Goal: Information Seeking & Learning: Learn about a topic

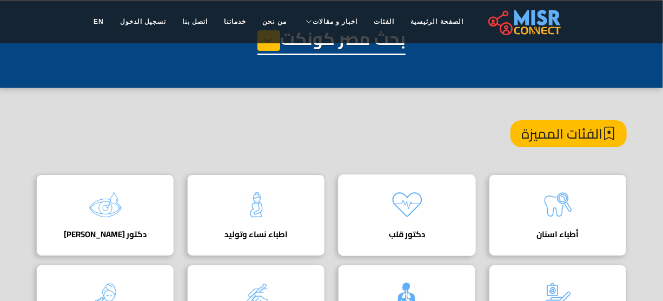
scroll to position [98, 0]
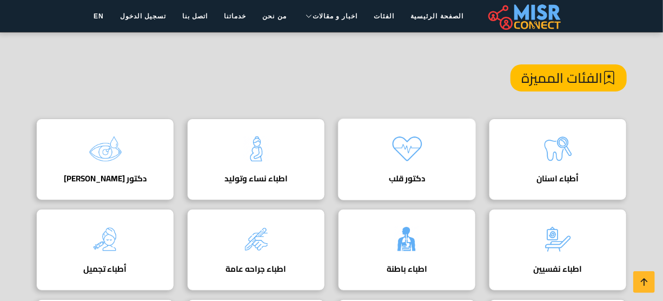
click at [416, 148] on img at bounding box center [407, 148] width 43 height 43
click at [422, 138] on img at bounding box center [407, 148] width 43 height 43
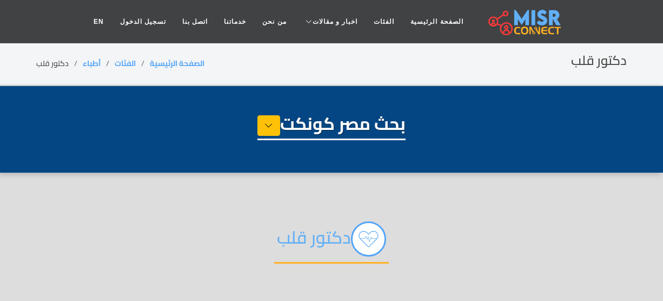
select select "*****"
select select "*********"
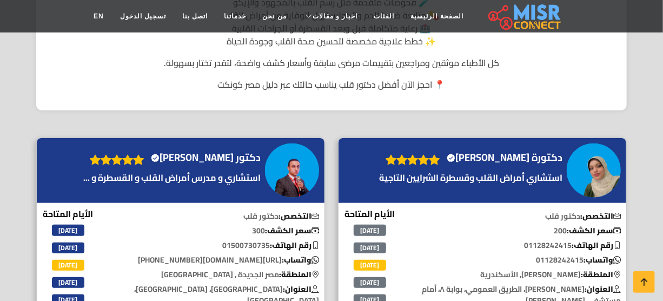
scroll to position [393, 0]
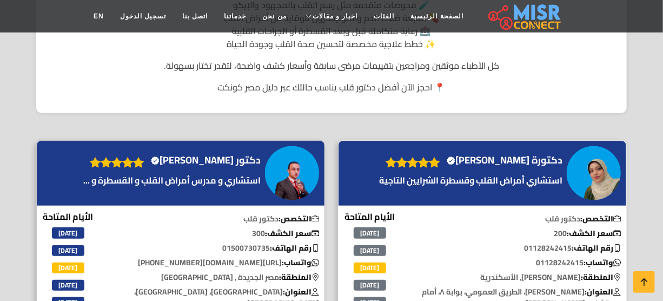
click at [506, 154] on h4 "دكتورة سمر السيد مدني Verified account" at bounding box center [505, 160] width 116 height 12
click at [217, 154] on h4 "دكتور محمد صالح Verified account" at bounding box center [206, 160] width 110 height 12
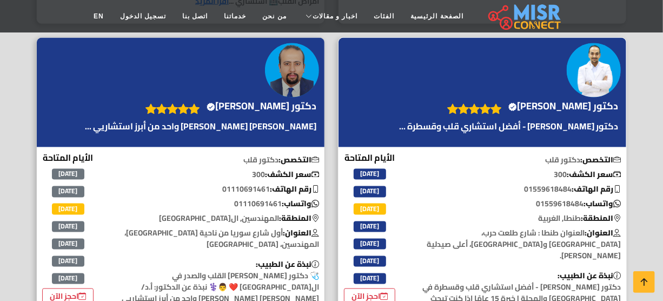
scroll to position [787, 0]
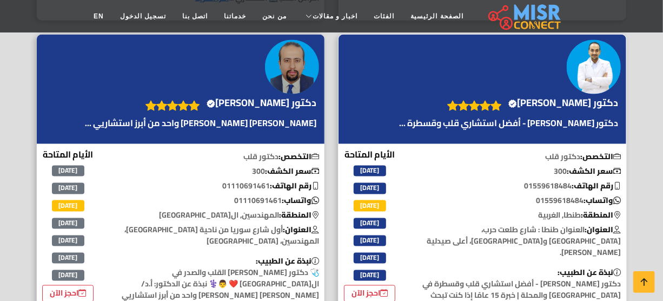
click at [479, 181] on p "رقم الهاتف: 01559618484" at bounding box center [520, 186] width 213 height 11
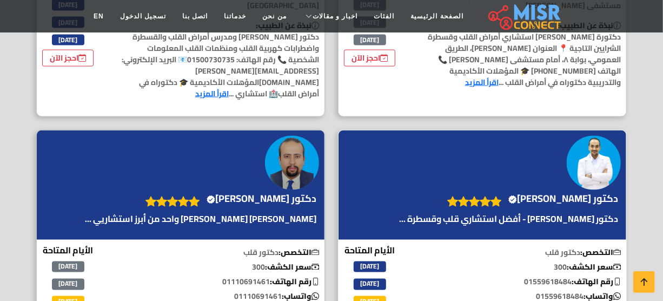
scroll to position [688, 0]
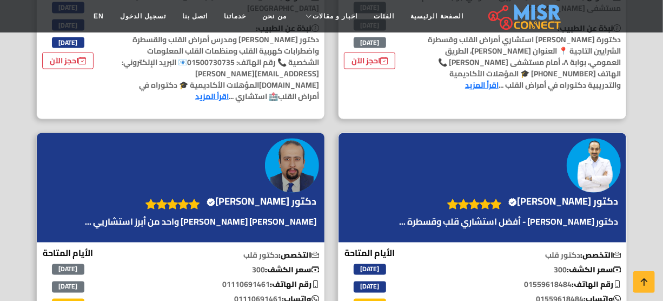
click at [509, 195] on h4 "دكتور محمد الخولي Verified account" at bounding box center [564, 201] width 110 height 12
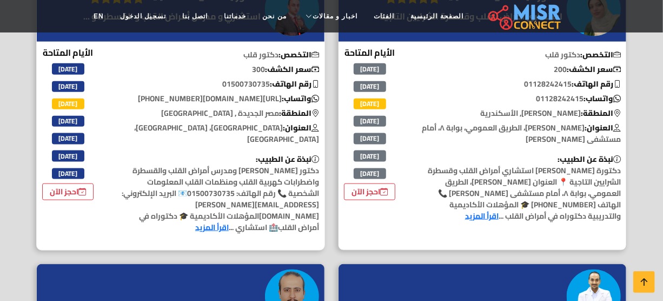
scroll to position [639, 0]
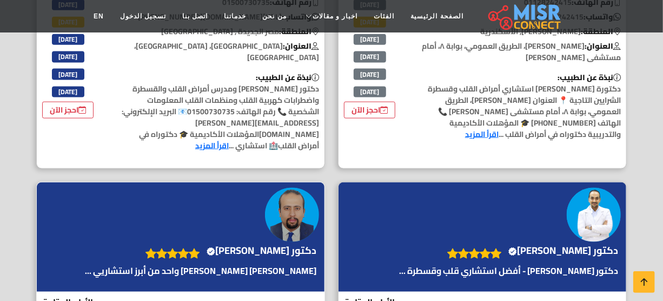
click at [248, 245] on h4 "دكتور محمود الدجوي أحمد Verified account" at bounding box center [262, 251] width 110 height 12
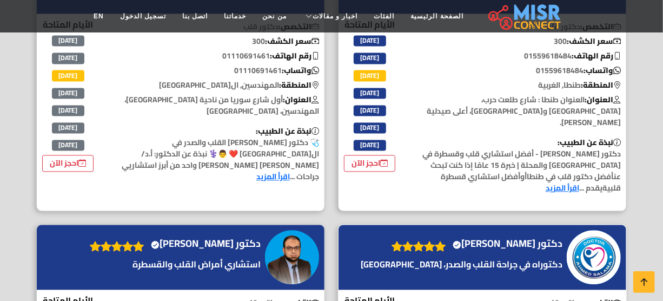
scroll to position [934, 0]
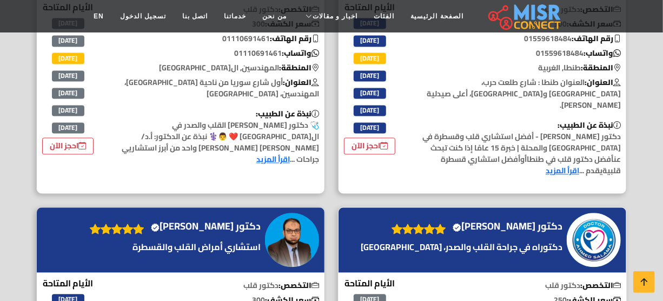
click at [531, 220] on h4 "دكتور أحمد محمود سلامة Verified account" at bounding box center [508, 226] width 110 height 12
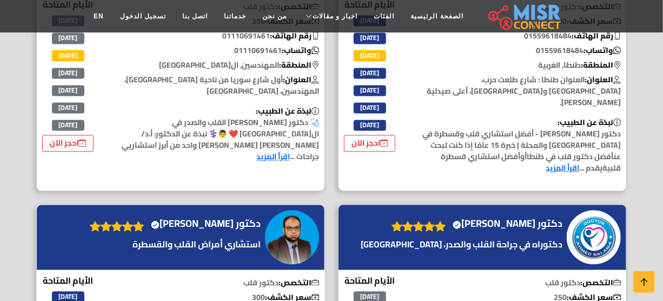
scroll to position [984, 0]
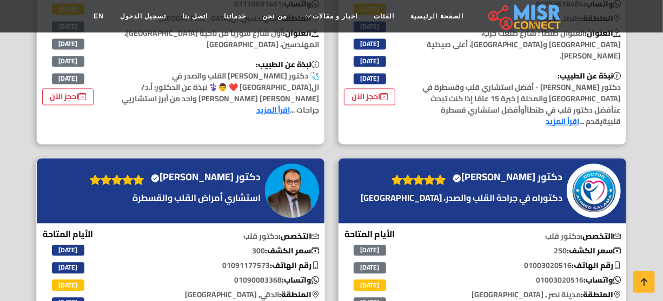
click at [222, 171] on h4 "دكتور بشير حافظ محمد علي Verified account" at bounding box center [206, 177] width 110 height 12
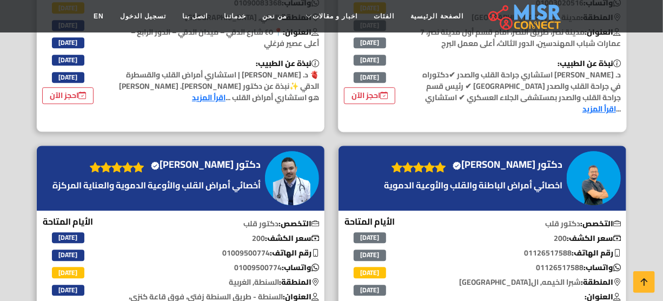
scroll to position [1180, 0]
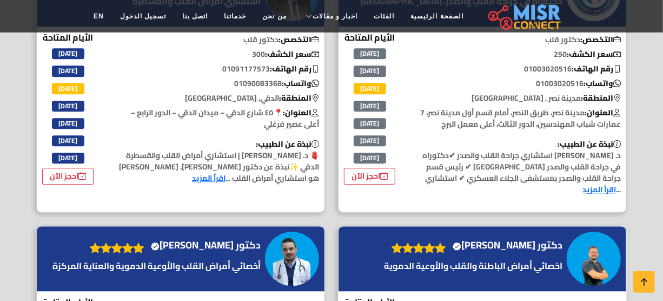
click at [511, 239] on h4 "دكتور كيرلس نجدي جمال Verified account" at bounding box center [508, 245] width 110 height 12
click at [238, 239] on h4 "دكتور هشام النادي Verified account" at bounding box center [206, 245] width 110 height 12
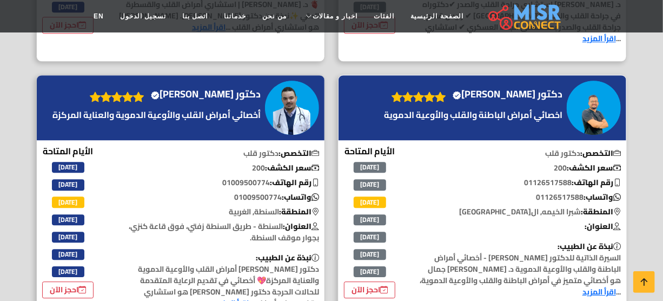
scroll to position [1426, 0]
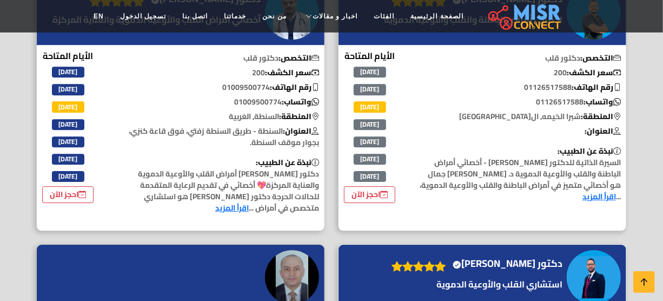
click at [486, 258] on h4 "دكتور أحمد نادر طه حسين Verified account" at bounding box center [508, 264] width 110 height 12
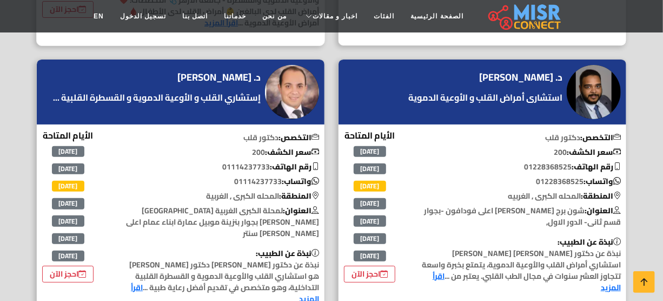
scroll to position [2016, 0]
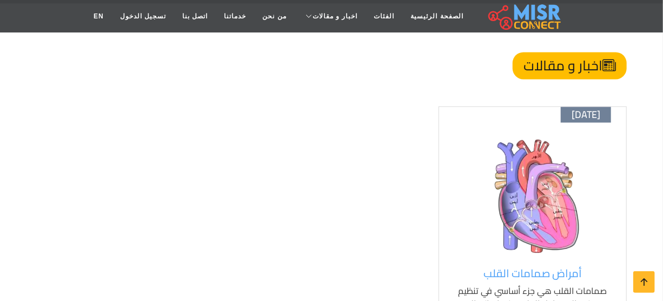
scroll to position [2778, 0]
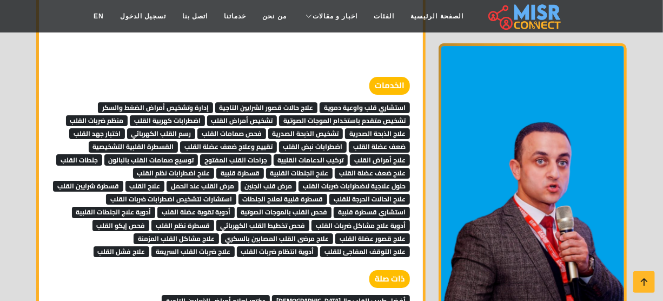
scroll to position [3695, 0]
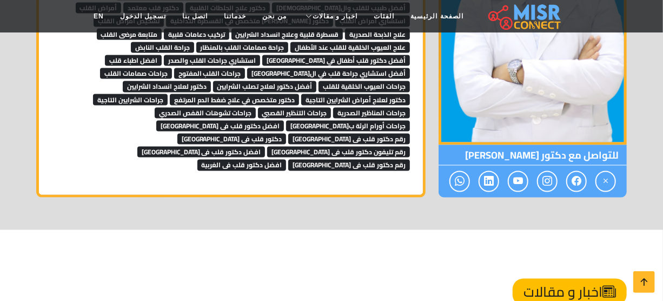
scroll to position [4525, 0]
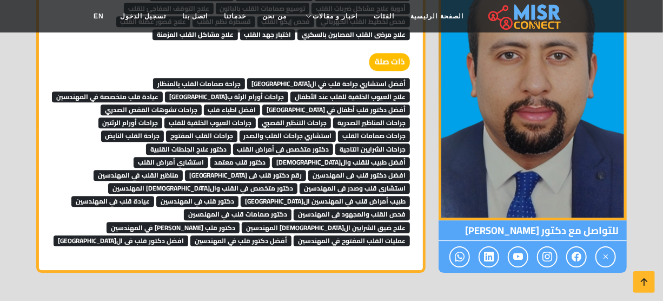
scroll to position [3164, 0]
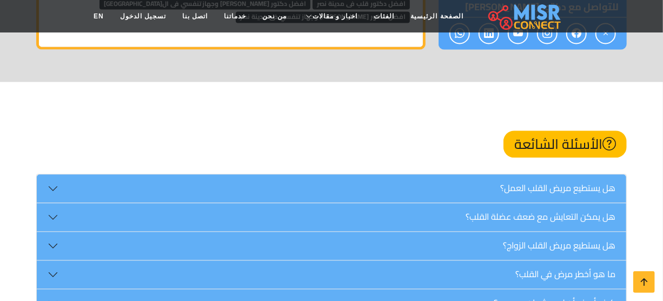
scroll to position [2733, 0]
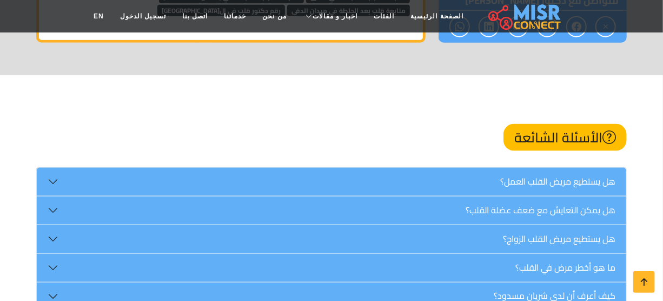
scroll to position [4280, 0]
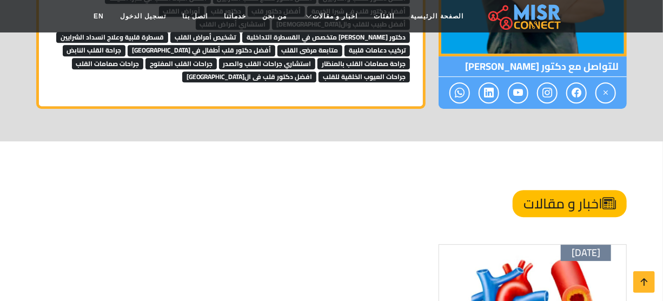
scroll to position [1335, 0]
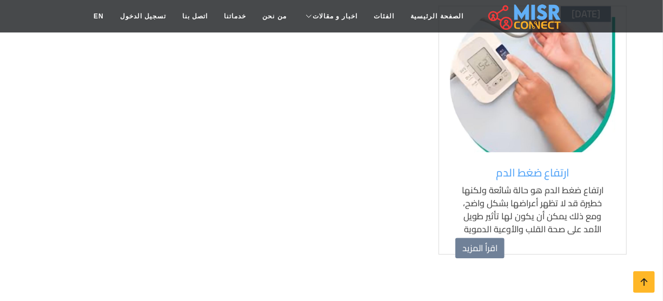
scroll to position [2232, 0]
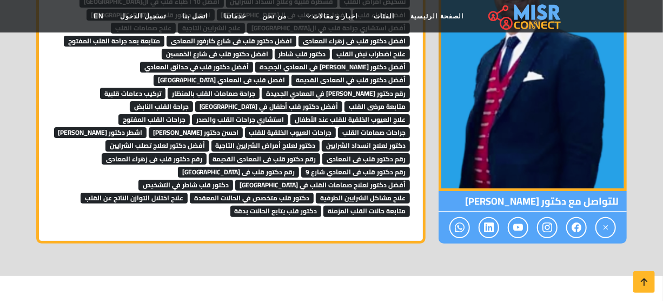
scroll to position [1731, 0]
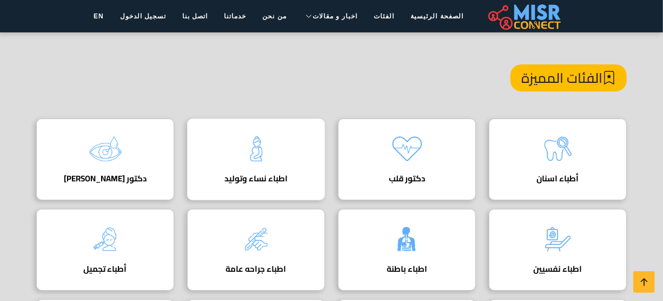
scroll to position [98, 0]
click at [262, 141] on img at bounding box center [256, 148] width 43 height 43
click at [272, 158] on img at bounding box center [256, 148] width 43 height 43
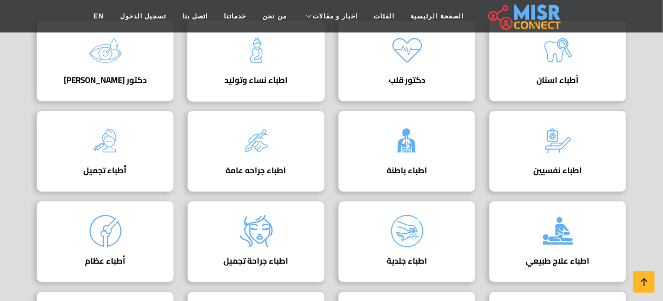
scroll to position [147, 0]
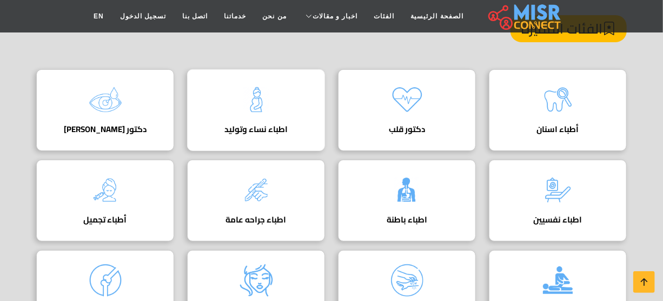
click at [252, 124] on h4 "اطباء نساء وتوليد" at bounding box center [256, 129] width 104 height 10
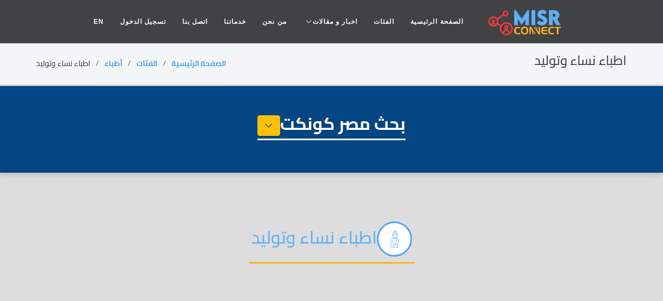
select select "*****"
select select "**********"
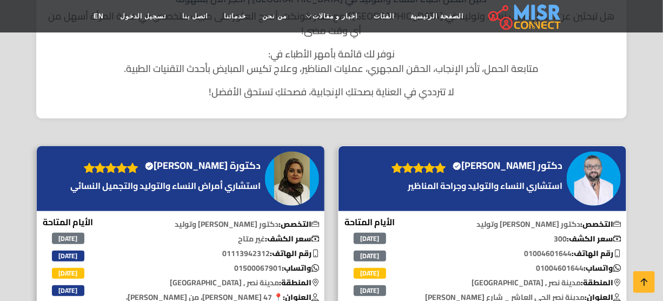
scroll to position [344, 0]
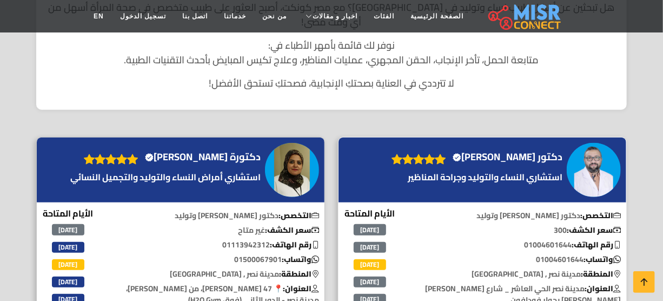
click at [505, 151] on h4 "دكتور علي عرفه Verified account" at bounding box center [508, 157] width 110 height 12
click at [220, 151] on h4 "دكتورة رانيا العوضي Verified account" at bounding box center [203, 157] width 116 height 12
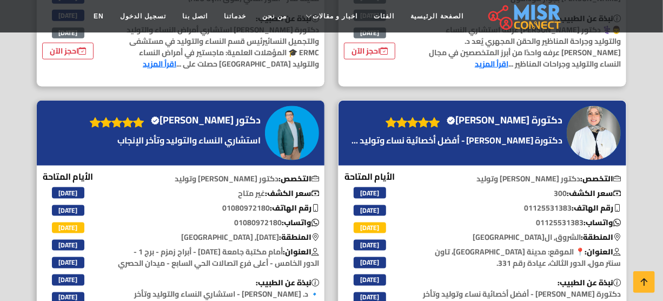
scroll to position [688, 0]
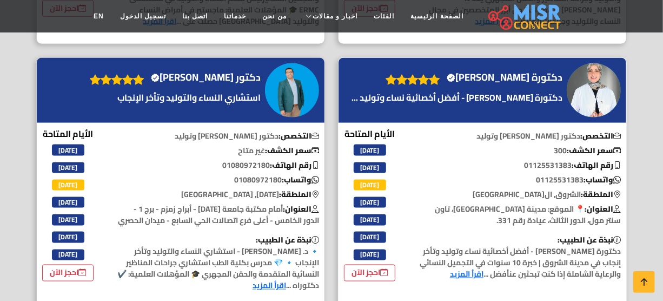
click at [511, 72] on div "دكتورة دينا حافظ Verified account" at bounding box center [457, 91] width 216 height 44
click at [513, 71] on h4 "دكتورة دينا حافظ Verified account" at bounding box center [505, 77] width 116 height 12
click at [210, 71] on h4 "دكتور محمد شعبان Verified account" at bounding box center [206, 77] width 110 height 12
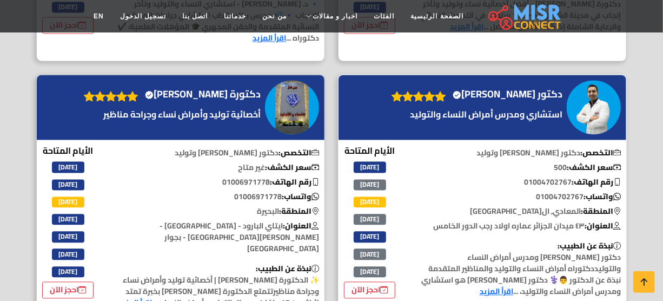
scroll to position [885, 0]
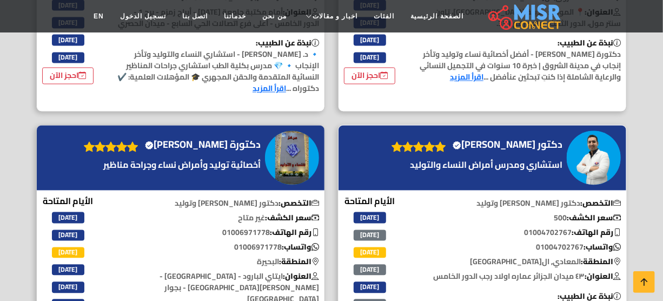
click at [526, 139] on h4 "دكتور خالد عبد العزيز Verified account" at bounding box center [508, 145] width 110 height 12
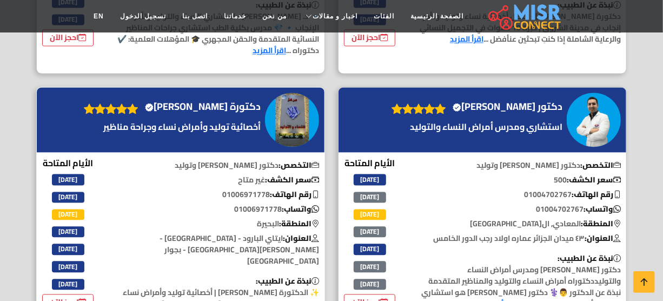
scroll to position [934, 0]
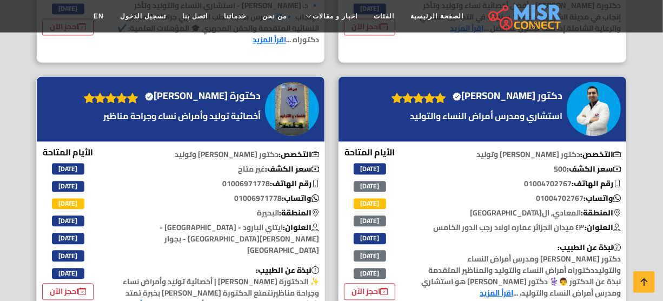
click at [214, 92] on h4 "دكتورة ولاء شلتوت Verified account" at bounding box center [203, 96] width 116 height 12
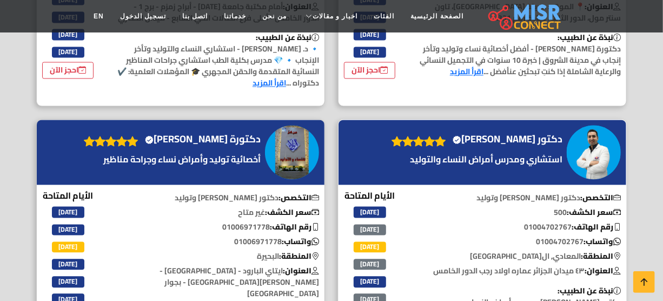
scroll to position [885, 0]
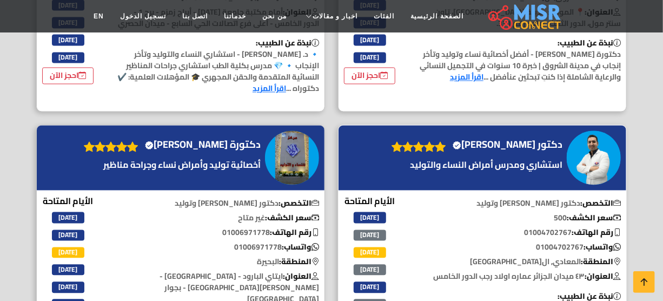
click at [542, 141] on h4 "دكتور خالد عبد العزيز Verified account" at bounding box center [508, 145] width 110 height 12
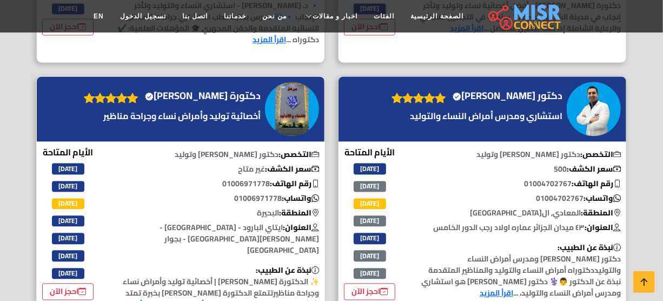
click at [205, 97] on h4 "دكتورة ولاء شلتوت Verified account" at bounding box center [203, 96] width 116 height 12
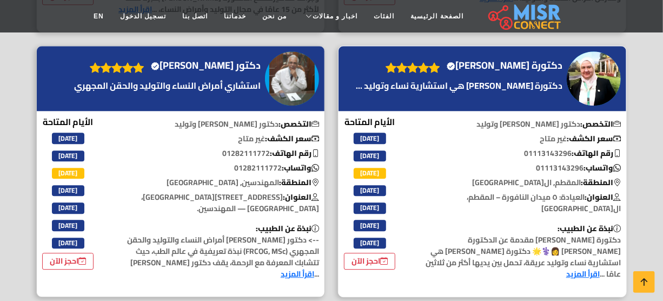
scroll to position [1180, 0]
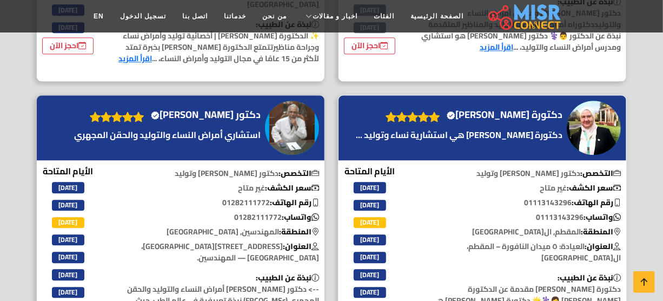
click at [516, 109] on h4 "دكتورة منى محمد نصار Verified account" at bounding box center [505, 115] width 116 height 12
click at [226, 109] on h4 "دكتور [PERSON_NAME] Verified account" at bounding box center [206, 115] width 110 height 12
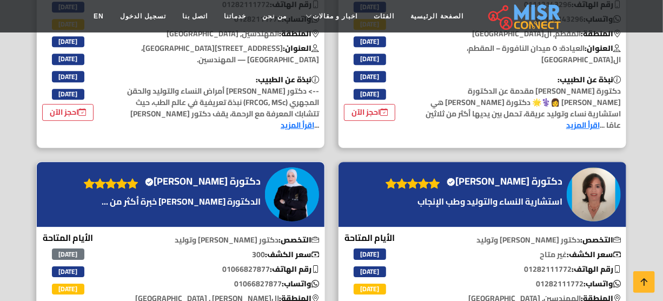
scroll to position [1377, 0]
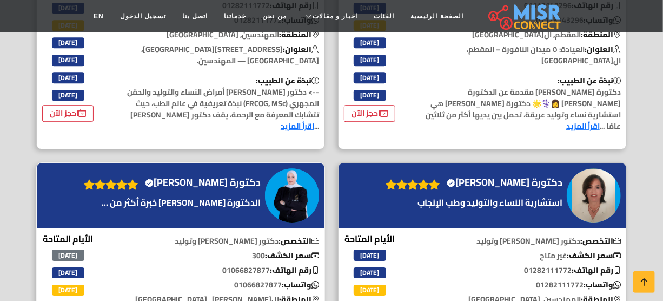
click at [238, 176] on h4 "دكتورة سحر [PERSON_NAME] [PERSON_NAME] account" at bounding box center [203, 182] width 116 height 12
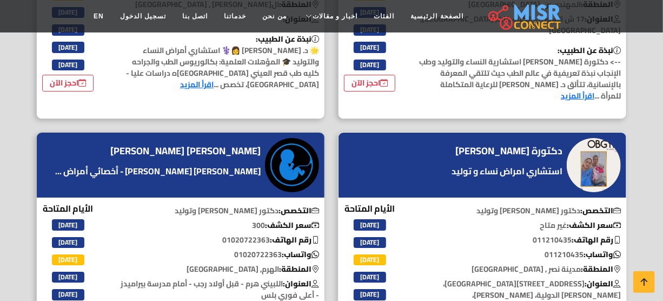
scroll to position [1426, 0]
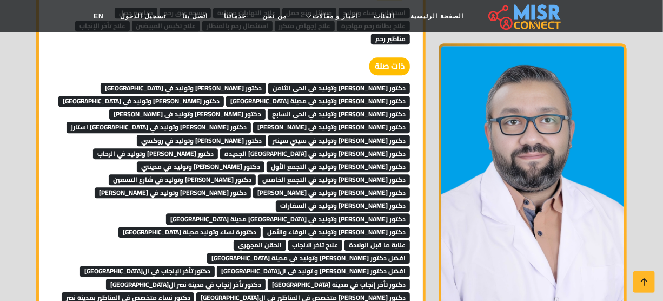
scroll to position [3099, 0]
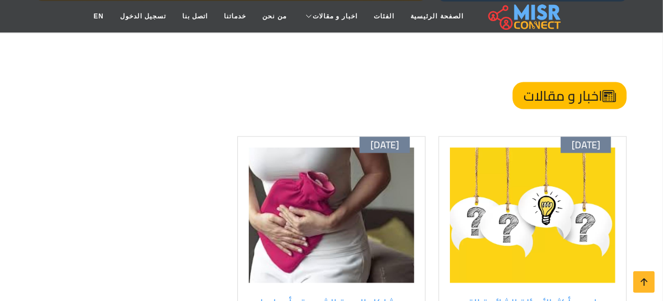
scroll to position [2508, 0]
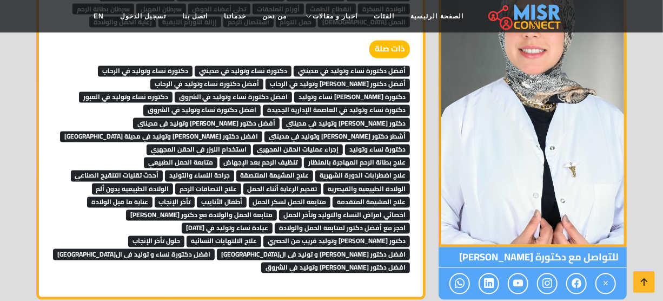
scroll to position [2651, 0]
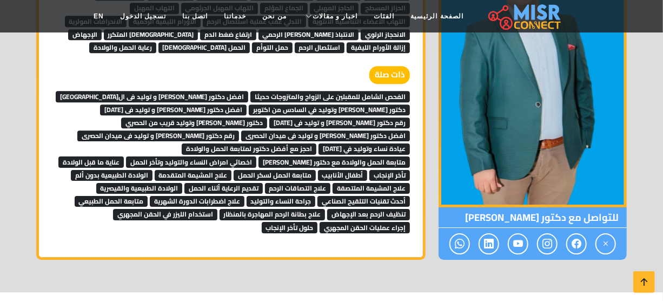
scroll to position [3634, 0]
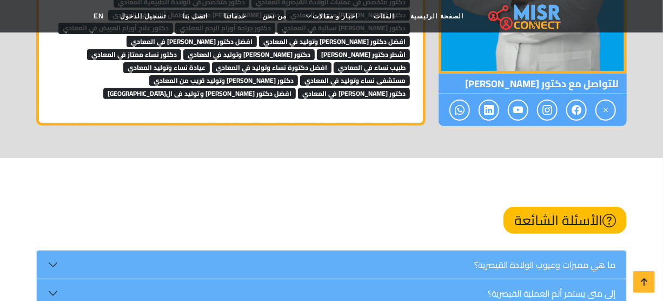
scroll to position [2066, 0]
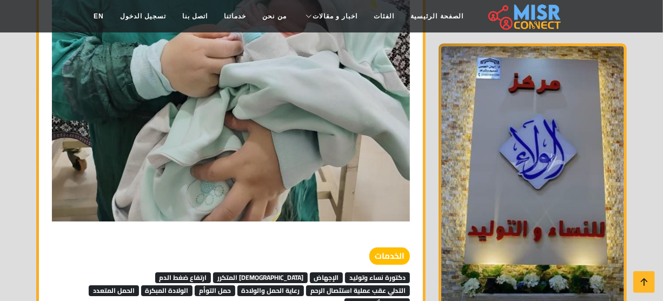
scroll to position [1377, 0]
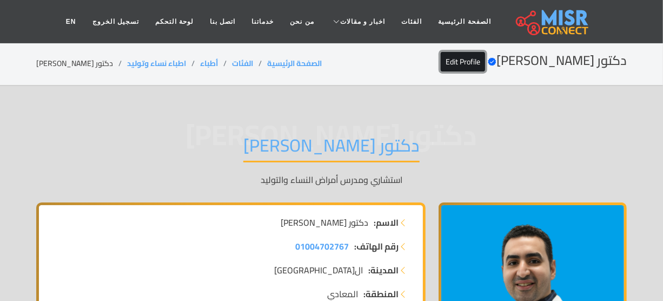
click at [483, 56] on link "Edit Profile" at bounding box center [463, 61] width 44 height 19
click at [485, 59] on link "Edit Profile" at bounding box center [463, 61] width 44 height 19
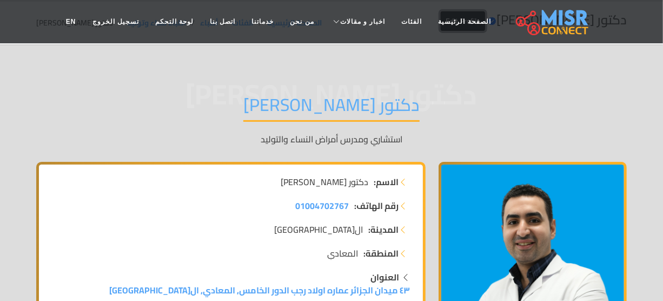
scroll to position [98, 0]
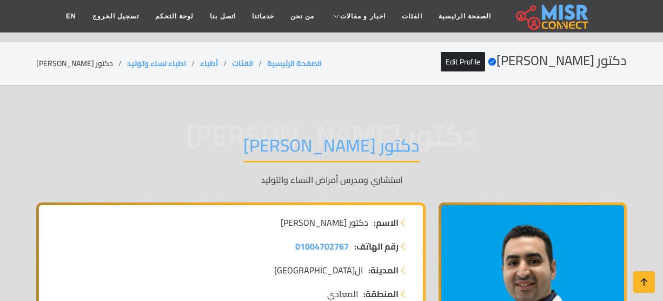
scroll to position [98, 0]
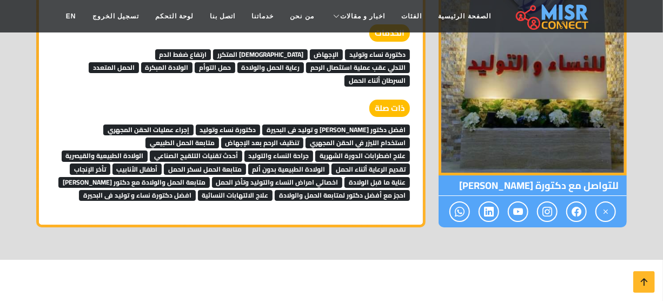
scroll to position [1603, 0]
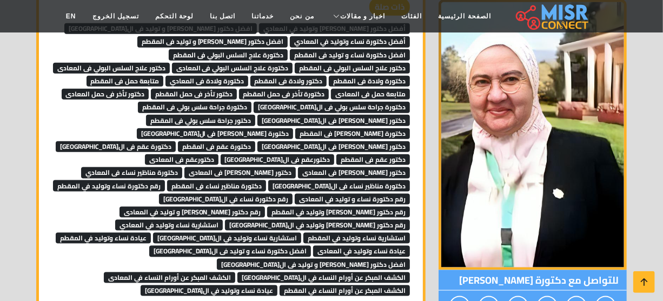
scroll to position [4087, 0]
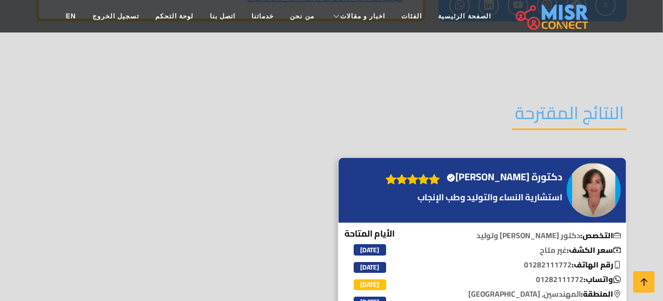
scroll to position [2852, 0]
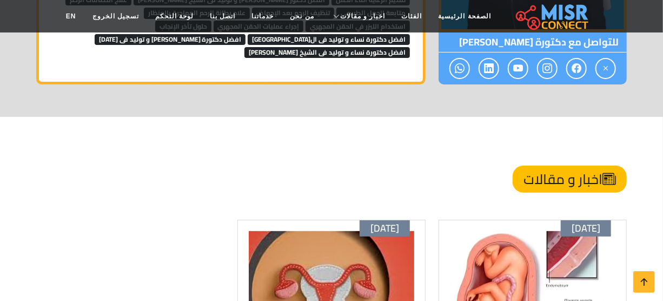
scroll to position [1967, 0]
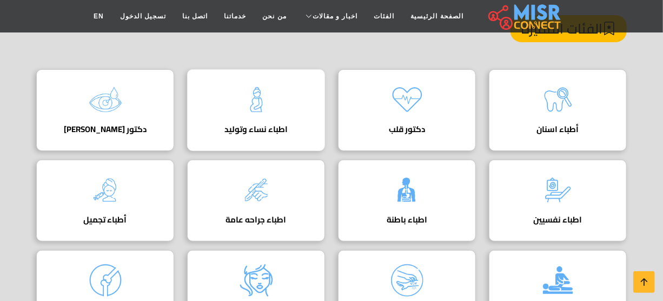
scroll to position [147, 0]
click at [417, 102] on img at bounding box center [407, 99] width 43 height 43
click at [270, 114] on img at bounding box center [256, 99] width 43 height 43
click at [269, 118] on img at bounding box center [256, 99] width 43 height 43
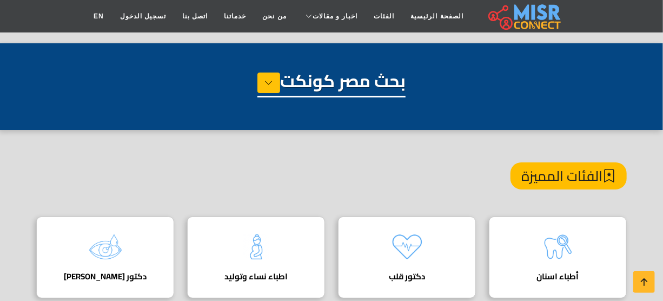
scroll to position [98, 0]
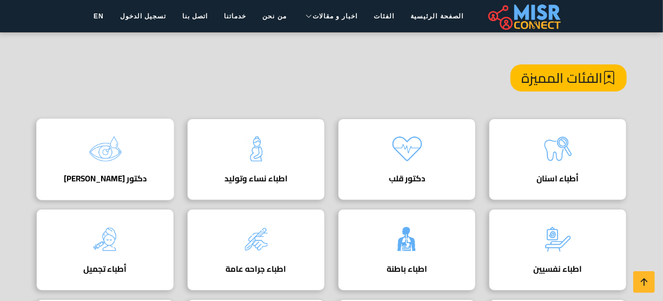
click at [135, 153] on div "دكتور عيون دليل أفضل دكتور عيون في مصر لفحوصات وتشخيص وعلاج مشاكل النظر والشبكي…" at bounding box center [105, 159] width 138 height 82
click at [107, 155] on img at bounding box center [105, 148] width 43 height 43
click at [97, 139] on img at bounding box center [105, 148] width 43 height 43
click at [109, 161] on img at bounding box center [105, 148] width 43 height 43
click at [117, 148] on img at bounding box center [105, 148] width 43 height 43
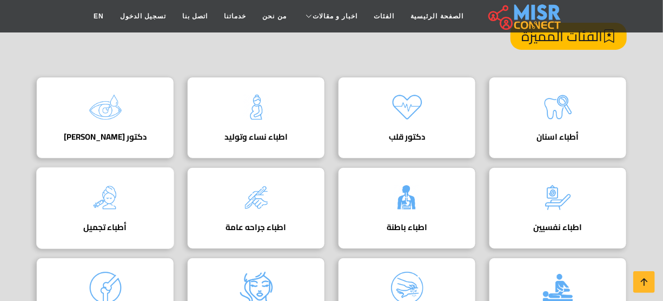
scroll to position [196, 0]
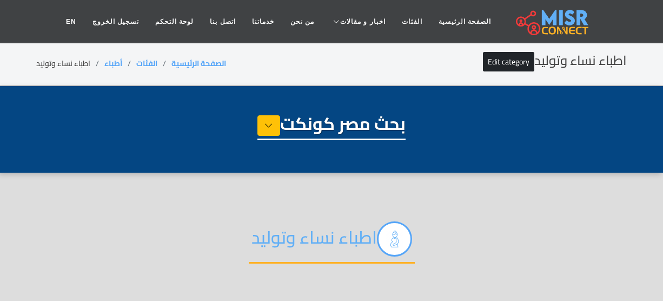
select select "*****"
select select "**********"
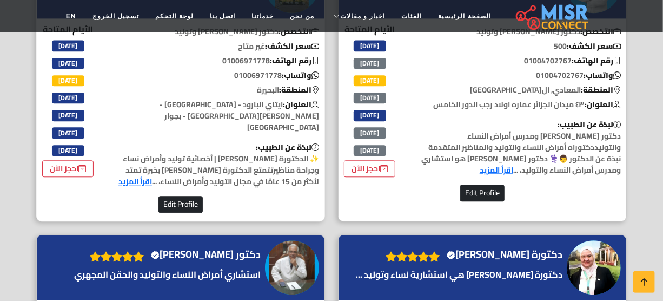
scroll to position [1180, 0]
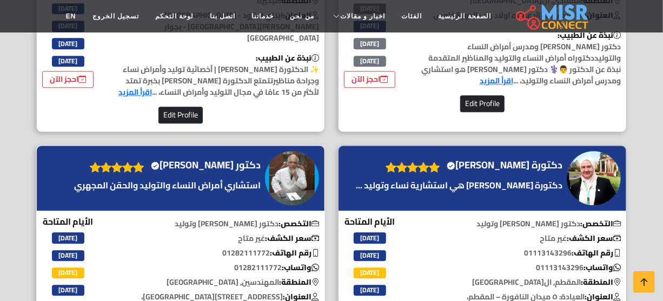
click at [227, 159] on h4 "دكتور [PERSON_NAME] Verified account" at bounding box center [206, 165] width 110 height 12
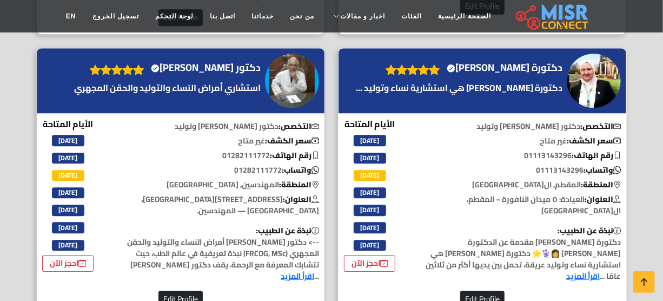
scroll to position [1278, 0]
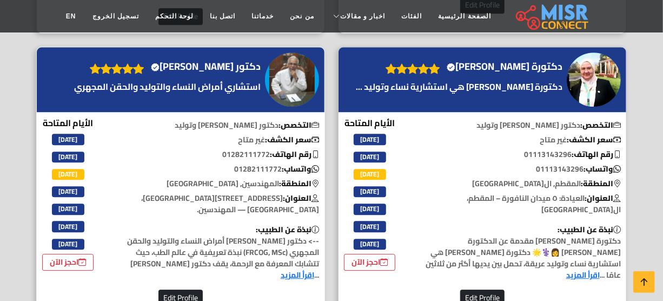
click at [234, 61] on h4 "دكتور [PERSON_NAME] Verified account" at bounding box center [206, 67] width 110 height 12
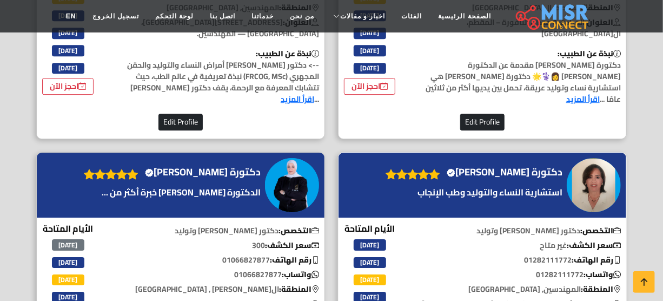
scroll to position [1475, 0]
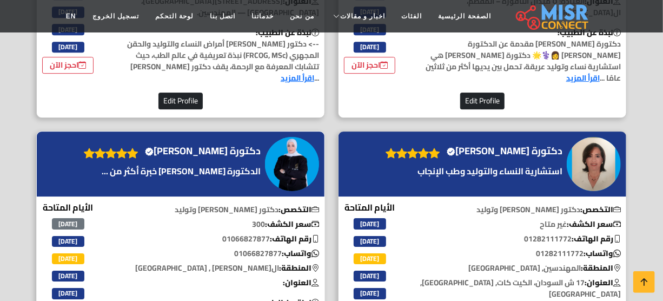
click at [167, 145] on h4 "دكتورة سحر عبد المنعم حسن Verified account" at bounding box center [203, 151] width 116 height 12
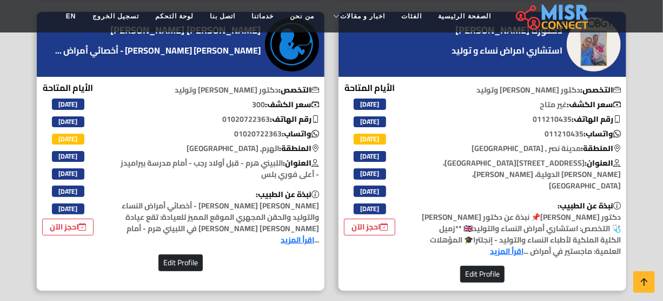
scroll to position [1918, 0]
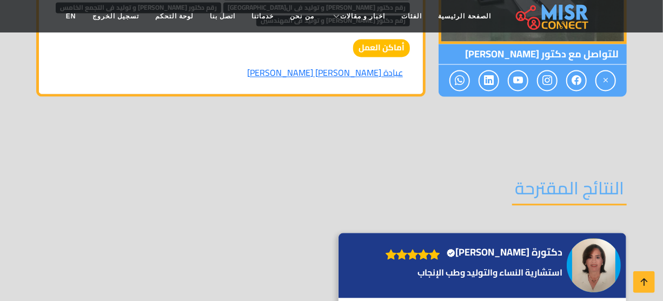
scroll to position [2812, 0]
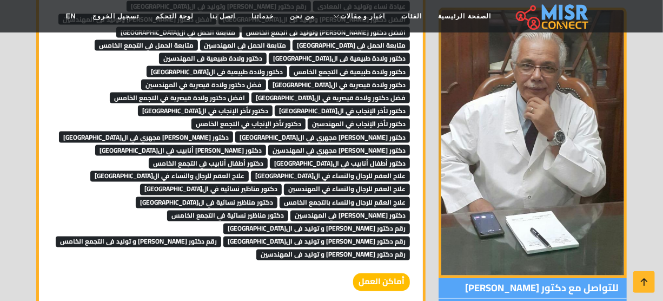
scroll to position [2558, 0]
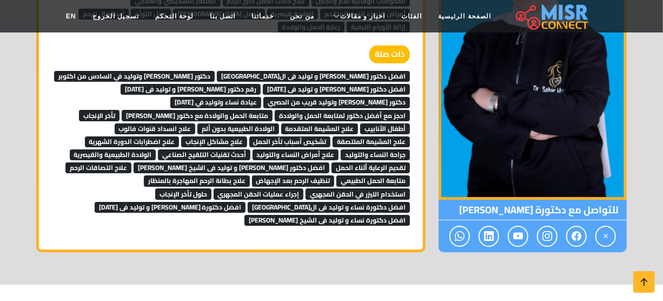
scroll to position [1672, 0]
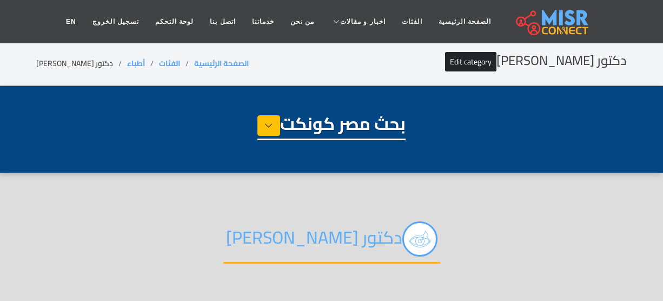
select select "*****"
select select "**********"
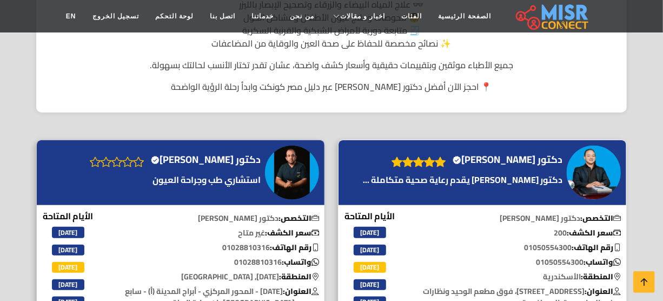
scroll to position [393, 0]
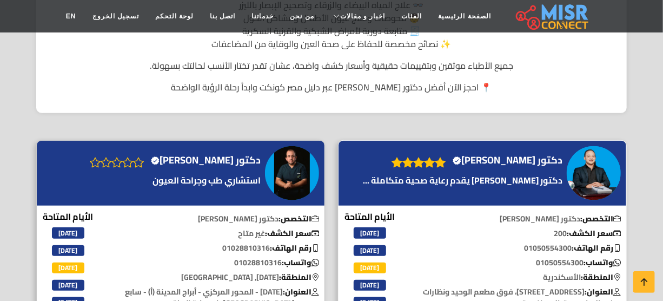
click at [545, 154] on h4 "دكتور شهاب الدين أمجد دويدار Verified account" at bounding box center [508, 160] width 110 height 12
click at [215, 163] on h4 "دكتور عماد راشد تركماني Verified account" at bounding box center [206, 160] width 110 height 12
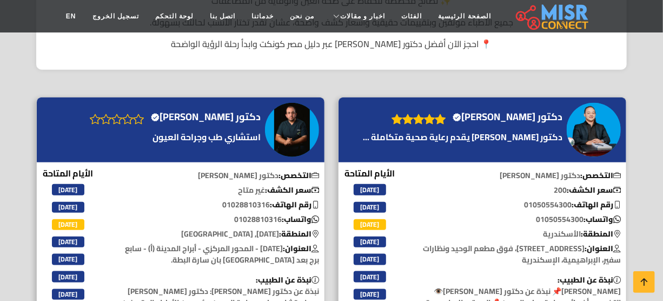
scroll to position [443, 0]
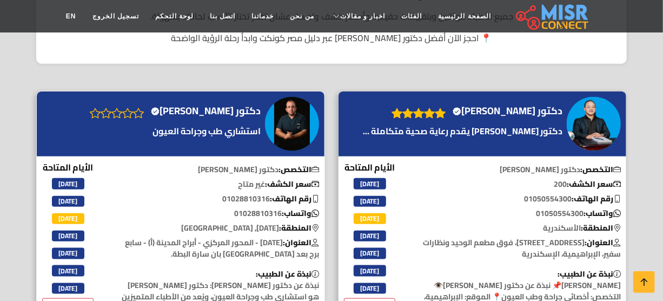
click at [225, 106] on h4 "دكتور عماد راشد تركماني Verified account" at bounding box center [206, 111] width 110 height 12
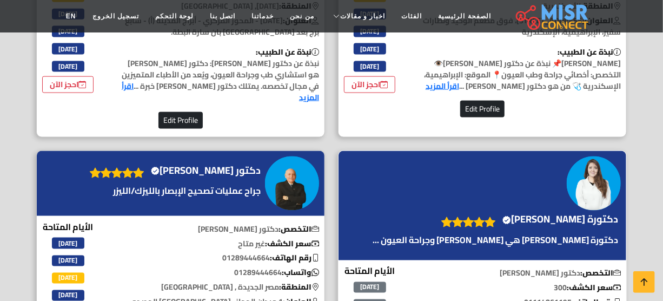
scroll to position [688, 0]
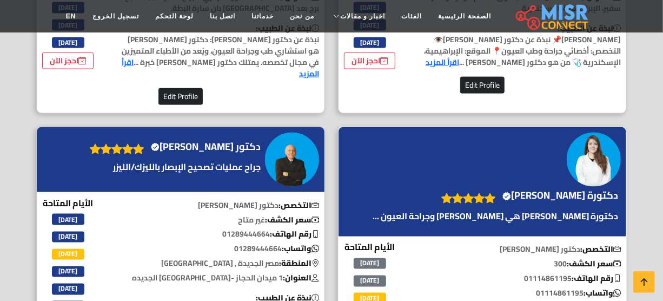
click at [511, 189] on h4 "دكتورة سوزان فؤاد Verified account" at bounding box center [561, 195] width 116 height 12
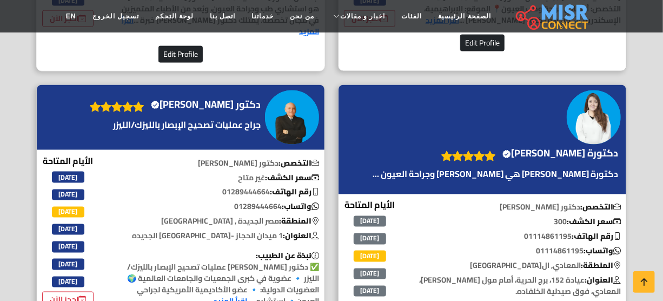
scroll to position [787, 0]
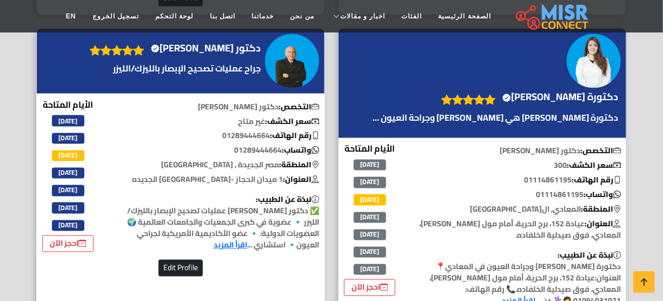
click at [242, 51] on h4 "دكتور وديد زهرة Verified account" at bounding box center [206, 48] width 110 height 12
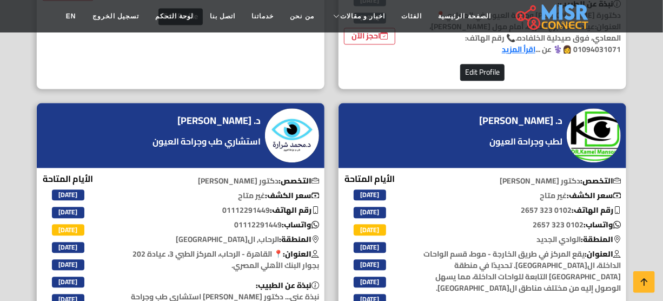
scroll to position [1131, 0]
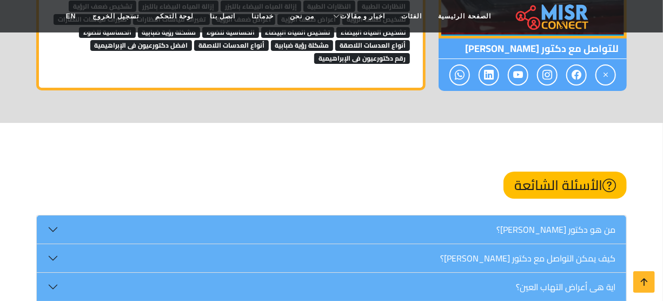
scroll to position [1652, 0]
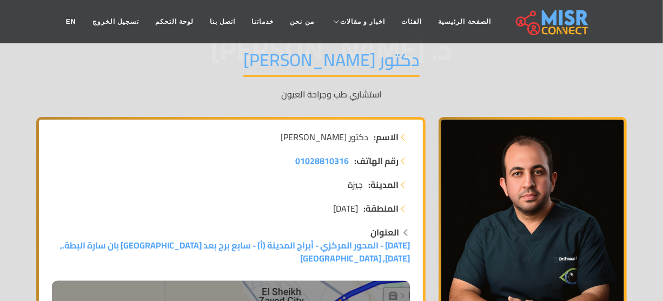
scroll to position [196, 0]
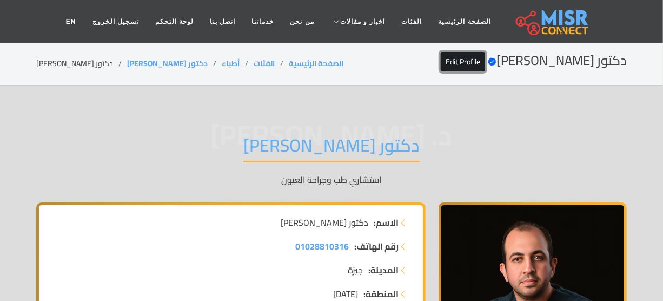
click at [454, 65] on link "Edit Profile" at bounding box center [463, 61] width 44 height 19
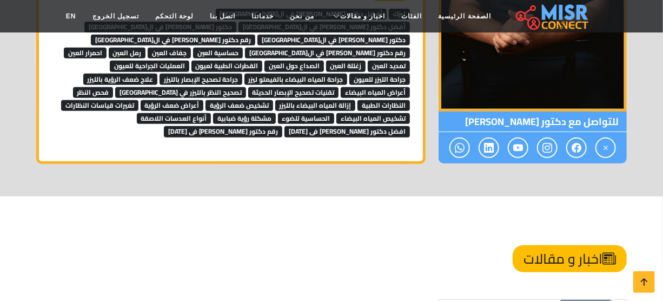
scroll to position [2164, 0]
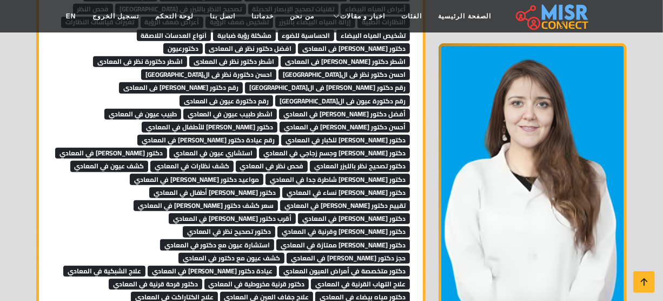
scroll to position [3925, 0]
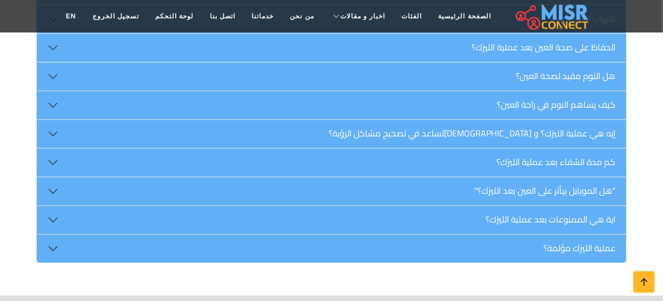
scroll to position [2951, 0]
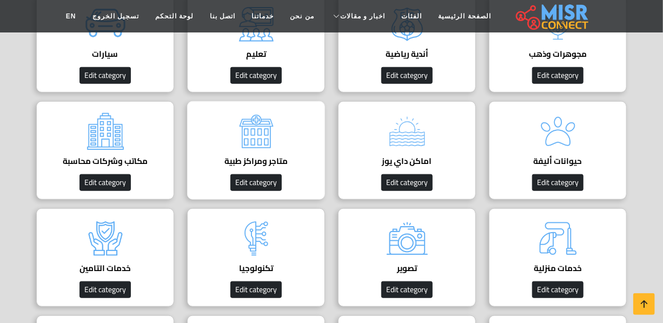
scroll to position [295, 0]
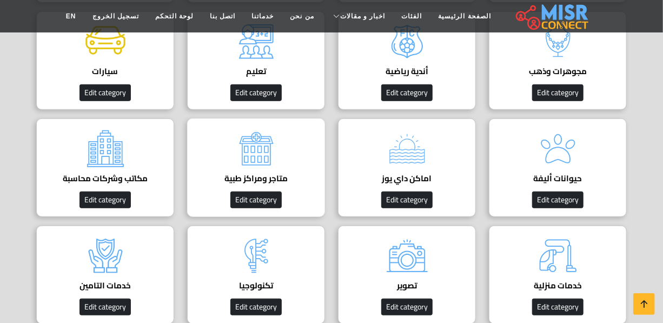
click at [262, 166] on img at bounding box center [256, 148] width 43 height 43
click at [96, 143] on img at bounding box center [105, 148] width 43 height 43
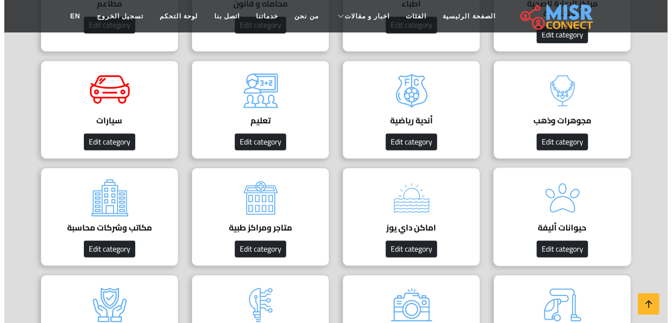
scroll to position [393, 0]
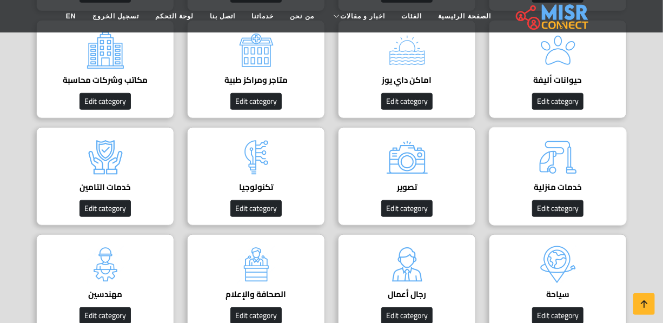
click at [564, 170] on img at bounding box center [558, 157] width 43 height 43
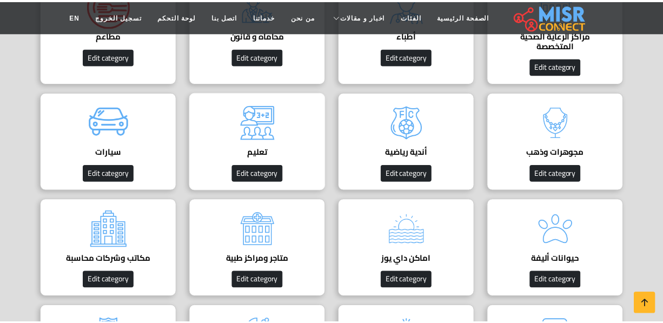
scroll to position [196, 0]
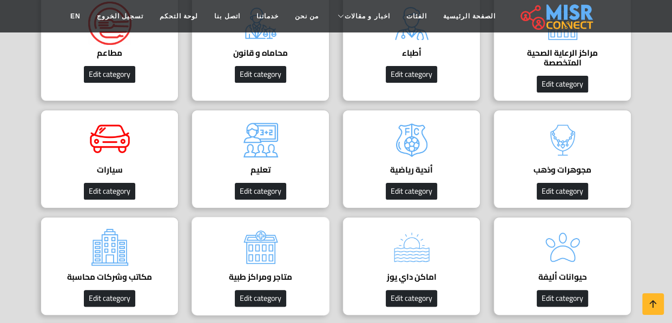
click at [261, 272] on h4 "متاجر ومراكز طبية" at bounding box center [260, 277] width 104 height 10
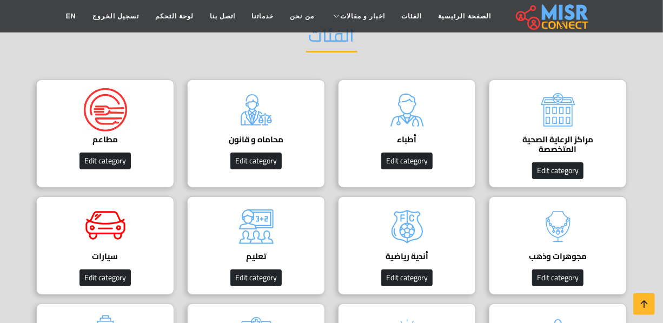
scroll to position [98, 0]
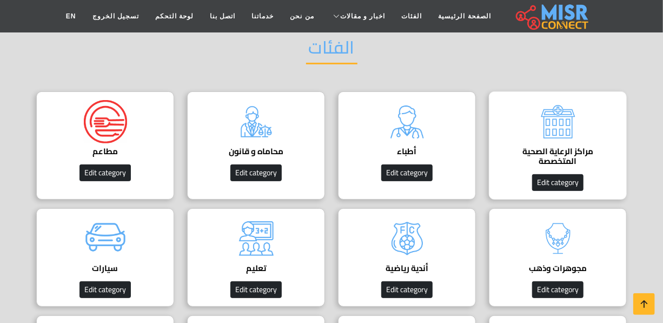
click at [521, 154] on h4 "مراكز الرعاية الصحية المتخصصة" at bounding box center [558, 156] width 104 height 19
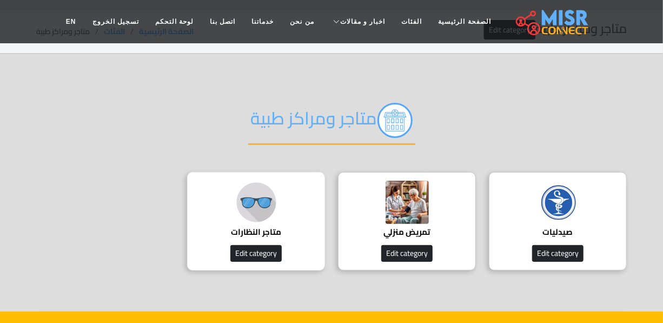
scroll to position [49, 0]
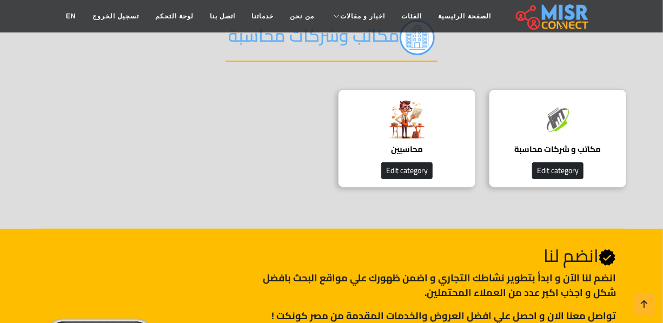
scroll to position [147, 0]
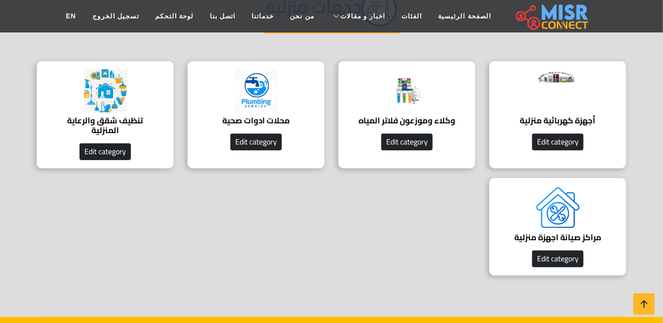
scroll to position [147, 0]
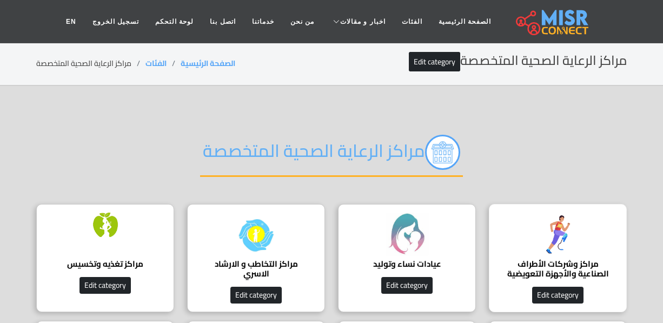
scroll to position [49, 0]
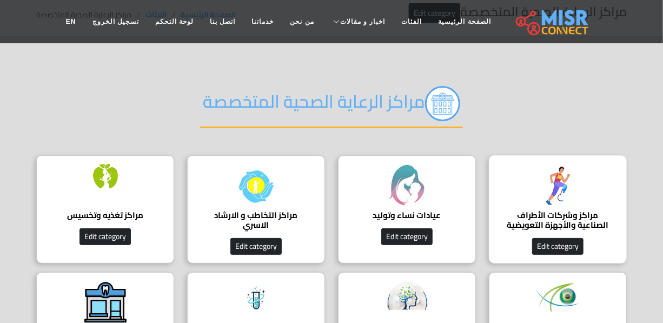
click at [557, 210] on h4 "مراكز وشركات الأطراف الصناعية والأجهزة التعويضية" at bounding box center [558, 219] width 104 height 19
click at [569, 211] on h4 "مراكز وشركات الأطراف الصناعية والأجهزة التعويضية" at bounding box center [558, 219] width 104 height 19
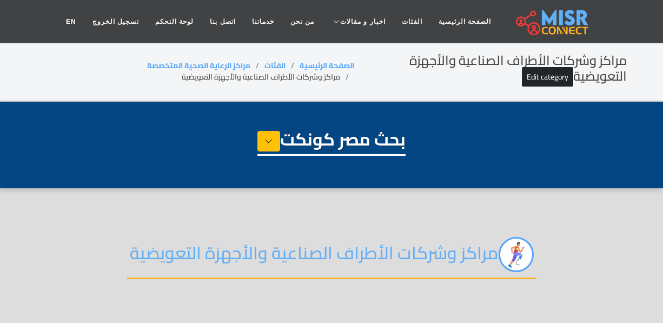
select select "**********"
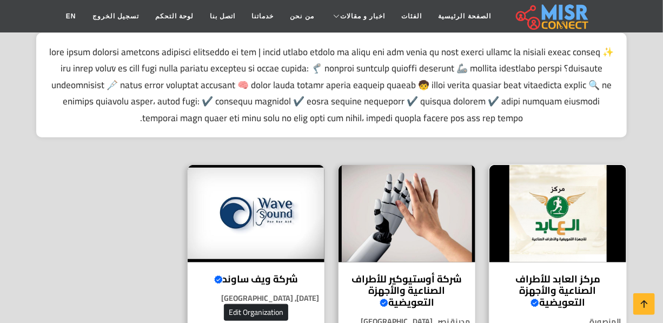
scroll to position [344, 0]
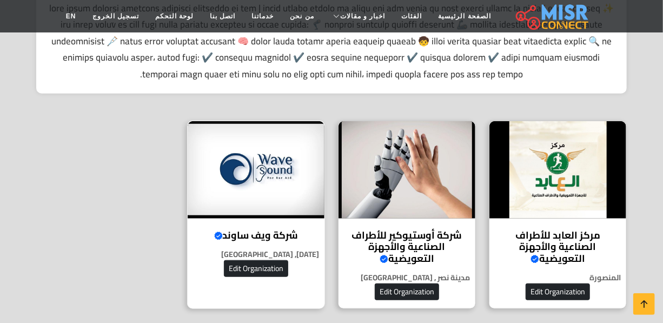
click at [280, 229] on h4 "شركة ويف ساوند Verified account" at bounding box center [256, 235] width 121 height 12
click at [290, 234] on h4 "شركة ويف ساوند Verified account" at bounding box center [256, 235] width 121 height 12
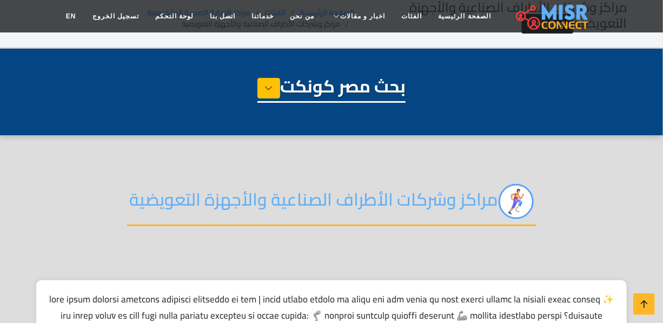
scroll to position [0, 0]
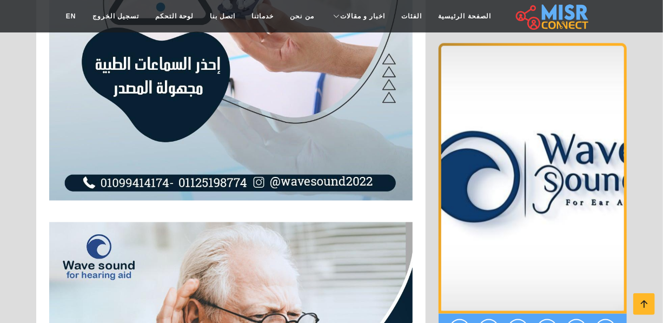
scroll to position [2607, 0]
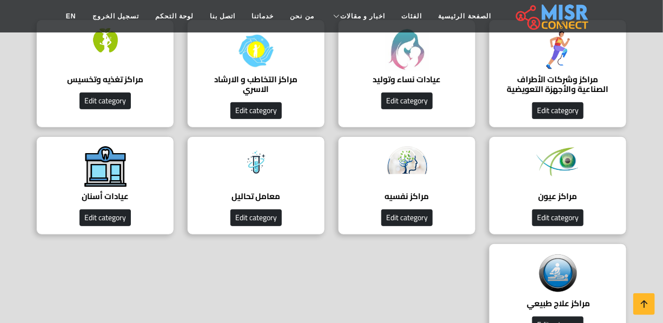
scroll to position [147, 0]
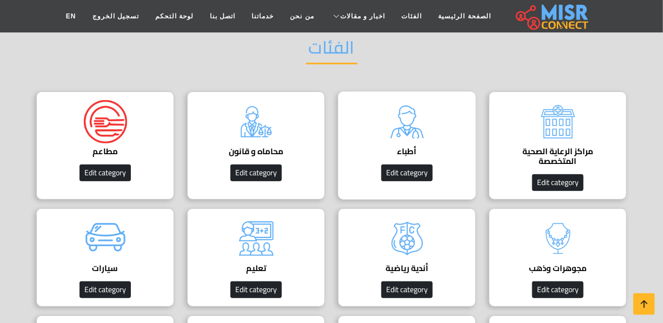
scroll to position [98, 0]
click at [268, 129] on img at bounding box center [256, 121] width 43 height 43
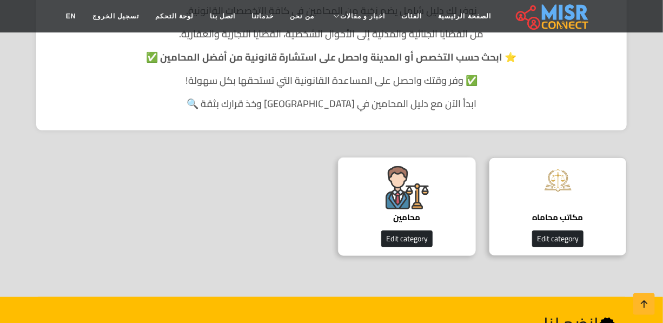
scroll to position [295, 0]
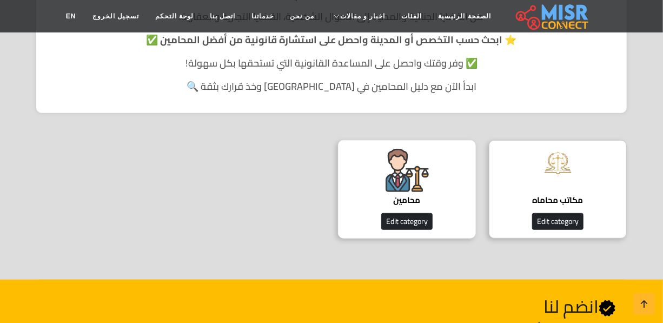
click at [392, 196] on h4 "محامين" at bounding box center [407, 200] width 104 height 10
click at [399, 202] on h4 "محامين" at bounding box center [407, 200] width 104 height 10
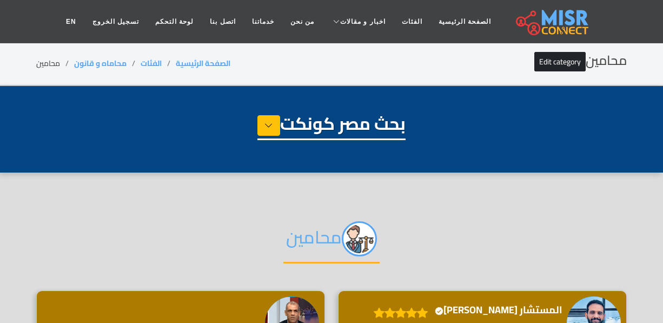
select select "**********"
select select "*******"
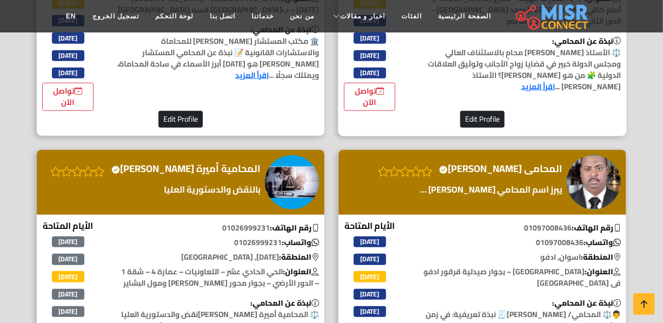
scroll to position [2311, 0]
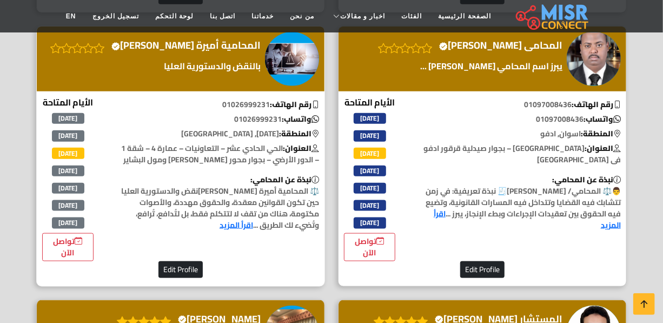
click at [227, 51] on h4 "المحامية أميرة سمير Verified account" at bounding box center [185, 45] width 149 height 12
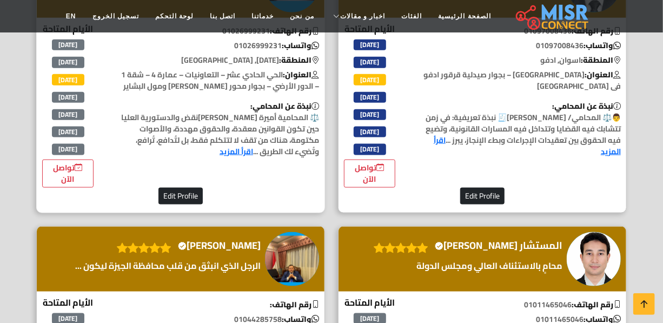
scroll to position [2508, 0]
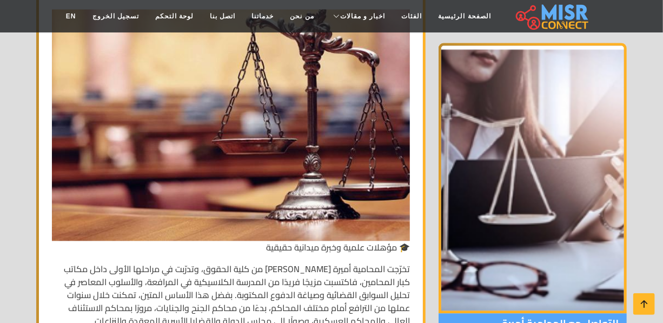
scroll to position [1033, 0]
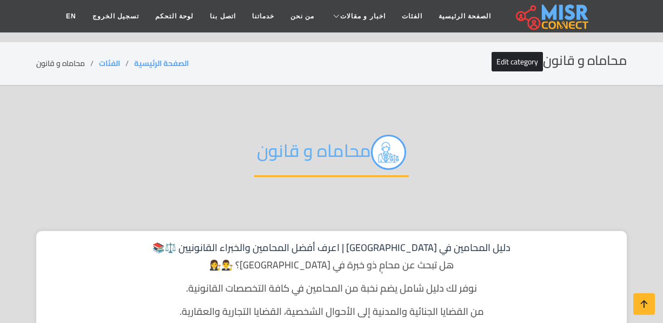
scroll to position [295, 0]
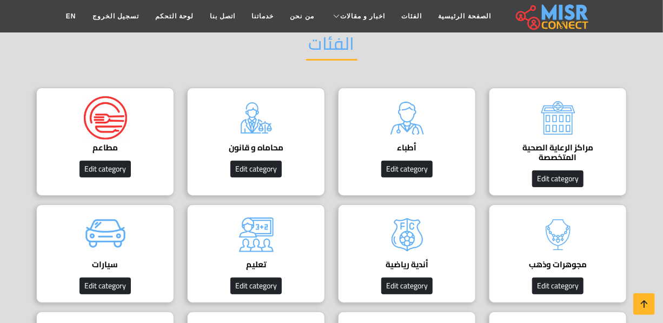
scroll to position [98, 0]
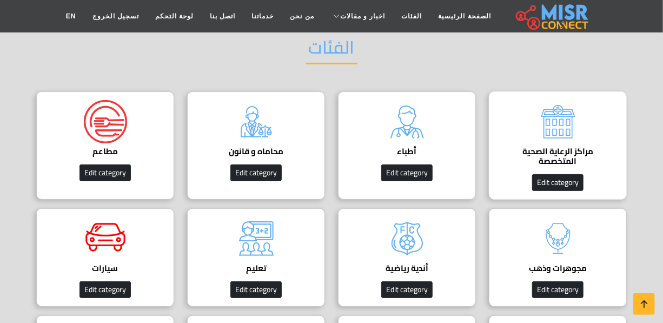
click at [531, 140] on div "مراكز الرعاية الصحية المتخصصة Edit category" at bounding box center [558, 145] width 138 height 108
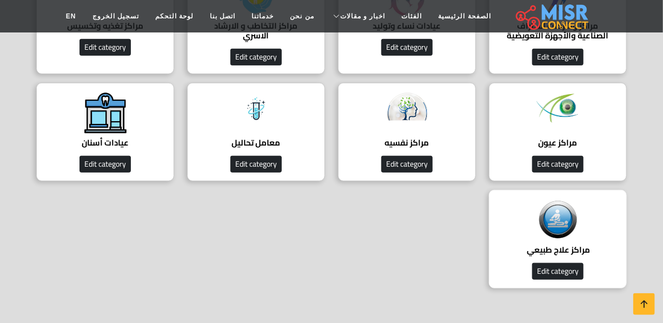
scroll to position [295, 0]
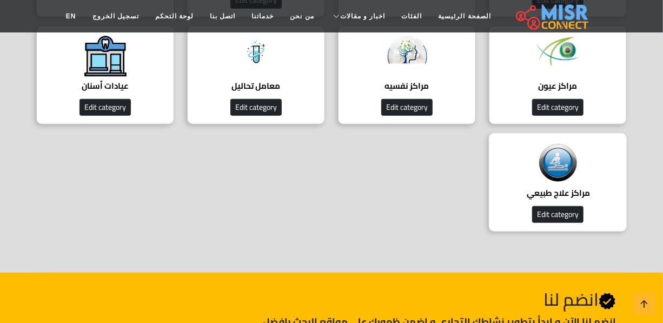
click at [544, 181] on img at bounding box center [558, 163] width 43 height 43
click at [575, 157] on img at bounding box center [558, 163] width 43 height 43
click at [557, 196] on h4 "مراكز علاج طبيعي ‎" at bounding box center [558, 193] width 104 height 10
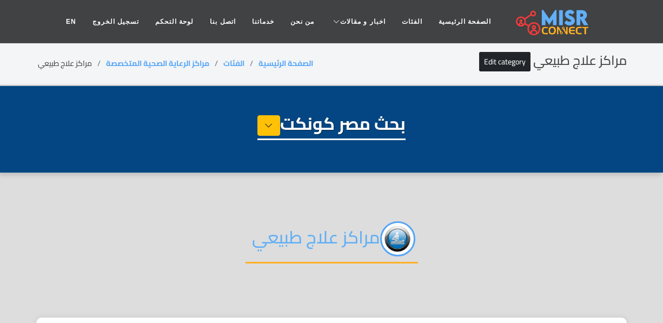
select select "**********"
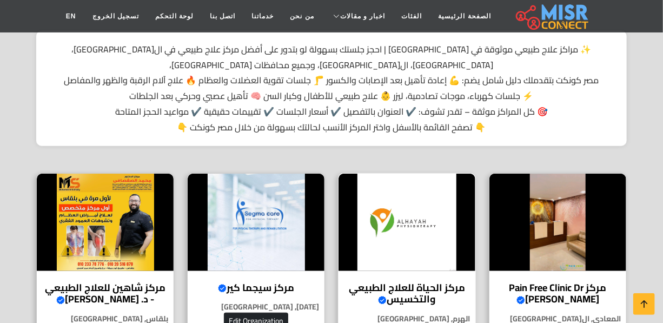
scroll to position [393, 0]
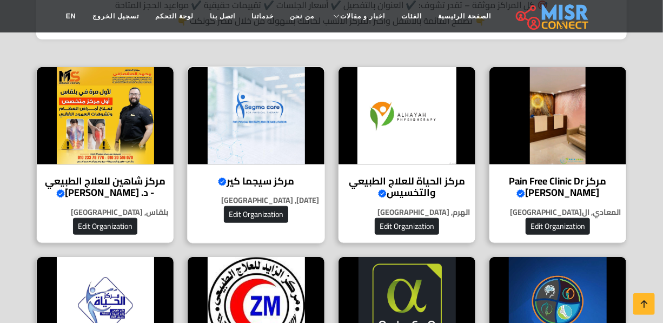
click at [281, 175] on h4 "مركز سيجما كير Verified account" at bounding box center [256, 181] width 121 height 12
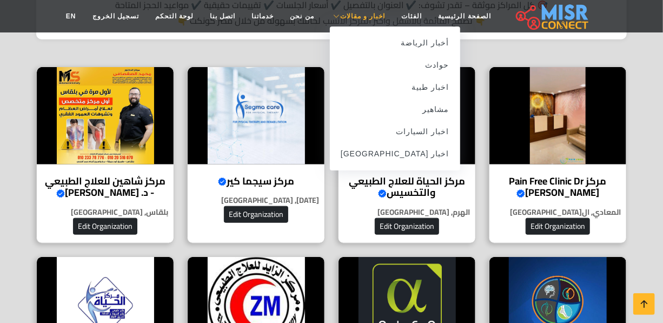
click at [368, 15] on span "اخبار و مقالات" at bounding box center [362, 16] width 45 height 10
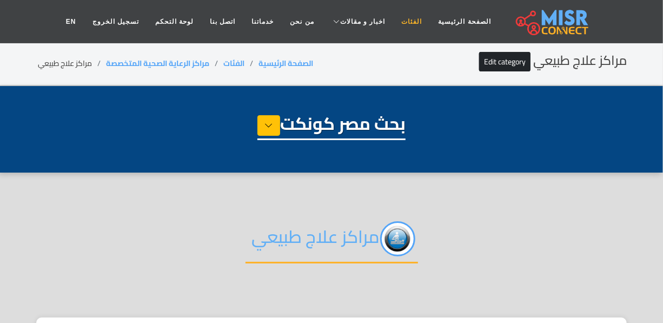
click at [395, 19] on link "الفئات" at bounding box center [412, 21] width 37 height 21
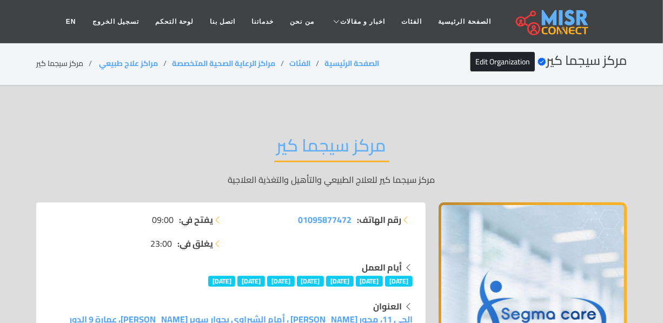
click at [203, 1] on header "الصفحة الرئيسية الفئات اخبار و مقالات أخبار الرياضة حوادث اخبار طبية مشاهير اخب…" at bounding box center [331, 21] width 663 height 43
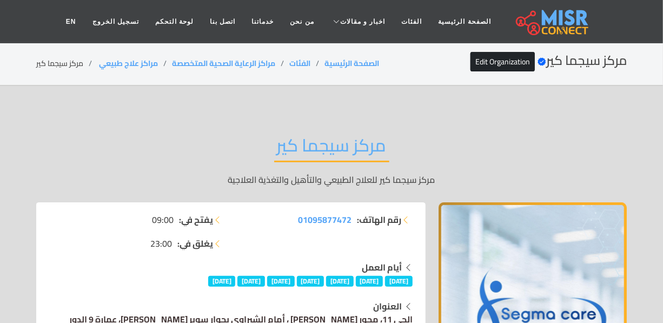
scroll to position [49, 0]
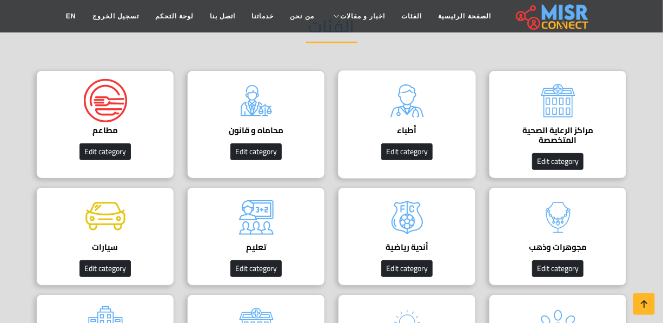
scroll to position [98, 0]
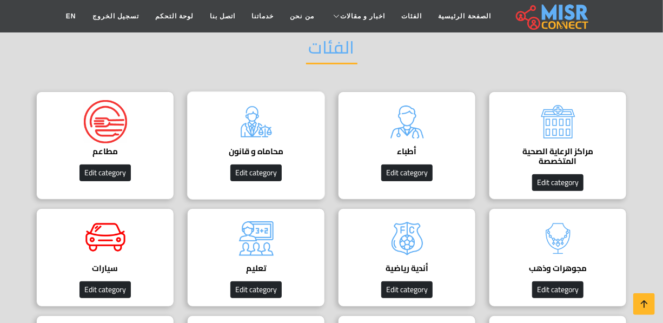
click at [248, 118] on img at bounding box center [256, 121] width 43 height 43
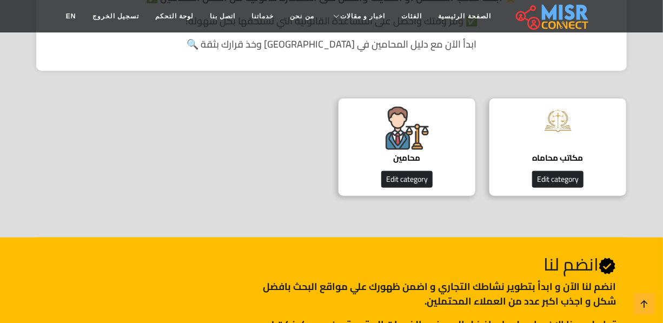
scroll to position [393, 0]
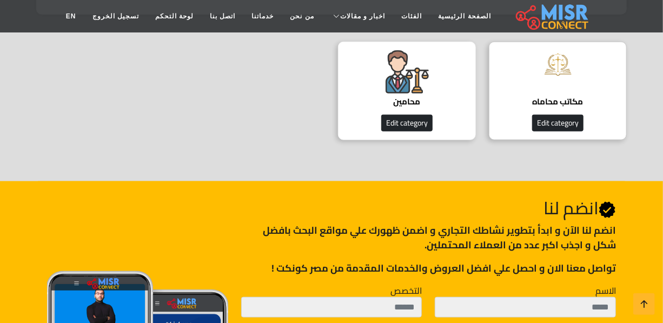
click at [408, 97] on h4 "محامين" at bounding box center [407, 102] width 104 height 10
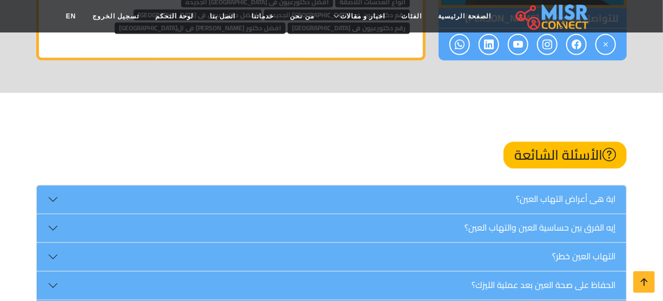
scroll to position [2656, 0]
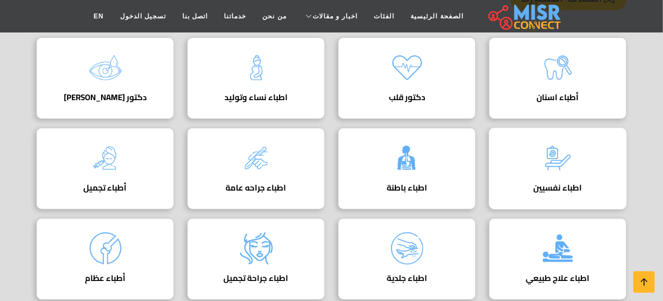
scroll to position [196, 0]
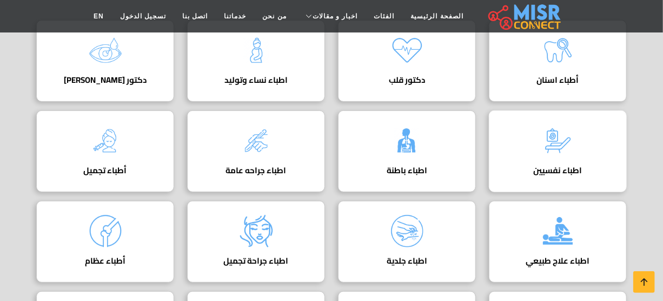
click at [561, 138] on img at bounding box center [558, 140] width 43 height 43
click at [558, 138] on img at bounding box center [558, 140] width 43 height 43
click at [560, 146] on img at bounding box center [558, 140] width 43 height 43
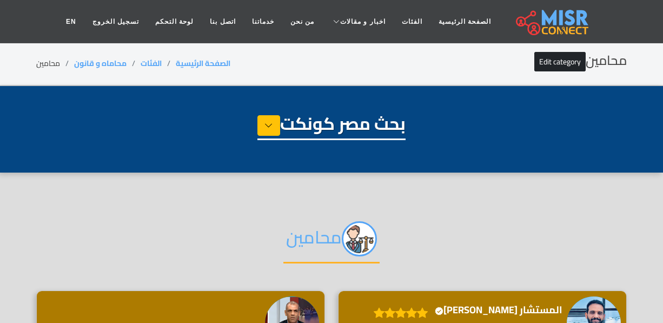
select select "**********"
select select "*******"
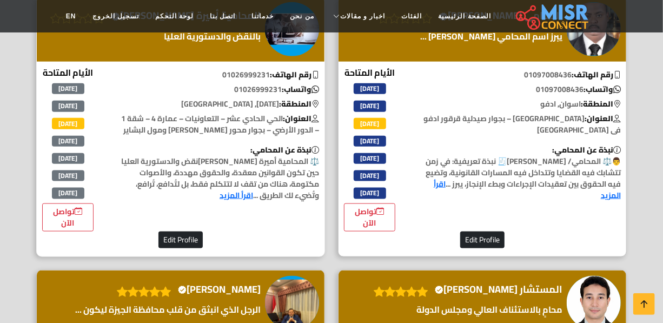
scroll to position [2311, 0]
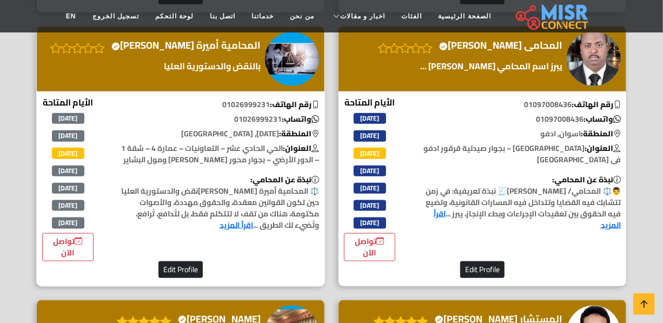
click at [217, 81] on div "المحامية أميرة سمير Verified account" at bounding box center [154, 59] width 219 height 44
click at [221, 72] on p "بالنقض والدستورية العليا" at bounding box center [154, 66] width 219 height 13
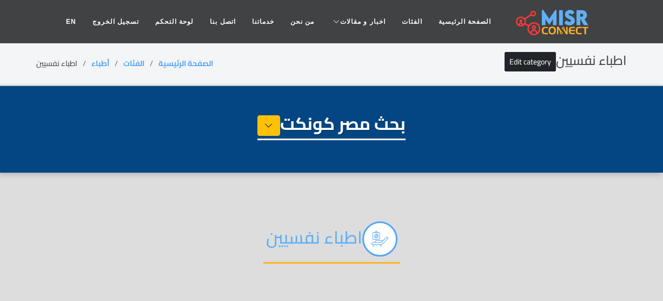
select select "*****"
select select "**********"
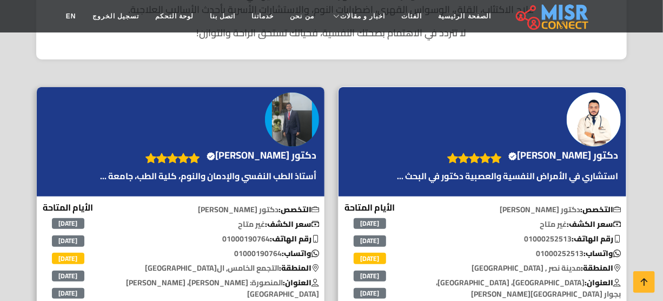
scroll to position [393, 0]
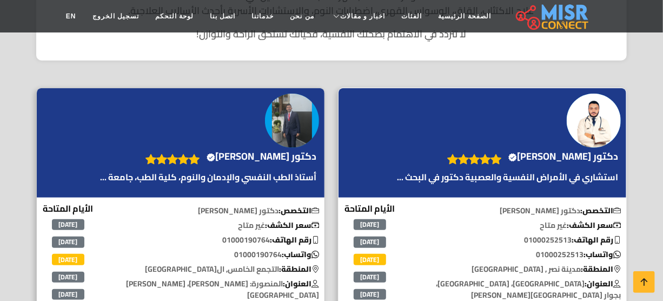
click at [507, 151] on p at bounding box center [474, 159] width 65 height 16
click at [557, 150] on h4 "دكتور عبدالله حسني Verified account" at bounding box center [564, 156] width 110 height 12
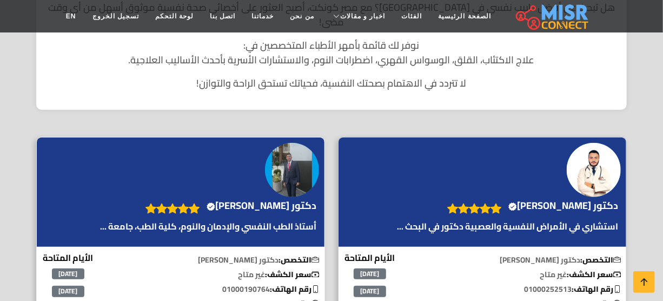
click at [272, 200] on h4 "دكتور محمد الوصيفي Verified account" at bounding box center [262, 206] width 110 height 12
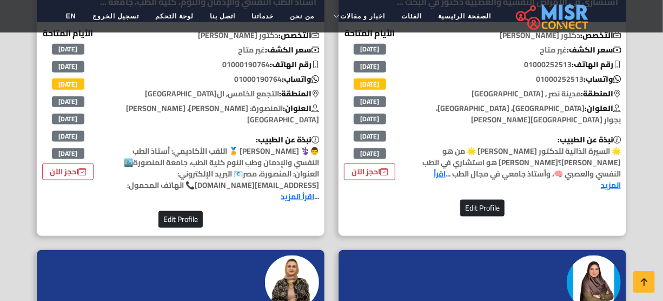
scroll to position [590, 0]
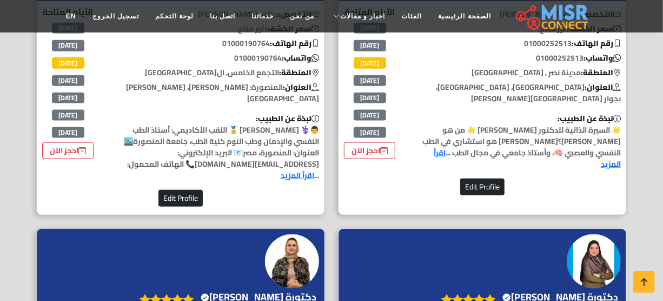
click at [522, 246] on div "دكتورة ولاء محمد Verified account" at bounding box center [483, 283] width 288 height 109
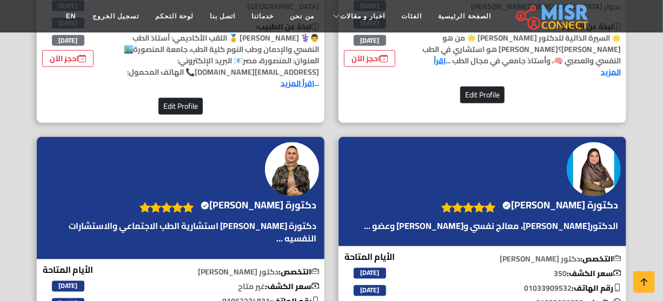
scroll to position [737, 0]
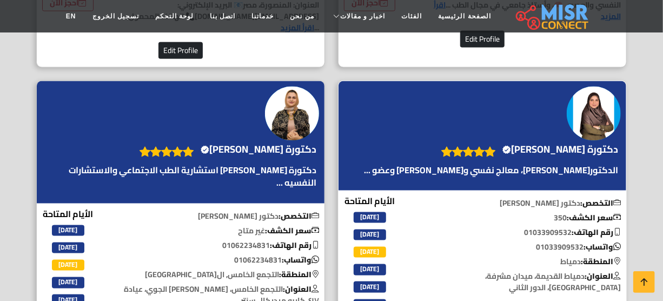
click at [586, 143] on h4 "دكتورة ولاء محمد Verified account" at bounding box center [561, 149] width 116 height 12
click at [265, 143] on h4 "دكتورة غادة خليل Verified account" at bounding box center [259, 149] width 116 height 12
click at [270, 143] on h4 "دكتورة غادة خليل Verified account" at bounding box center [259, 149] width 116 height 12
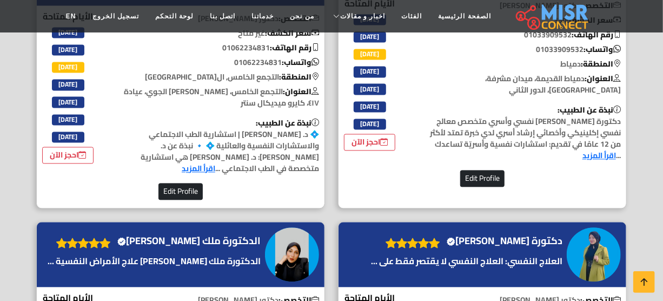
scroll to position [934, 0]
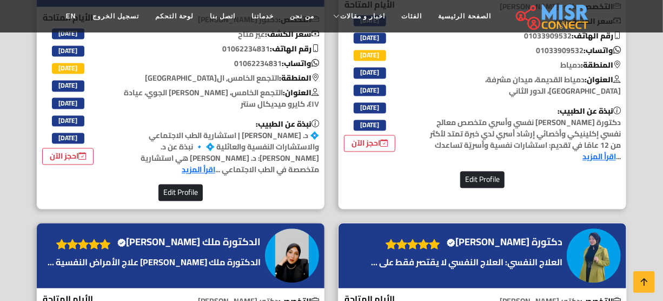
click at [492, 236] on h4 "دكتورة شيماء عادل محمد Verified account" at bounding box center [505, 242] width 116 height 12
click at [485, 236] on h4 "دكتورة شيماء عادل محمد Verified account" at bounding box center [505, 242] width 116 height 12
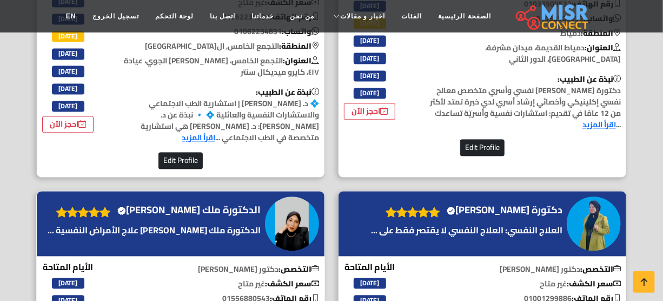
scroll to position [984, 0]
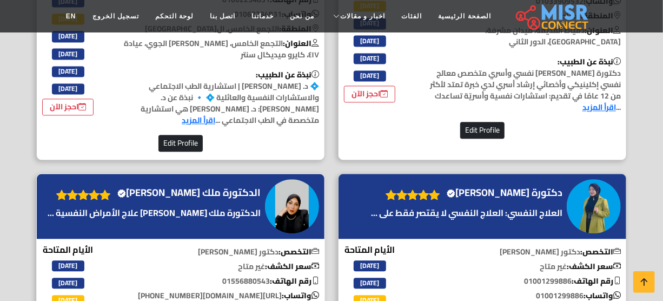
click at [260, 189] on h4 "الدكتورة ملك محمود هاشم Verified account" at bounding box center [188, 193] width 143 height 12
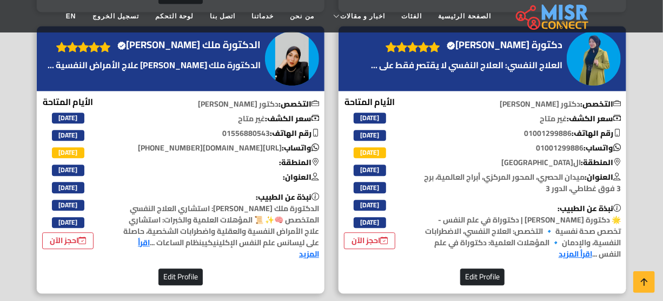
scroll to position [1278, 0]
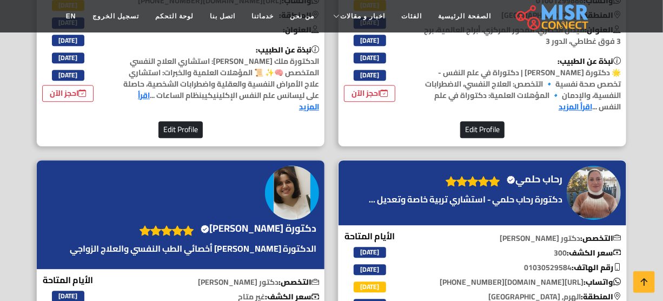
click at [527, 173] on h4 "رحاب حلمي Verified account" at bounding box center [535, 179] width 56 height 12
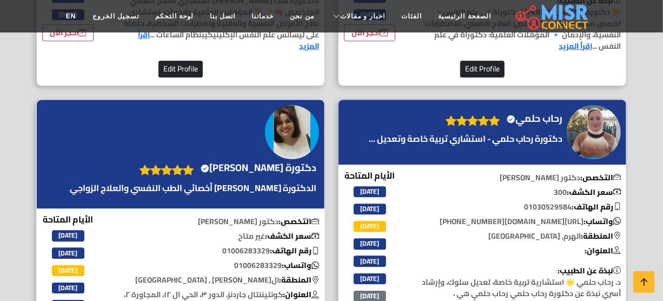
scroll to position [1377, 0]
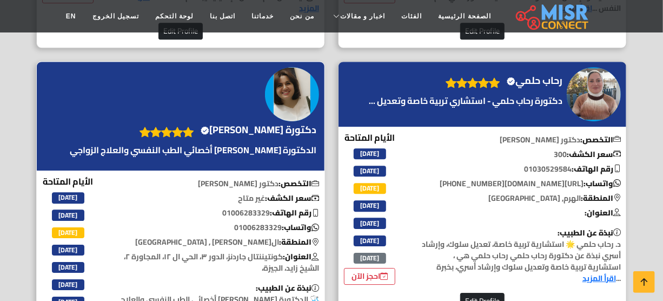
click at [257, 124] on h4 "دكتورة ايمان سعد Verified account" at bounding box center [259, 130] width 116 height 12
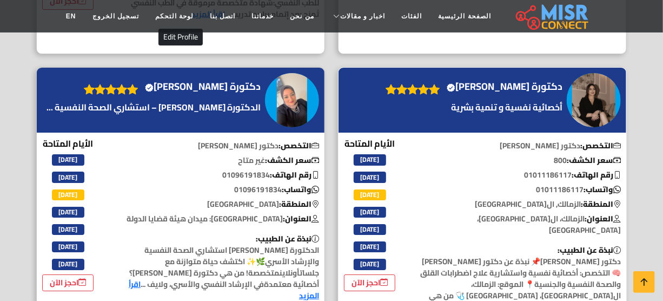
scroll to position [1672, 0]
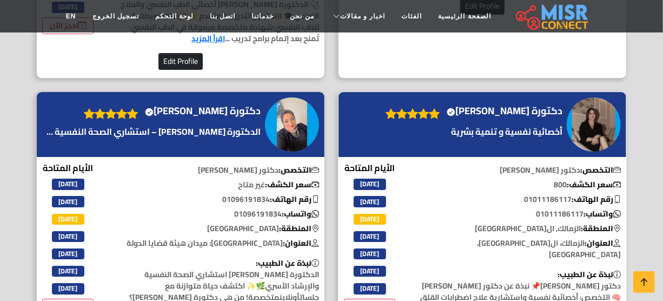
click at [530, 105] on h4 "دكتورة بهية حميدي Verified account" at bounding box center [505, 111] width 116 height 12
click at [232, 105] on h4 "دكتورة نورهان أبو العلا Verified account" at bounding box center [203, 111] width 116 height 12
click at [254, 105] on h4 "دكتورة نورهان أبو العلا Verified account" at bounding box center [203, 111] width 116 height 12
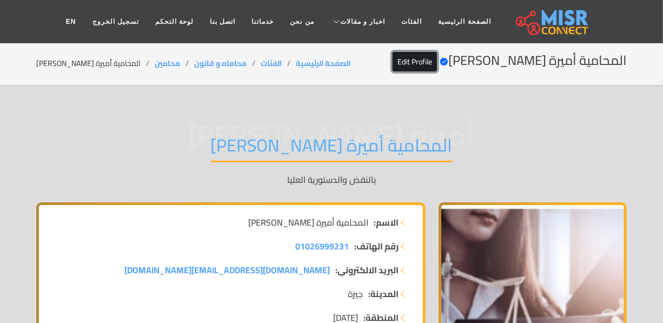
click at [437, 61] on link "Edit Profile" at bounding box center [415, 61] width 44 height 19
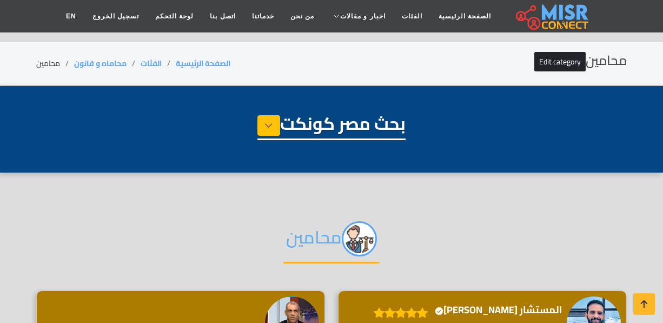
select select "**********"
select select "*******"
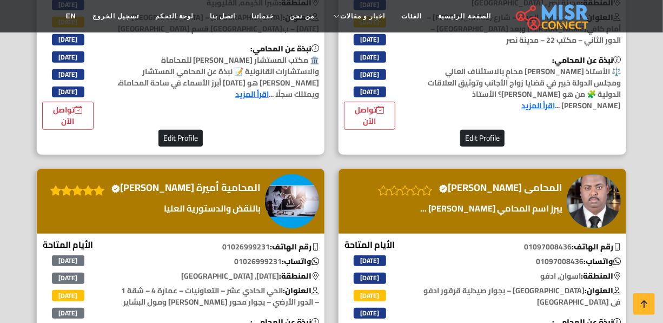
scroll to position [2164, 0]
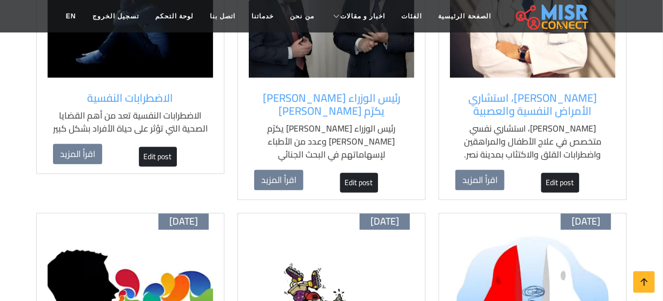
scroll to position [2754, 0]
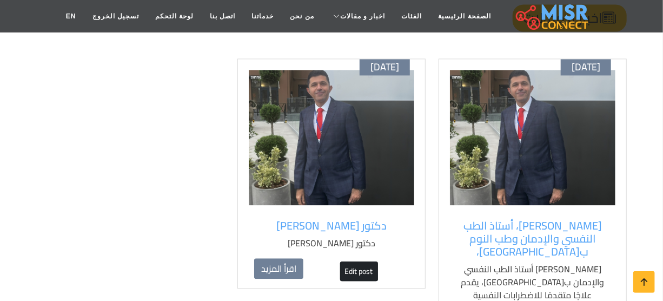
scroll to position [2830, 0]
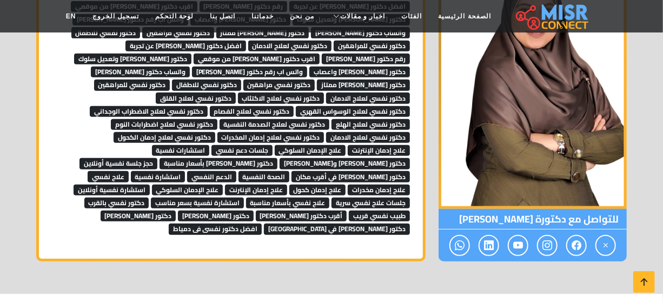
scroll to position [5961, 0]
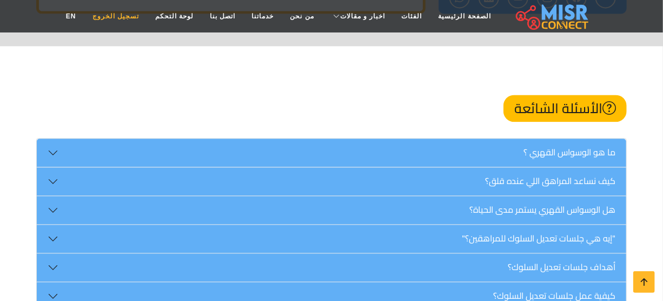
scroll to position [2705, 0]
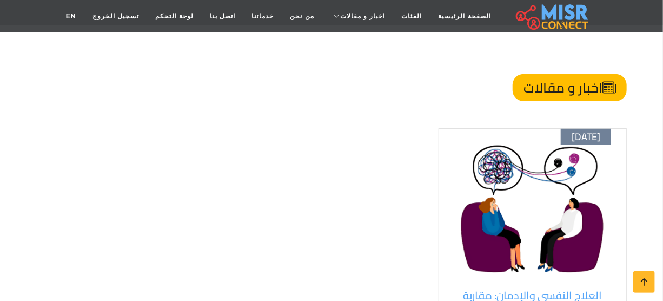
scroll to position [3885, 0]
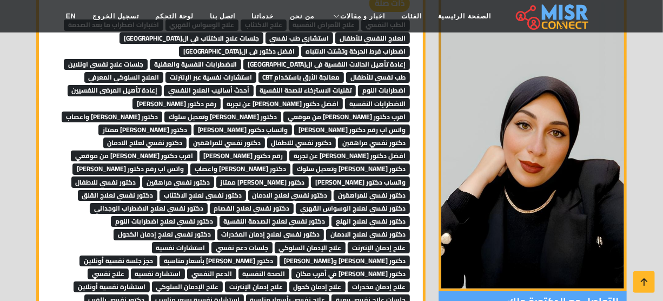
scroll to position [5533, 0]
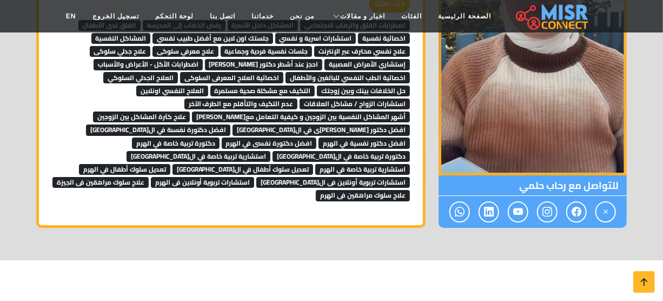
scroll to position [3443, 0]
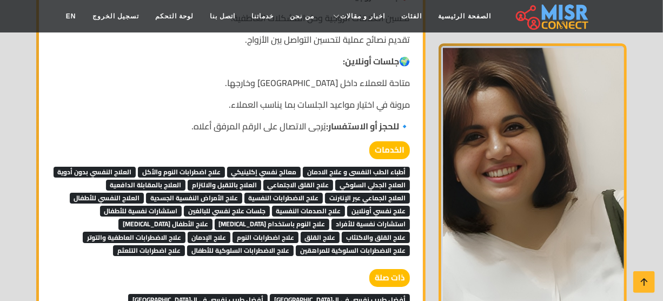
scroll to position [1426, 0]
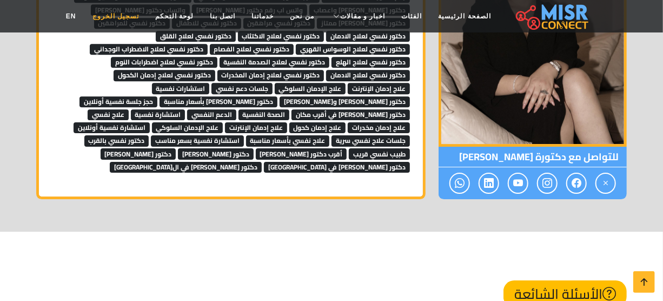
scroll to position [1475, 0]
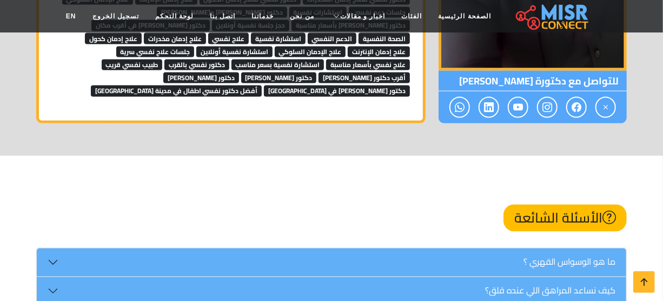
scroll to position [2558, 0]
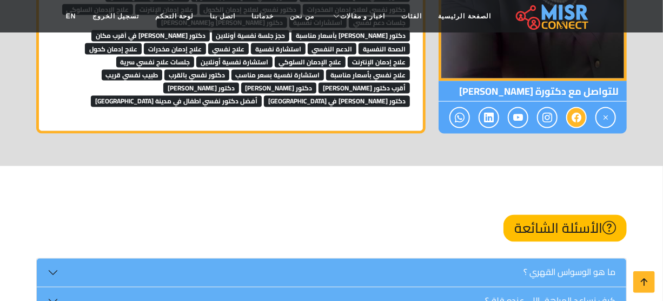
click at [582, 107] on link at bounding box center [576, 117] width 21 height 21
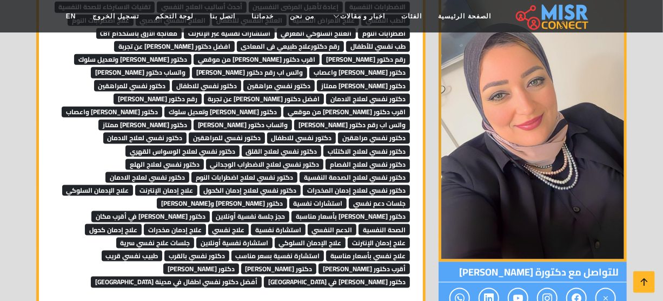
scroll to position [2508, 0]
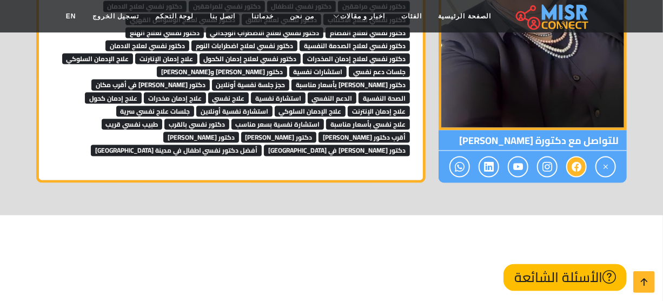
click at [577, 158] on icon at bounding box center [577, 167] width 10 height 18
click at [557, 156] on link at bounding box center [547, 166] width 21 height 21
click at [516, 158] on icon at bounding box center [518, 167] width 10 height 18
click at [513, 158] on icon at bounding box center [518, 167] width 10 height 18
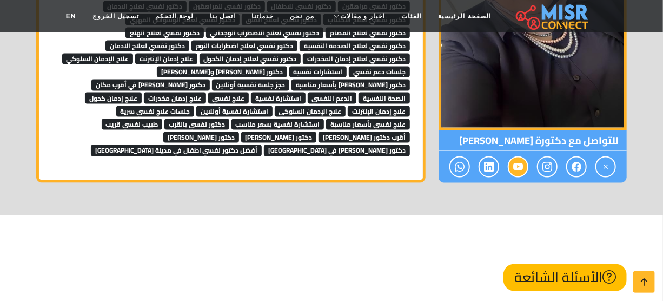
click at [522, 158] on icon at bounding box center [518, 167] width 10 height 18
click at [516, 158] on icon at bounding box center [518, 167] width 10 height 18
click at [517, 158] on icon at bounding box center [518, 167] width 10 height 18
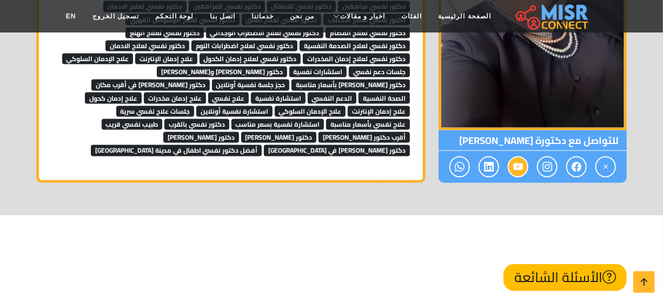
click at [518, 158] on icon at bounding box center [518, 167] width 10 height 18
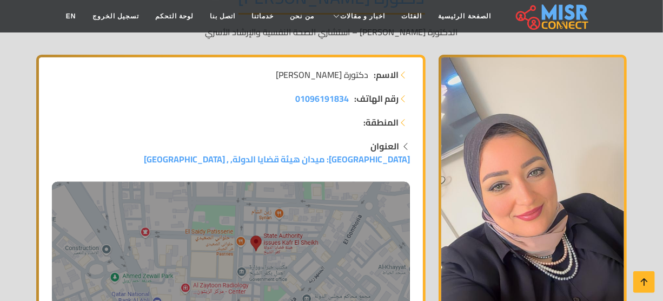
scroll to position [0, 0]
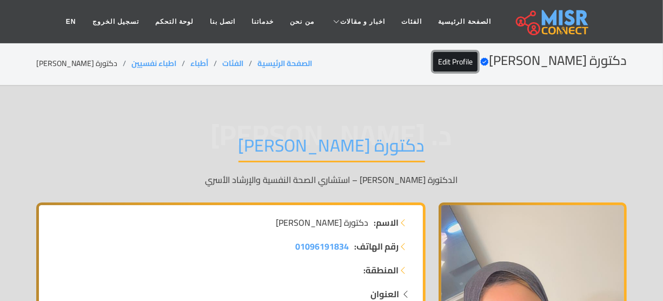
click at [458, 58] on link "Edit Profile" at bounding box center [455, 61] width 44 height 19
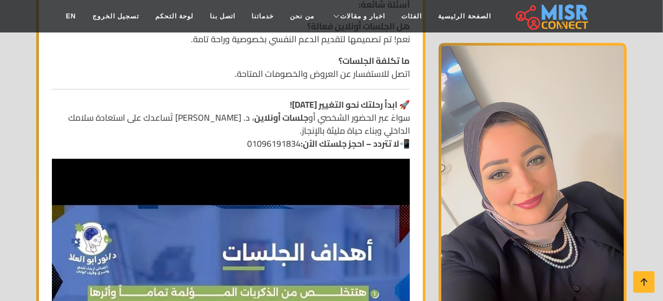
scroll to position [1180, 0]
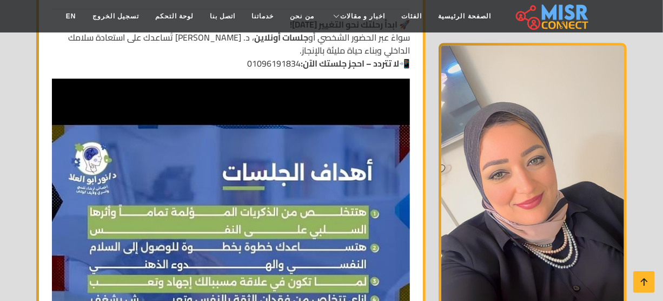
drag, startPoint x: 664, startPoint y: 115, endPoint x: 671, endPoint y: 139, distance: 24.7
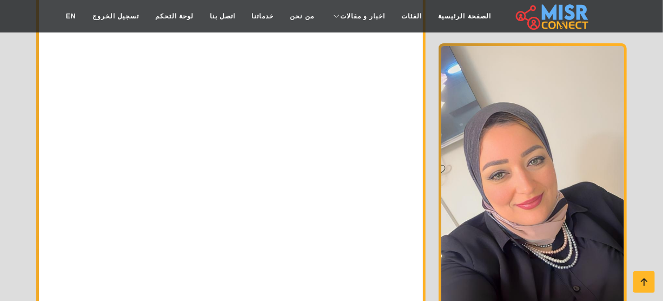
scroll to position [1845, 0]
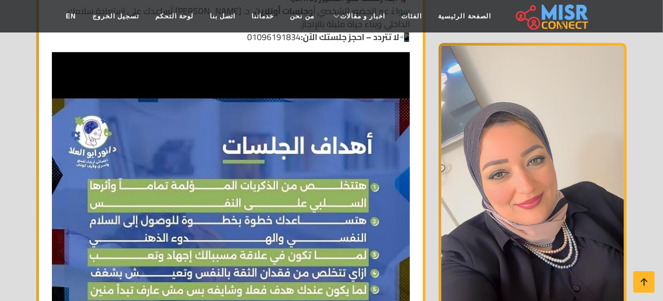
scroll to position [1206, 0]
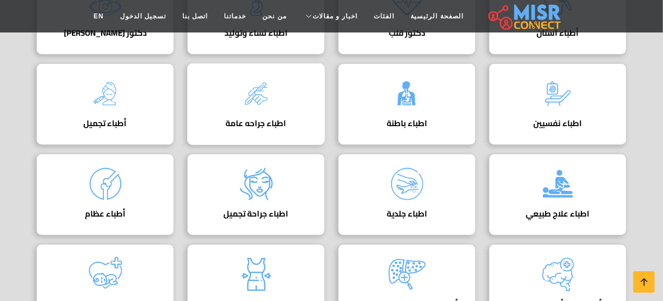
scroll to position [246, 0]
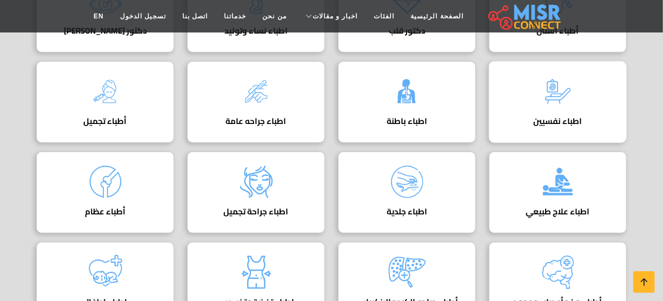
click at [572, 83] on img at bounding box center [558, 91] width 43 height 43
click at [426, 98] on img at bounding box center [407, 91] width 43 height 43
click at [278, 85] on div "اطباء جراحه عامة دليل اطباء جراحه عامة" at bounding box center [256, 102] width 138 height 82
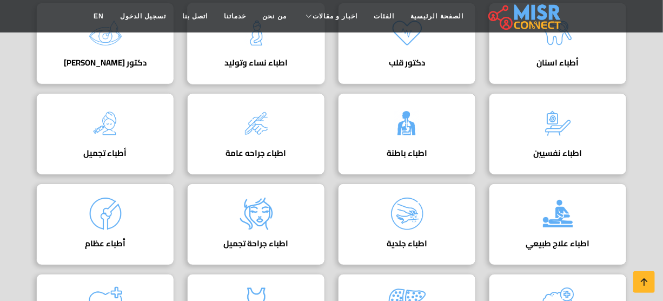
scroll to position [196, 0]
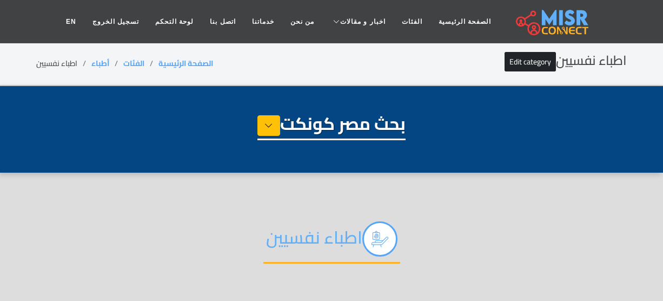
select select "*****"
select select "**********"
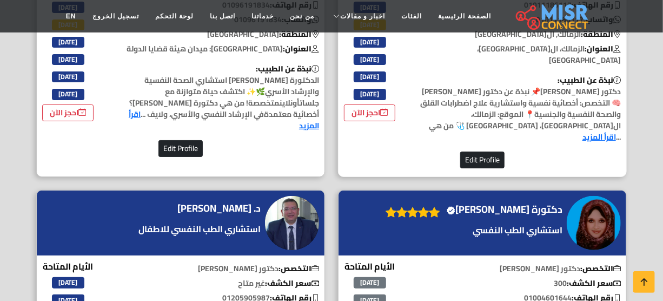
scroll to position [1869, 0]
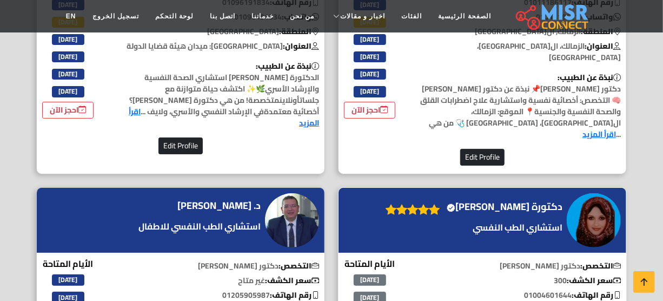
click at [504, 201] on h4 "دكتورة بدر عبد السلام Verified account" at bounding box center [505, 207] width 116 height 12
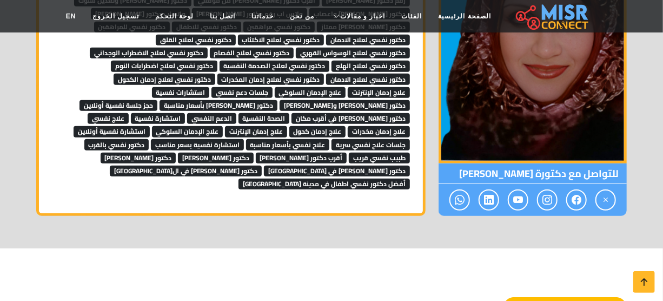
scroll to position [2262, 0]
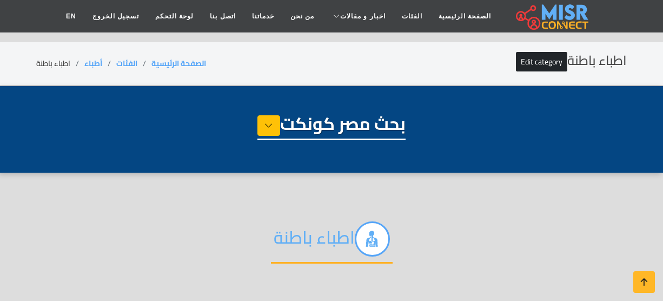
select select "*****"
select select "**********"
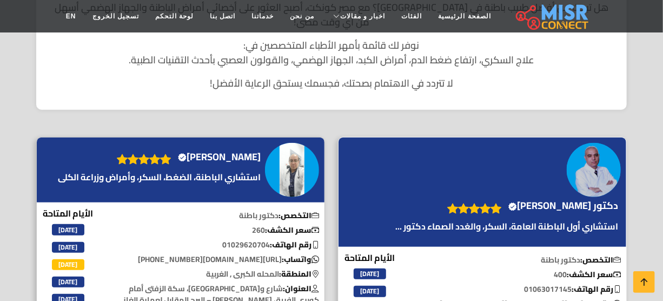
scroll to position [344, 0]
click at [568, 175] on div "دكتور احمد هارون Verified account" at bounding box center [483, 191] width 288 height 109
click at [568, 200] on h4 "دكتور احمد هارون Verified account" at bounding box center [564, 206] width 110 height 12
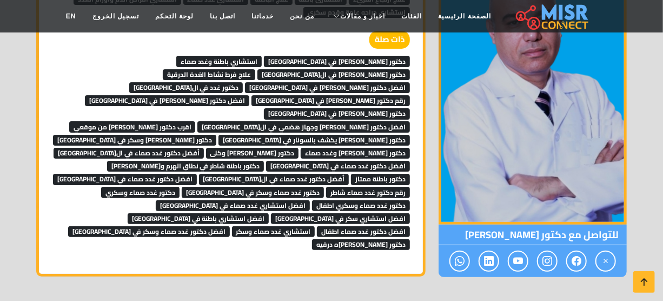
scroll to position [1918, 0]
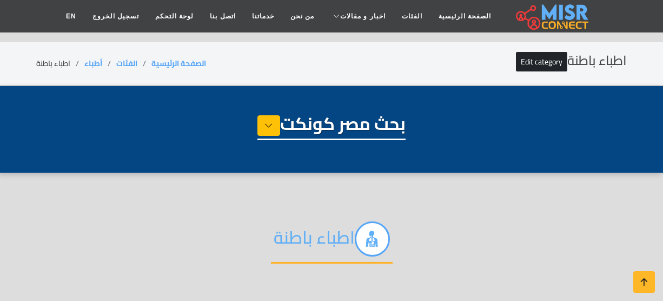
select select "*****"
select select "**********"
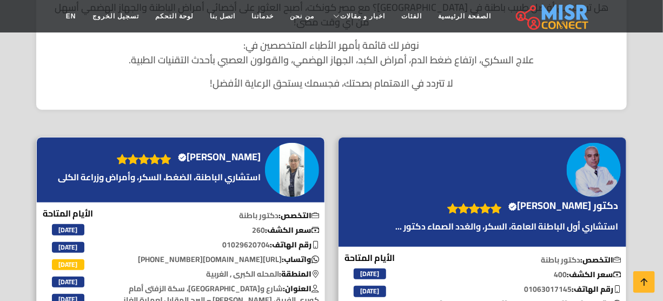
click at [206, 151] on h4 "الدكتور ياسر محمد عيسى Verified account" at bounding box center [219, 157] width 83 height 12
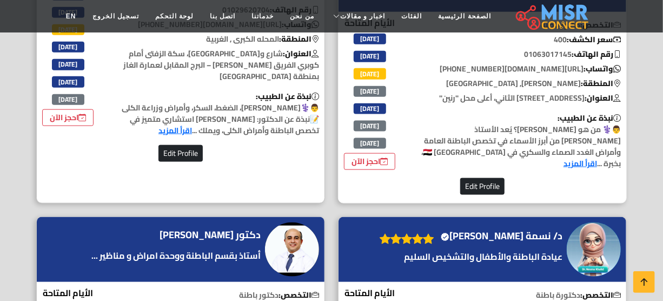
scroll to position [590, 0]
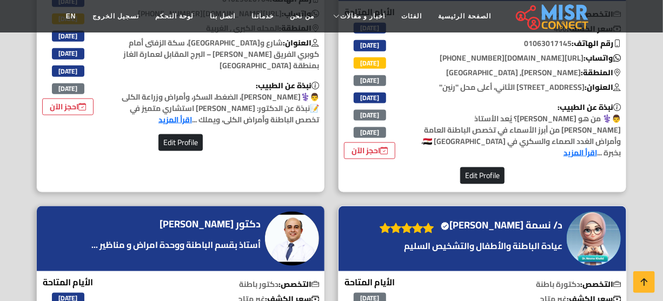
click at [486, 219] on h4 "د/ نسمة خالد الغلبان Verified account" at bounding box center [502, 225] width 122 height 12
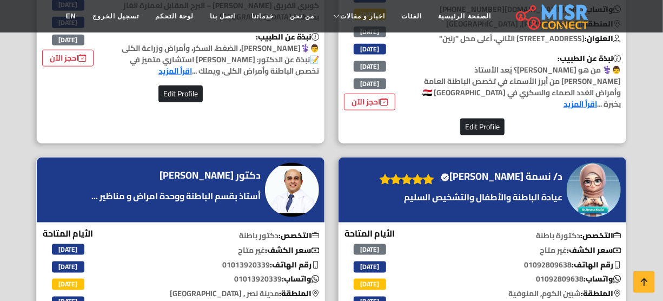
scroll to position [639, 0]
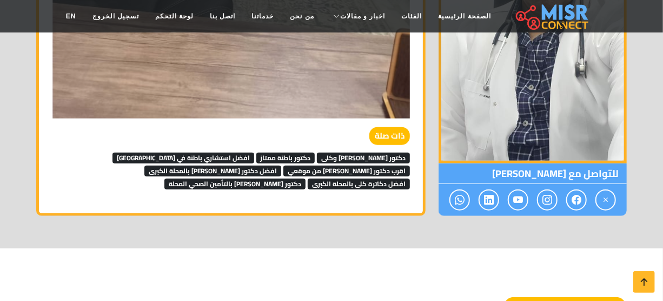
scroll to position [2115, 0]
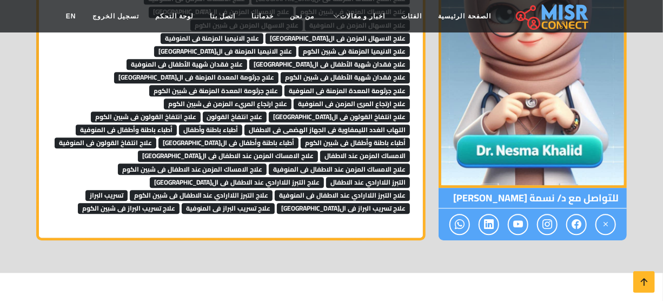
scroll to position [984, 0]
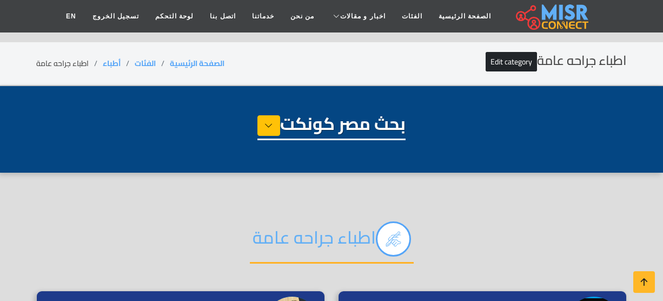
select select "*****"
select select "**********"
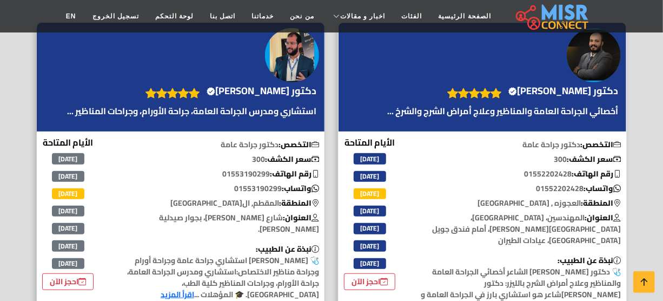
scroll to position [196, 0]
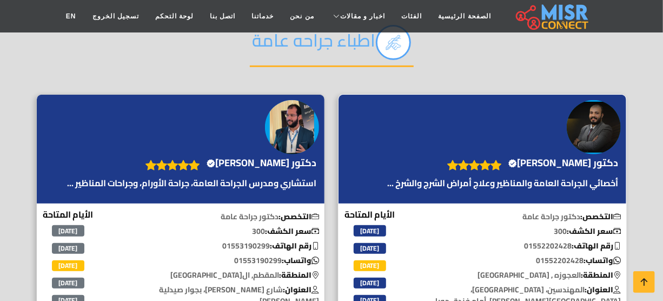
click at [568, 164] on h4 "دكتور عصام الشاعر Verified account" at bounding box center [564, 163] width 110 height 12
click at [274, 157] on h4 "دكتور محمد الأمير Verified account" at bounding box center [262, 163] width 110 height 12
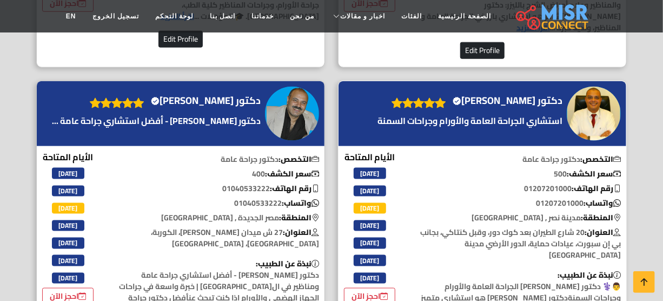
scroll to position [541, 0]
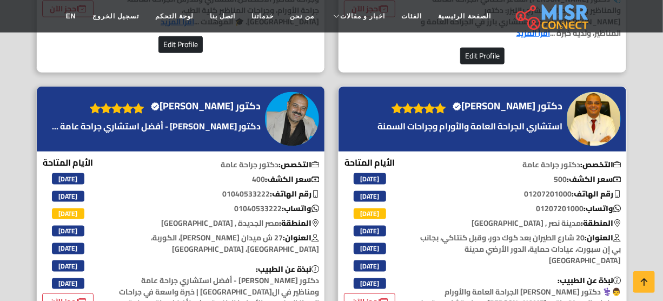
click at [517, 100] on h4 "دكتور وائل جبريل Verified account" at bounding box center [508, 106] width 110 height 12
click at [206, 100] on h4 "دكتور إبراهيم الغيطاني Verified account" at bounding box center [206, 106] width 110 height 12
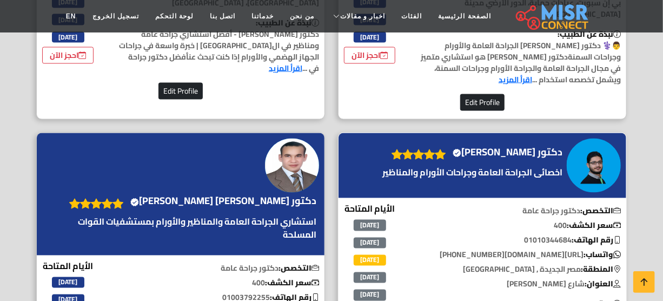
scroll to position [787, 0]
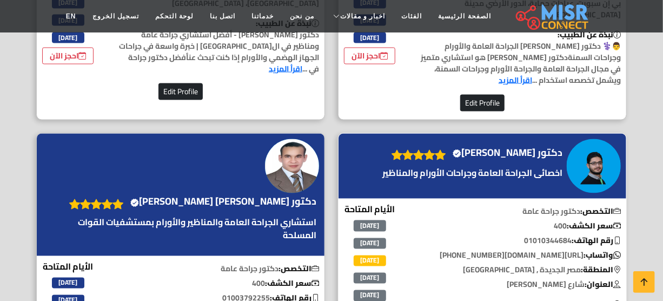
click at [508, 147] on h4 "دكتور أحمد رشاد Verified account" at bounding box center [508, 153] width 110 height 12
click at [246, 196] on h4 "دكتور أحمد عبد السلام عبد القادر Verified account" at bounding box center [223, 202] width 186 height 12
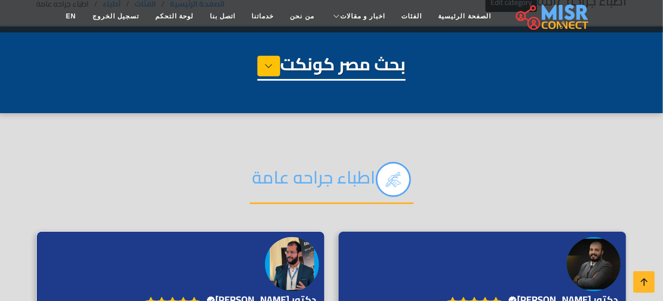
scroll to position [0, 0]
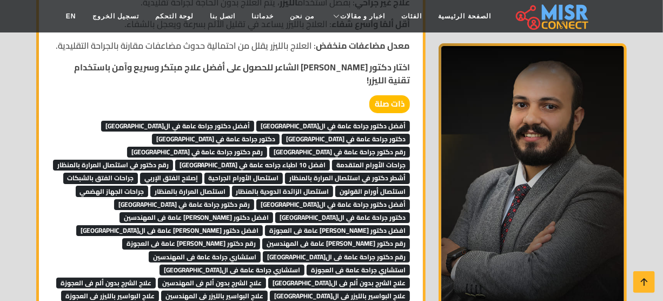
scroll to position [1672, 0]
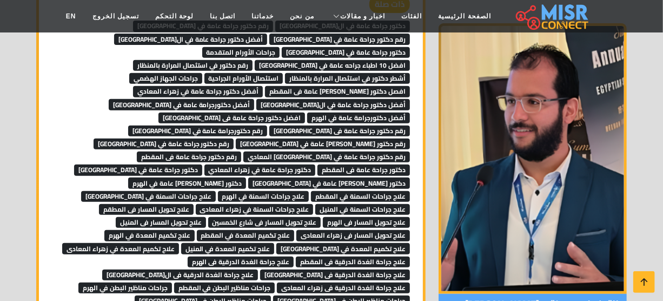
scroll to position [2115, 0]
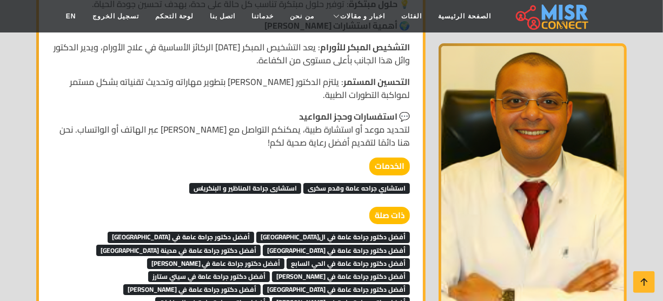
scroll to position [1623, 0]
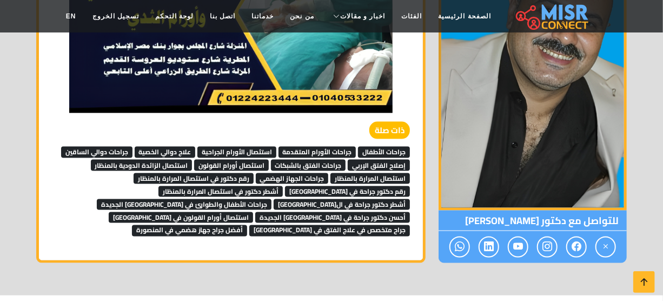
scroll to position [2607, 0]
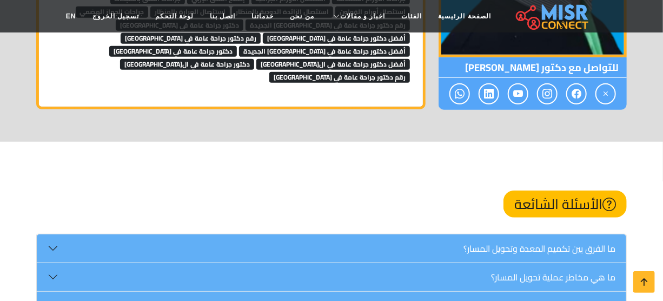
scroll to position [2164, 0]
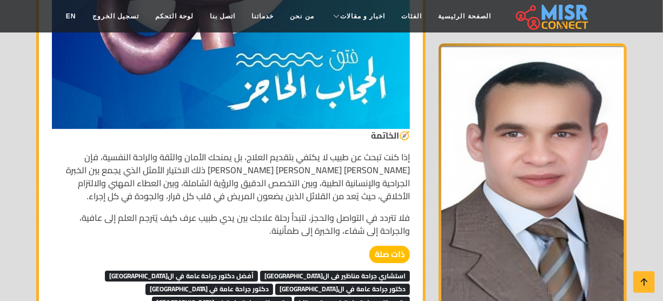
scroll to position [5259, 0]
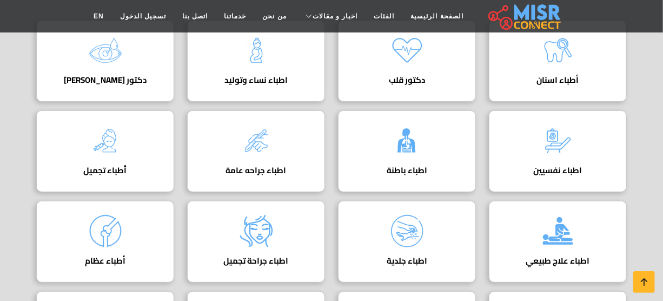
scroll to position [196, 0]
click at [148, 145] on div "أطباء تجميل دليل أطباء التجميل في مصر" at bounding box center [105, 151] width 138 height 82
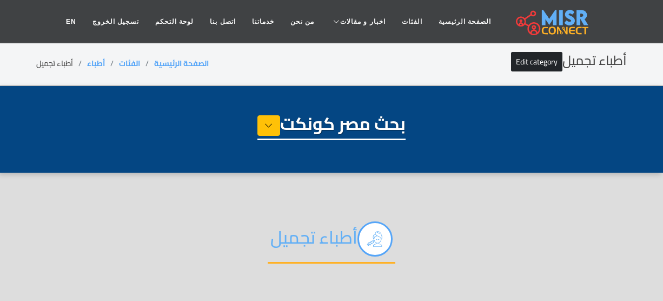
select select "*****"
select select "**********"
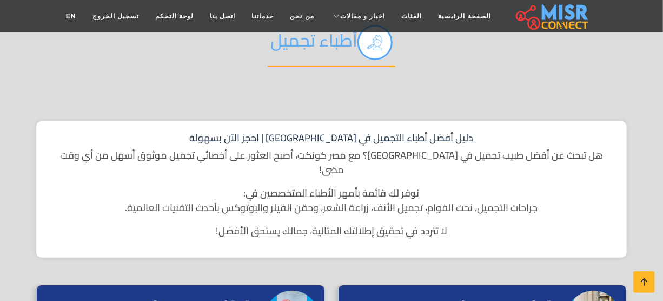
scroll to position [393, 0]
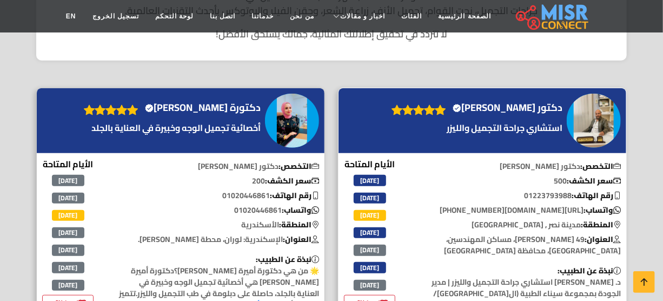
click at [519, 102] on h4 "دكتور معتز كامل Verified account" at bounding box center [508, 108] width 110 height 12
click at [208, 102] on h4 "دكتورة أميرة رجب Verified account" at bounding box center [203, 108] width 116 height 12
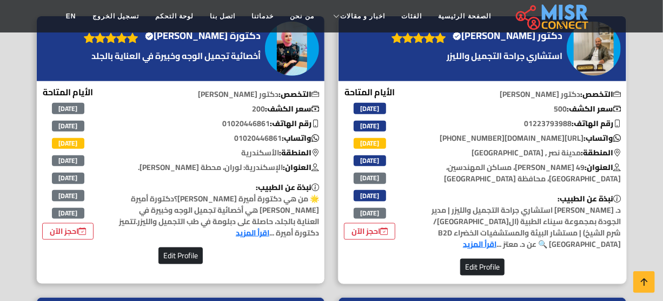
scroll to position [590, 0]
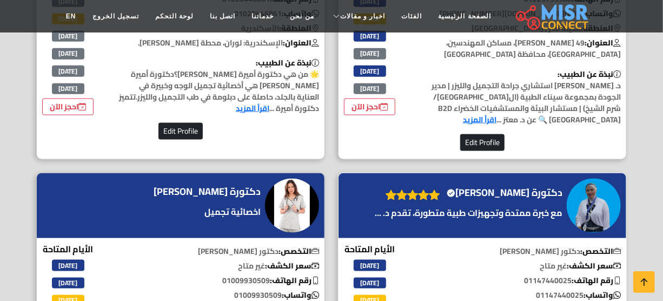
click at [502, 187] on h4 "دكتورة ندى عبد الستار Verified account" at bounding box center [505, 193] width 116 height 12
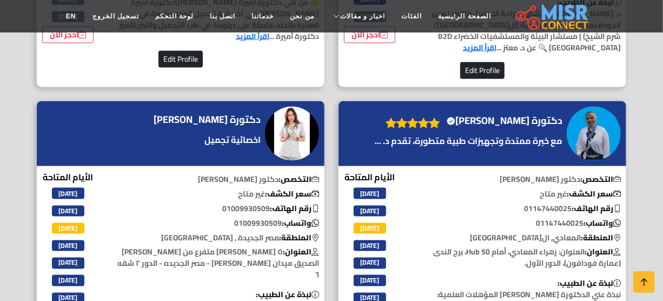
scroll to position [541, 0]
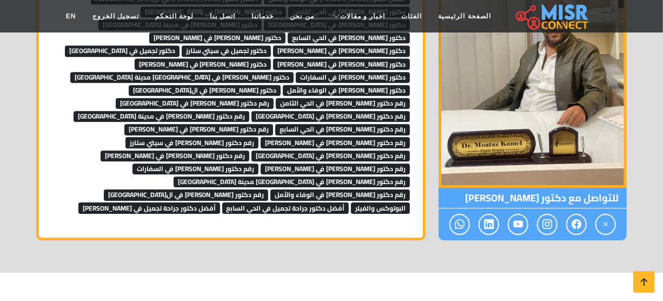
scroll to position [3246, 0]
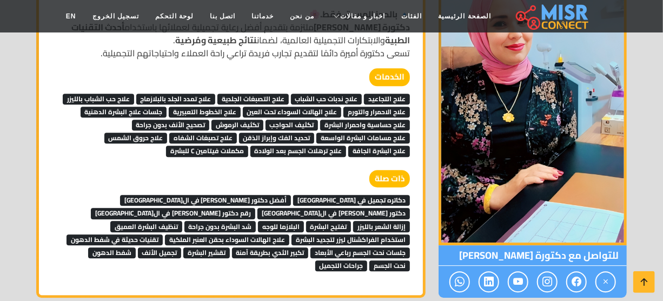
scroll to position [1229, 0]
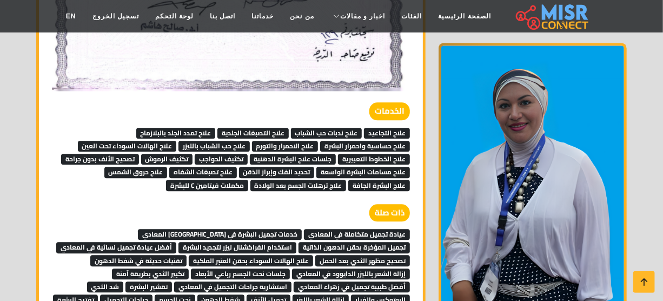
scroll to position [4525, 0]
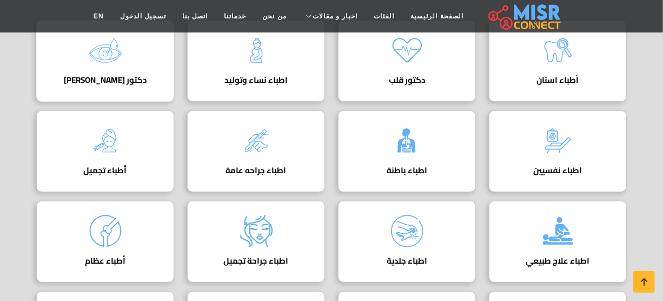
scroll to position [196, 0]
click at [555, 260] on h4 "اطباء علاج طبيعي" at bounding box center [558, 261] width 104 height 10
click at [546, 256] on h4 "اطباء علاج طبيعي" at bounding box center [558, 261] width 104 height 10
click at [584, 236] on div "اطباء علاج طبيعي دليل اطباء علاج طبيعي" at bounding box center [558, 242] width 138 height 82
click at [562, 256] on h4 "اطباء علاج طبيعي" at bounding box center [558, 261] width 104 height 10
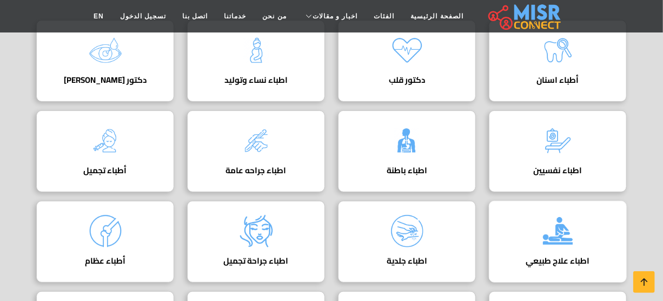
click at [555, 256] on h4 "اطباء علاج طبيعي" at bounding box center [558, 261] width 104 height 10
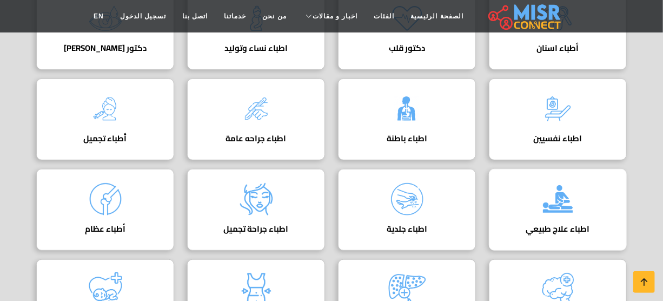
scroll to position [246, 0]
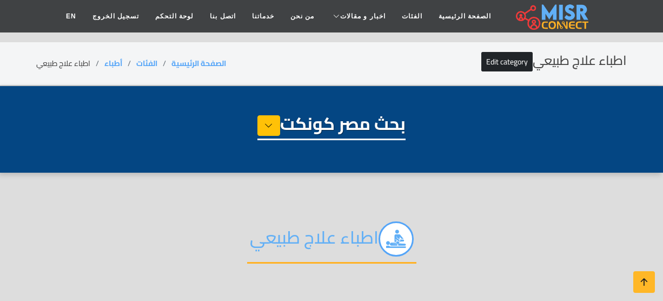
select select "*****"
select select "**********"
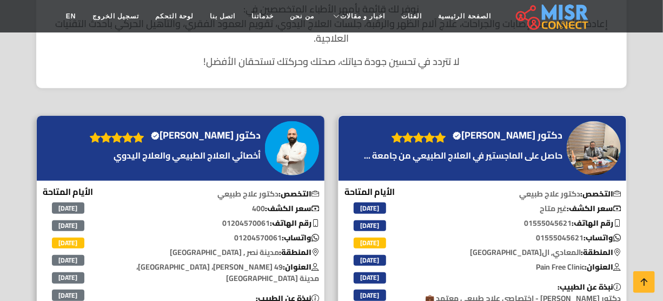
scroll to position [344, 0]
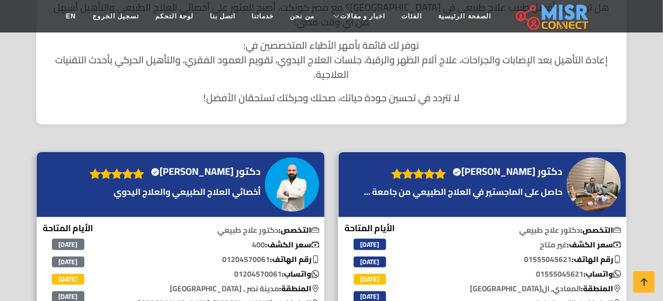
click at [492, 166] on h4 "دكتور [PERSON_NAME] Verified account" at bounding box center [508, 172] width 110 height 12
click at [187, 166] on h4 "دكتور أيمن عصام Verified account" at bounding box center [206, 172] width 110 height 12
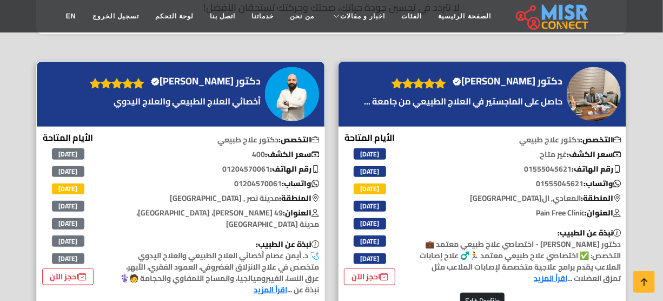
scroll to position [541, 0]
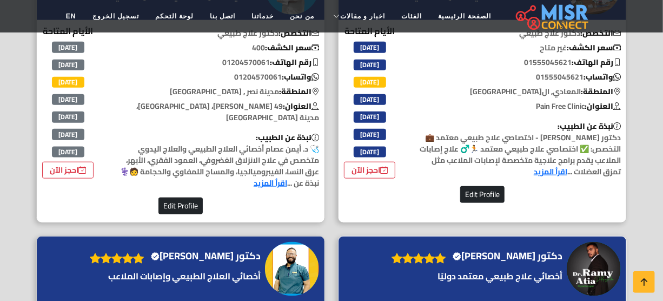
click at [499, 250] on h4 "دكتور رامي عطية Verified account" at bounding box center [508, 256] width 110 height 12
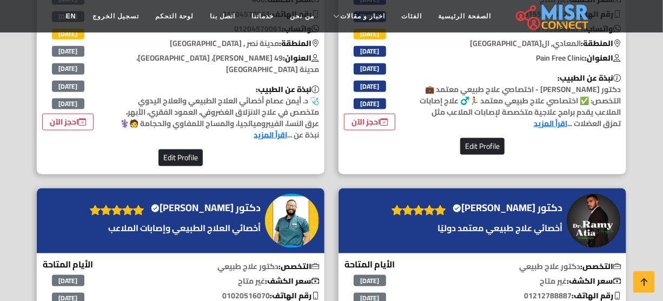
scroll to position [639, 0]
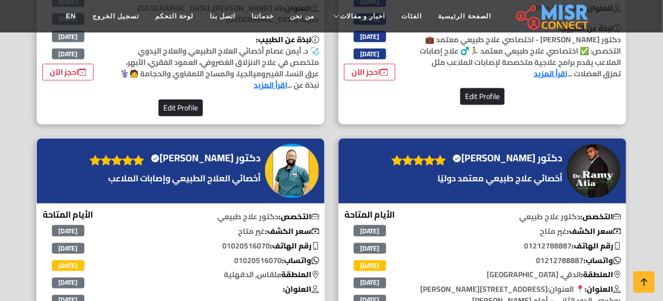
click at [212, 152] on h4 "دكتور محمد الصفصافي Verified account" at bounding box center [206, 158] width 110 height 12
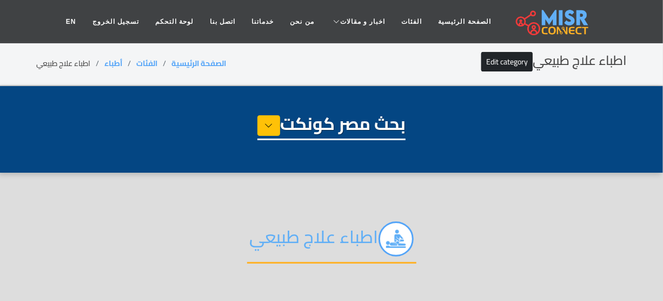
scroll to position [0, 0]
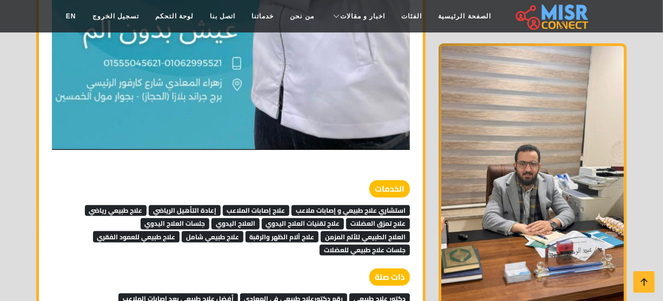
scroll to position [3738, 0]
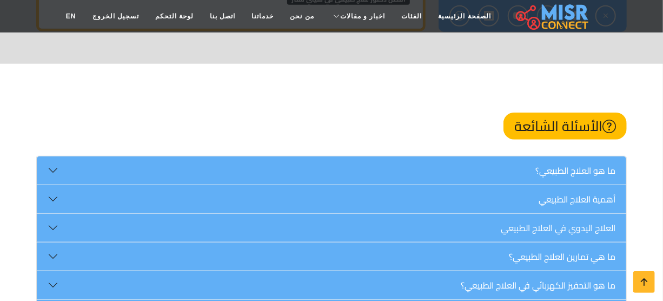
scroll to position [2262, 0]
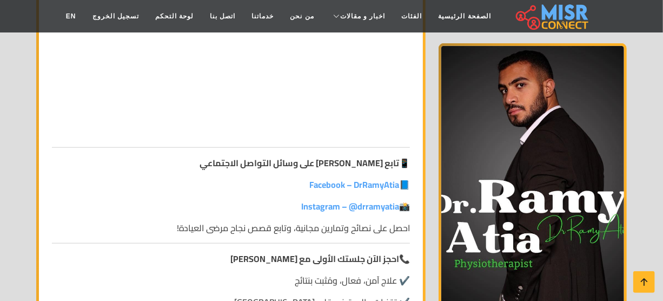
scroll to position [3885, 0]
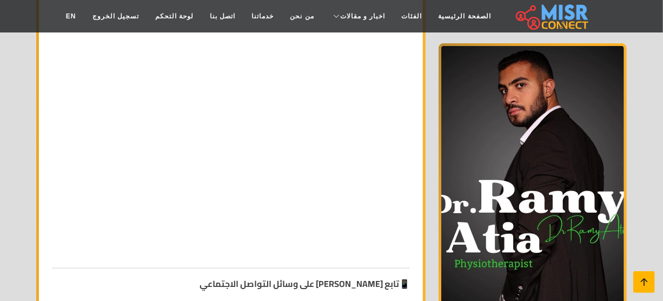
click at [649, 285] on icon at bounding box center [644, 281] width 15 height 15
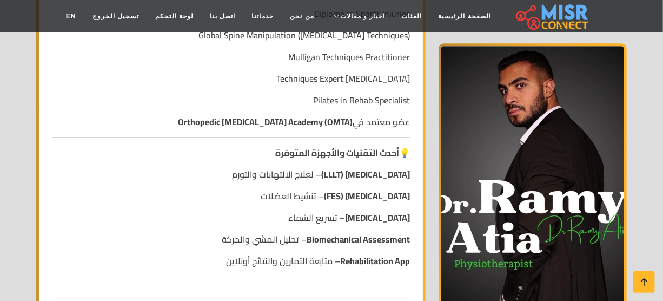
scroll to position [3885, 0]
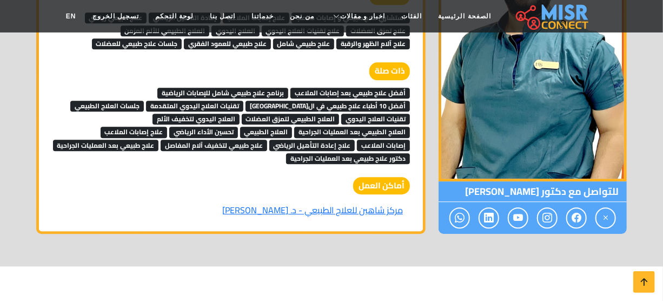
scroll to position [1131, 0]
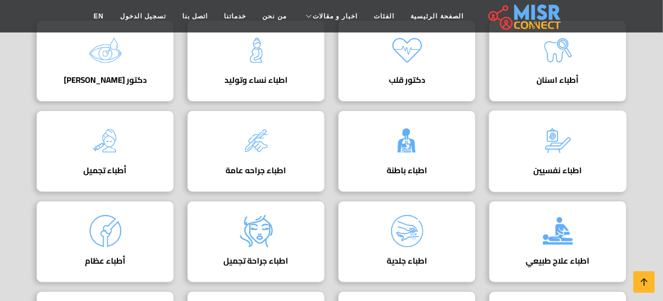
scroll to position [196, 0]
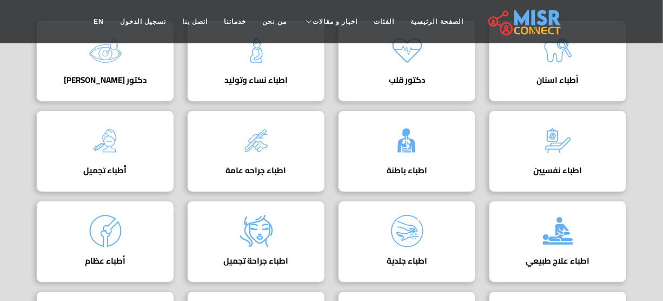
scroll to position [196, 0]
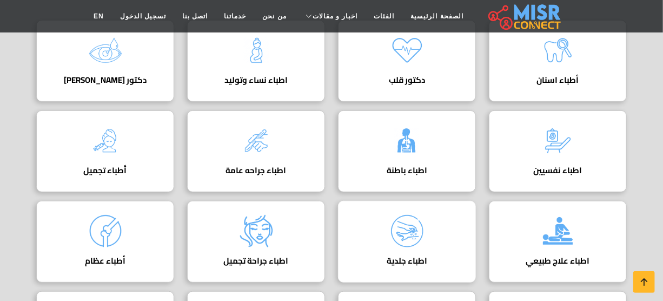
click at [433, 235] on div "اطباء جلدية دليل اطباء جلدية" at bounding box center [407, 242] width 138 height 82
click at [417, 235] on img at bounding box center [407, 230] width 43 height 43
click at [274, 148] on img at bounding box center [256, 140] width 43 height 43
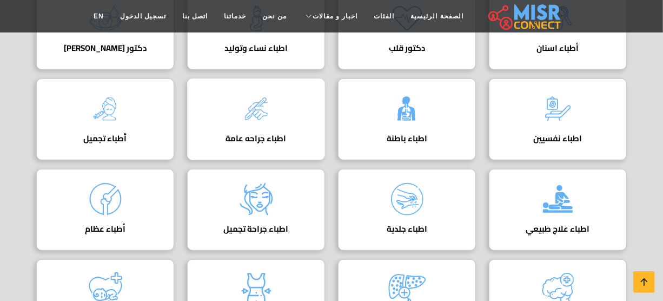
scroll to position [246, 0]
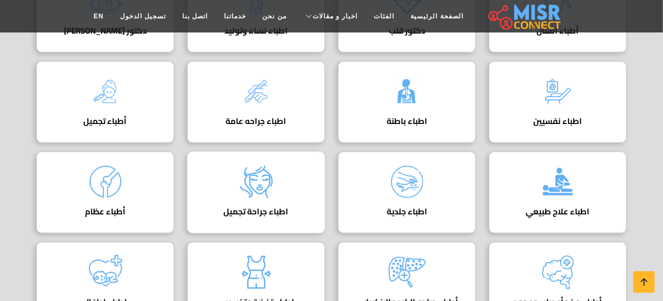
click at [272, 175] on img at bounding box center [256, 181] width 43 height 43
click at [242, 186] on img at bounding box center [256, 181] width 43 height 43
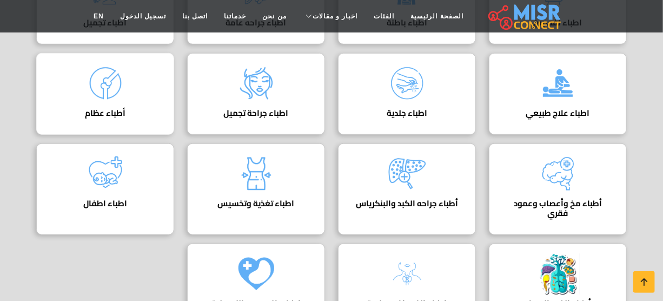
click at [99, 97] on img at bounding box center [105, 83] width 43 height 43
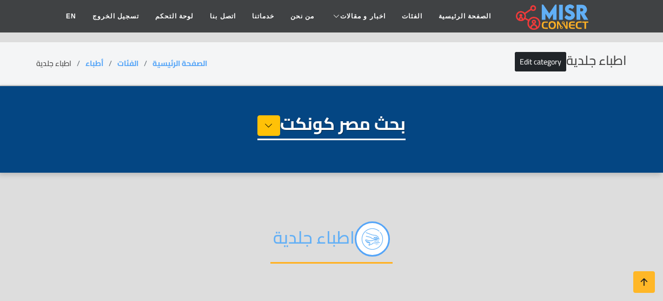
select select "*****"
select select "**********"
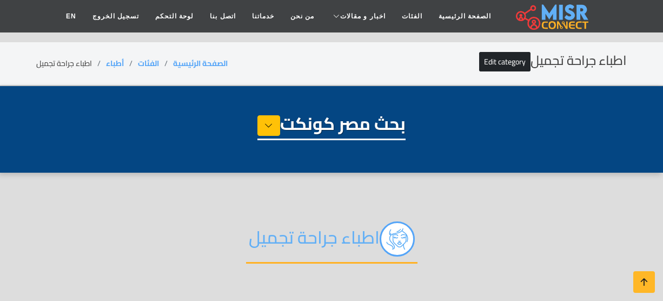
select select "*****"
select select "**********"
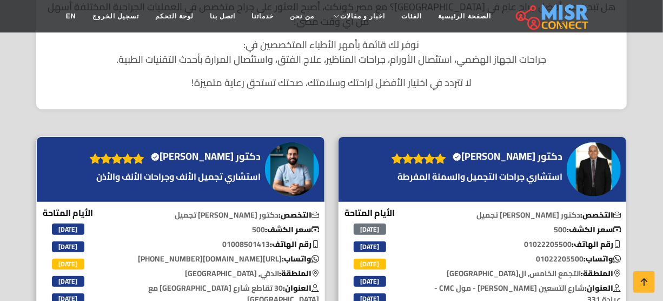
scroll to position [344, 0]
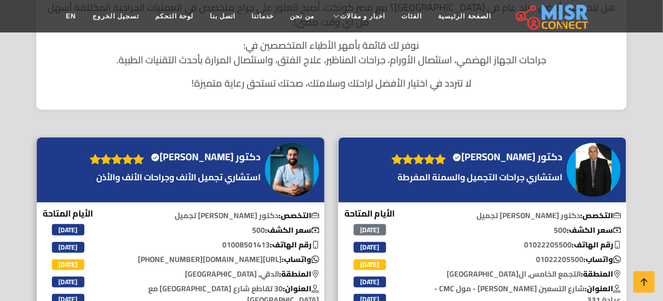
click at [492, 151] on h4 "دكتور عمرو شوره Verified account" at bounding box center [508, 157] width 110 height 12
click at [256, 151] on h4 "دكتور حسام ممدوح Verified account" at bounding box center [206, 157] width 110 height 12
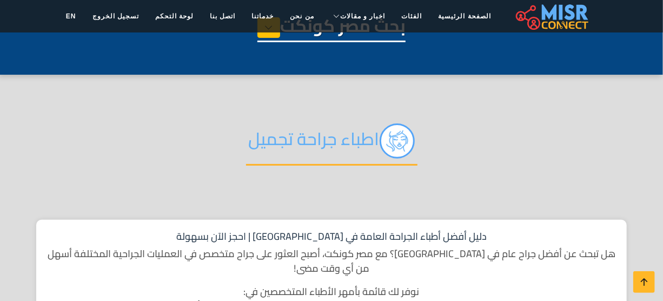
scroll to position [0, 0]
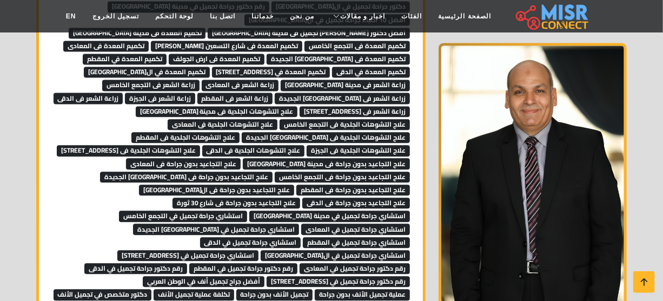
scroll to position [3099, 0]
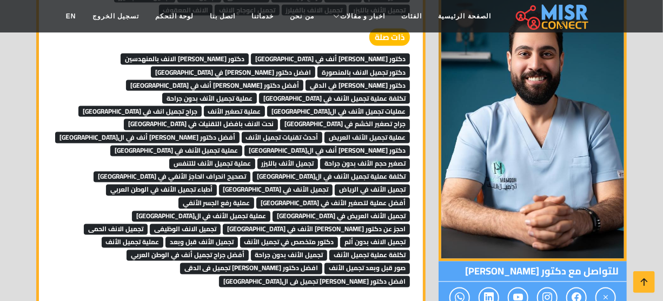
scroll to position [2576, 0]
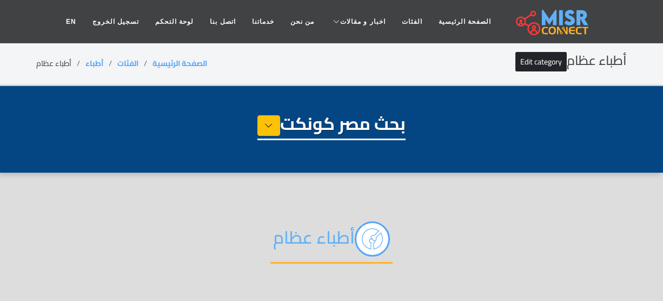
select select "*****"
select select "**********"
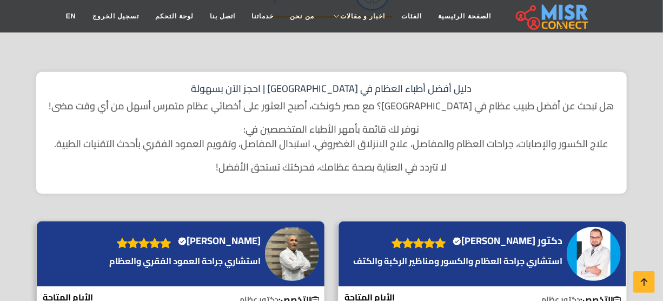
scroll to position [344, 0]
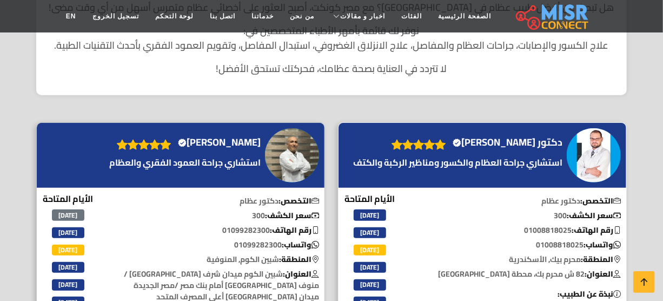
click at [527, 150] on div "دكتور محمد الشرقاوي Verified account" at bounding box center [458, 156] width 215 height 44
click at [521, 145] on h4 "دكتور محمد الشرقاوي Verified account" at bounding box center [508, 142] width 110 height 12
click at [231, 147] on h4 "الدكتور محمود هدهود Verified account" at bounding box center [219, 142] width 83 height 12
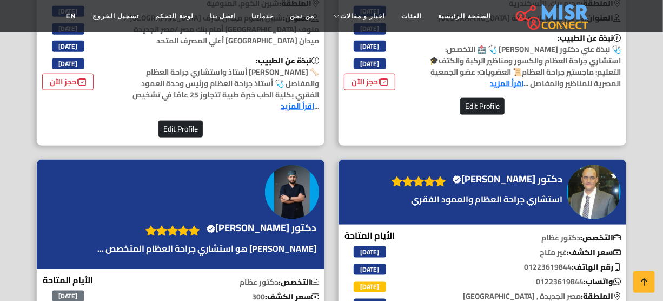
scroll to position [639, 0]
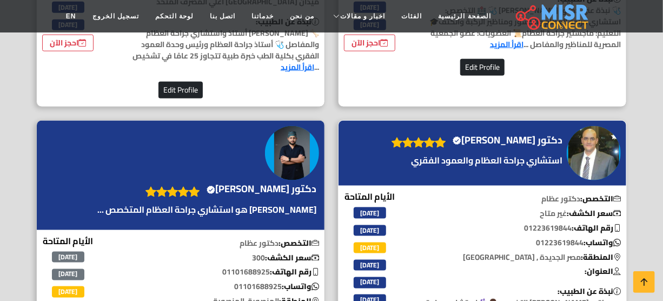
click at [510, 135] on h4 "دكتور ابراهيم بدران Verified account" at bounding box center [508, 140] width 110 height 12
click at [282, 187] on h4 "دكتور السيد الشناوي Verified account" at bounding box center [262, 189] width 110 height 12
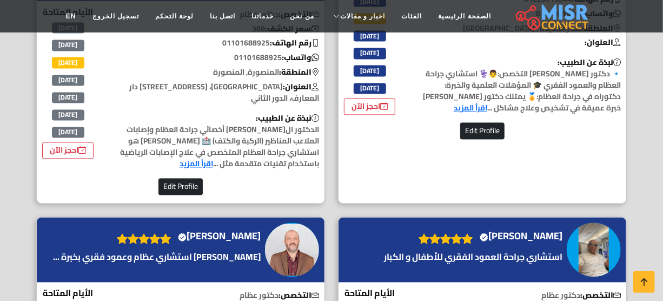
scroll to position [885, 0]
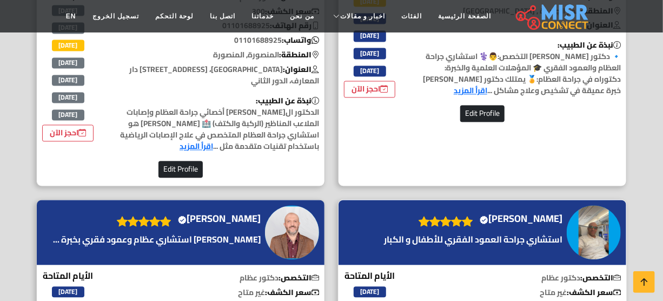
click at [505, 213] on h4 "الدكتور هاني عبد الجواد سليمان Verified account" at bounding box center [521, 219] width 83 height 12
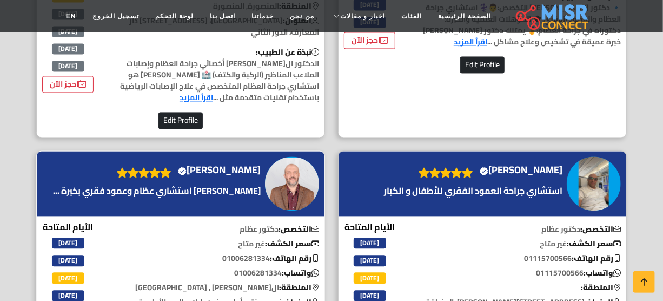
click at [261, 176] on h4 "الدكتور أحمد العطار Verified account" at bounding box center [219, 170] width 83 height 12
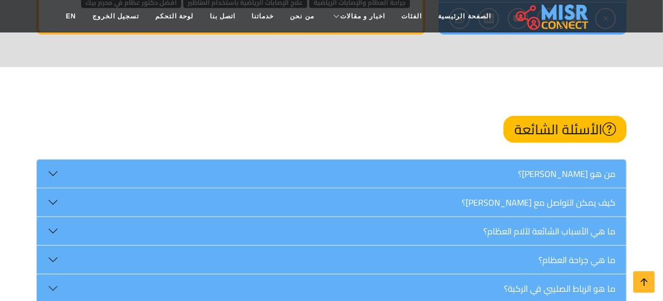
scroll to position [2115, 0]
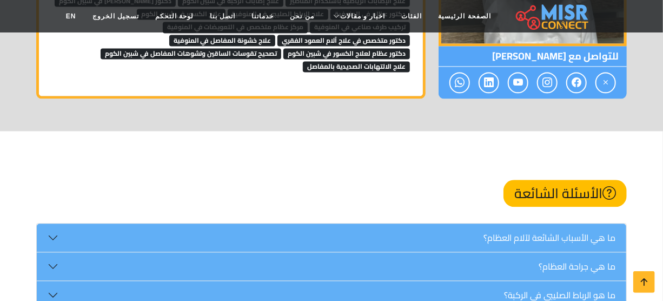
scroll to position [6541, 0]
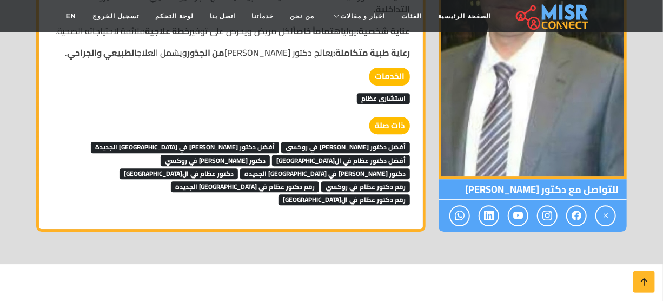
scroll to position [1377, 0]
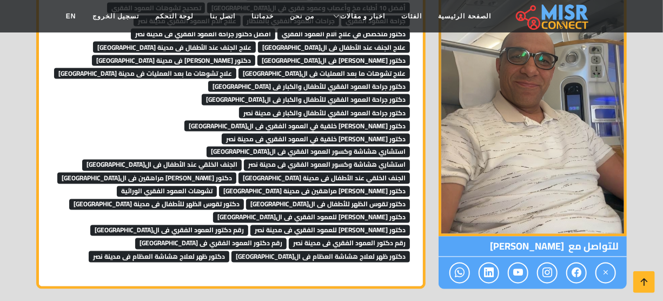
scroll to position [4525, 0]
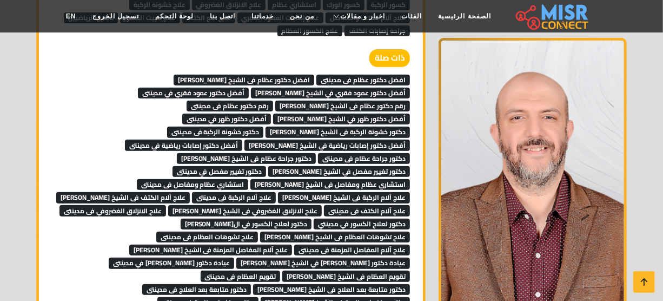
scroll to position [7427, 0]
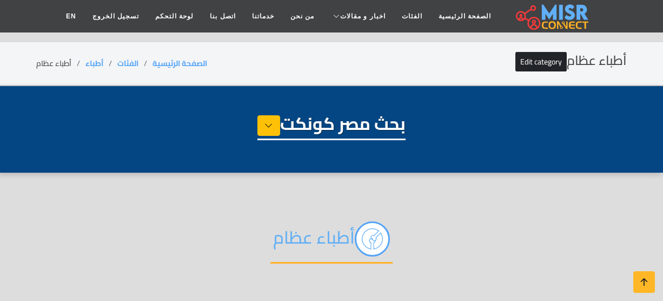
select select "*****"
select select "**********"
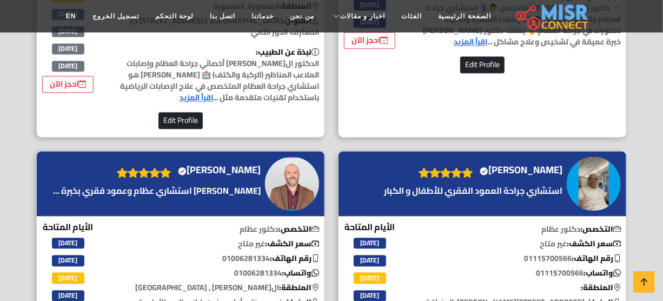
scroll to position [1278, 0]
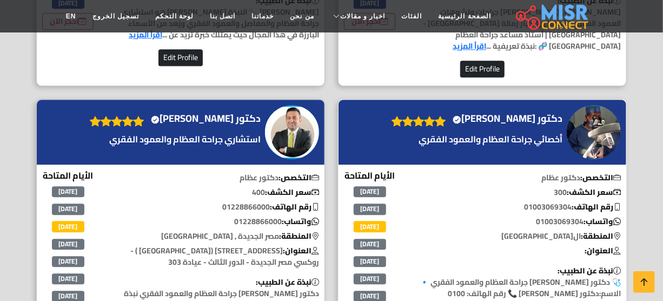
click at [502, 124] on h4 "دكتور [PERSON_NAME] Verified account" at bounding box center [508, 119] width 110 height 12
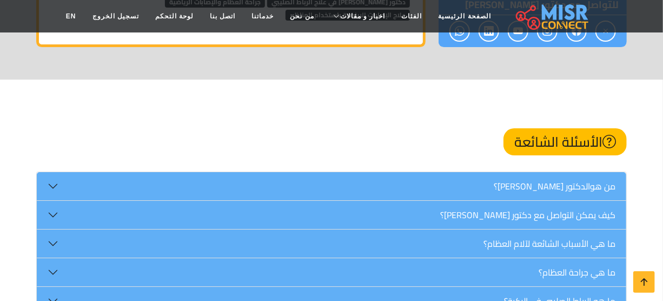
scroll to position [1623, 0]
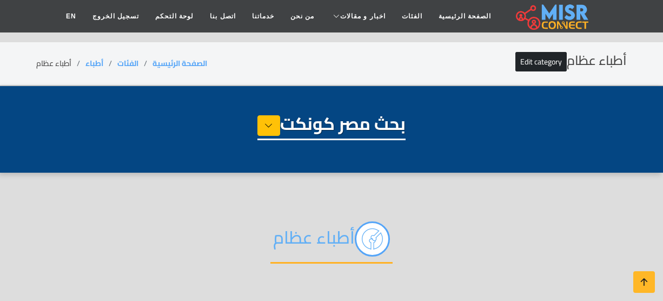
select select "*****"
select select "**********"
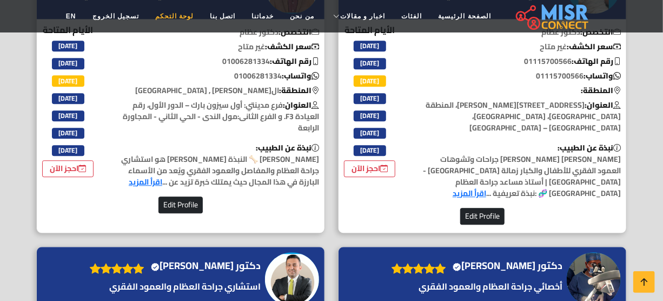
scroll to position [1328, 0]
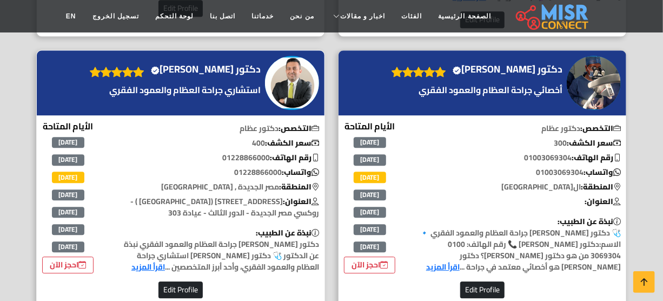
click at [216, 75] on h4 "دكتور [PERSON_NAME] Verified account" at bounding box center [206, 69] width 110 height 12
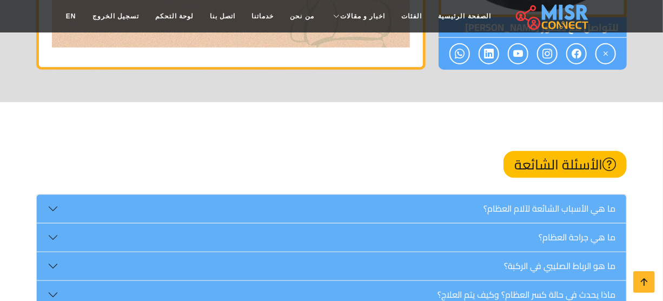
scroll to position [2361, 0]
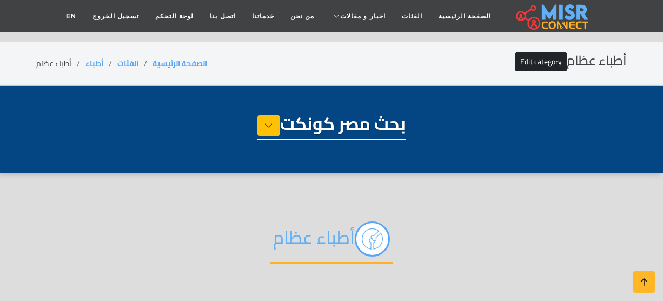
select select "*****"
select select "**********"
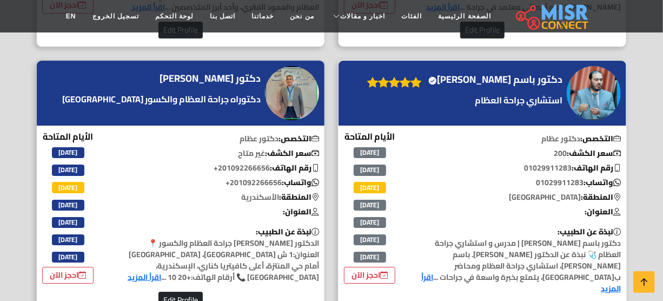
scroll to position [1623, 0]
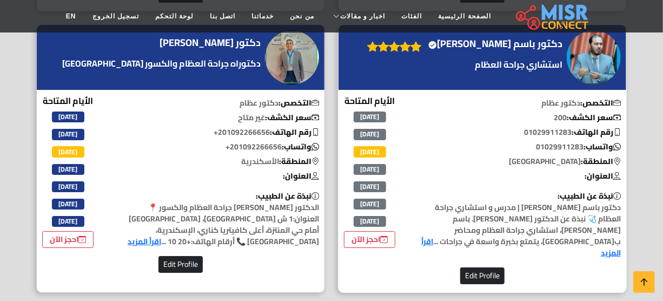
click at [543, 50] on h4 "دكتور باسم [PERSON_NAME] Verified account" at bounding box center [496, 44] width 134 height 12
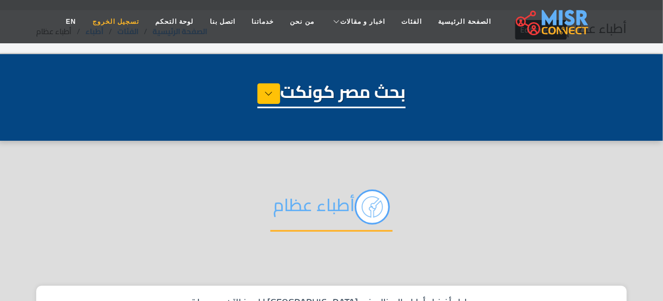
scroll to position [49, 0]
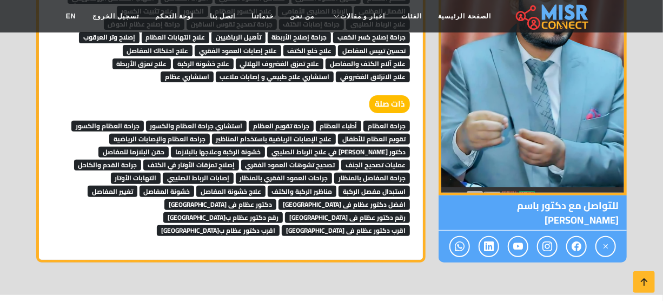
scroll to position [2115, 0]
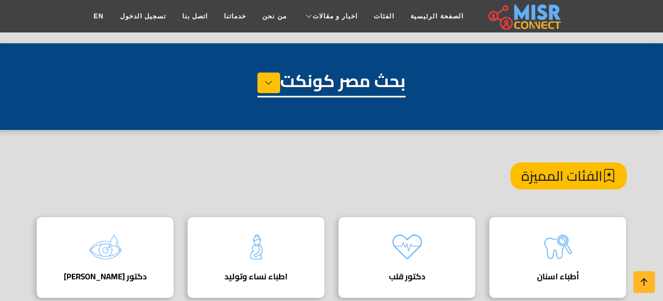
scroll to position [344, 0]
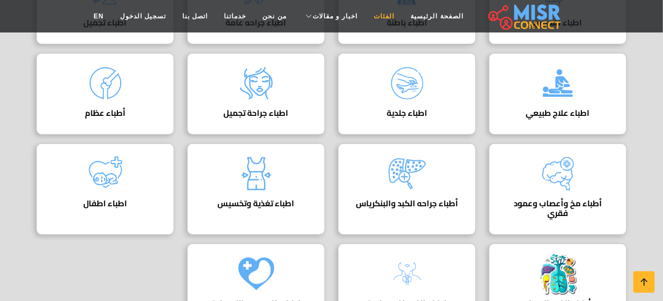
click at [370, 19] on link "الفئات" at bounding box center [384, 16] width 37 height 21
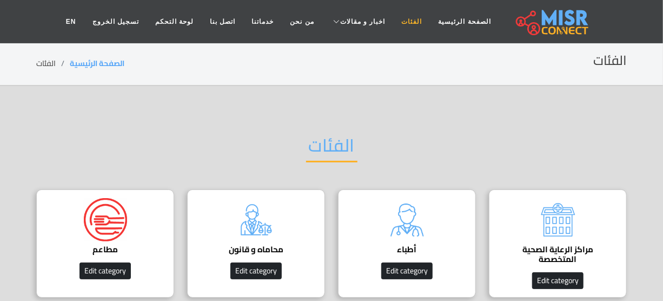
click at [400, 21] on link "الفئات" at bounding box center [412, 21] width 37 height 21
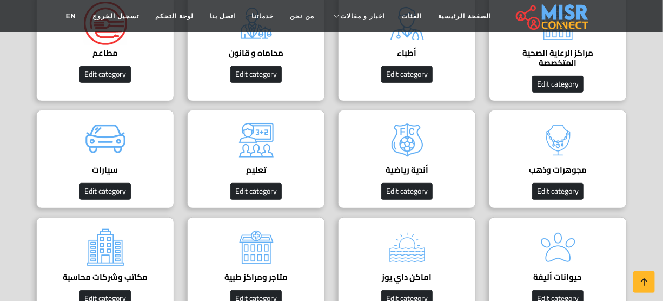
scroll to position [98, 0]
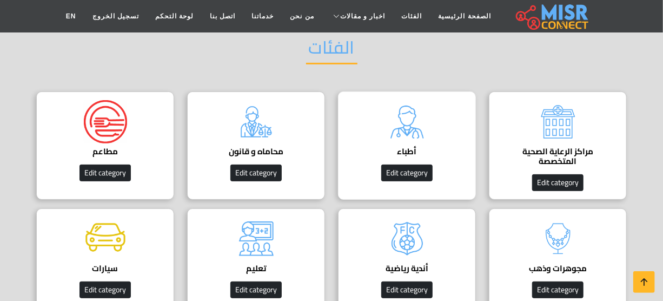
click at [407, 118] on img at bounding box center [407, 121] width 43 height 43
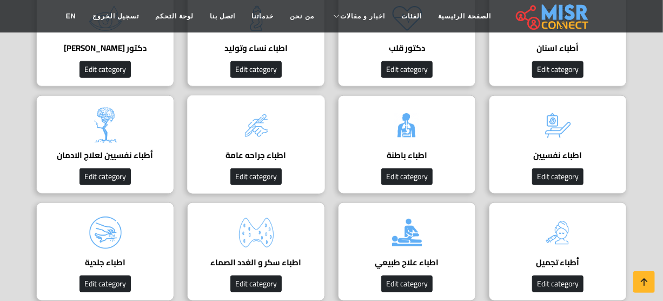
scroll to position [492, 0]
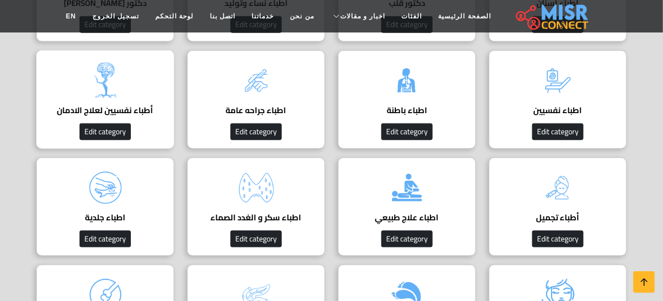
click at [148, 100] on div "أطباء نفسيين لعلاج الادمان دليل أطباء نفسيين و علاج الادمان Edit category" at bounding box center [105, 99] width 138 height 98
click at [141, 106] on h4 "أطباء نفسيين لعلاج الادمان" at bounding box center [105, 111] width 104 height 10
click at [266, 184] on img at bounding box center [256, 187] width 43 height 43
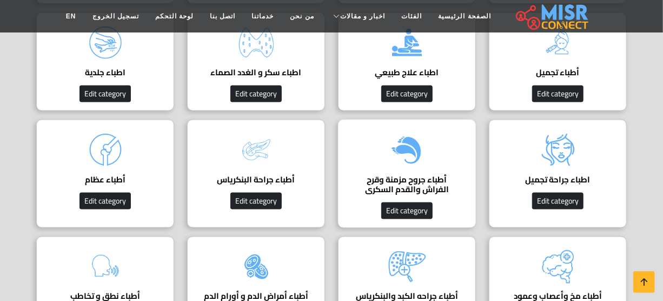
scroll to position [639, 0]
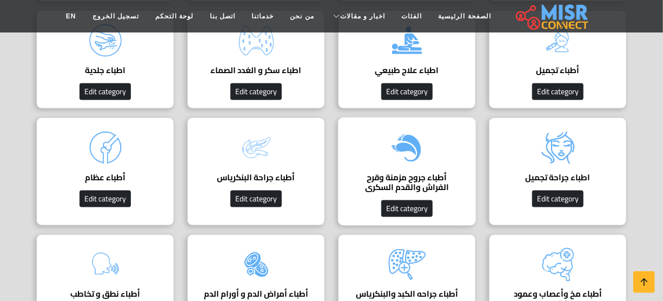
click at [399, 159] on img at bounding box center [407, 147] width 43 height 43
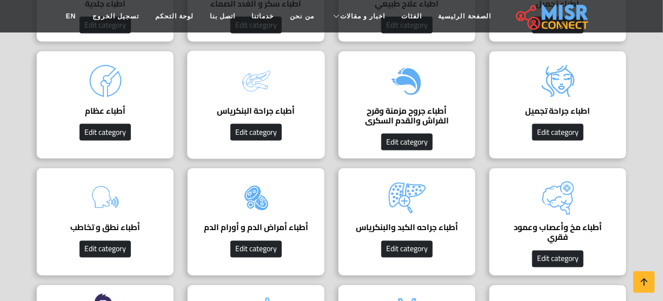
scroll to position [688, 0]
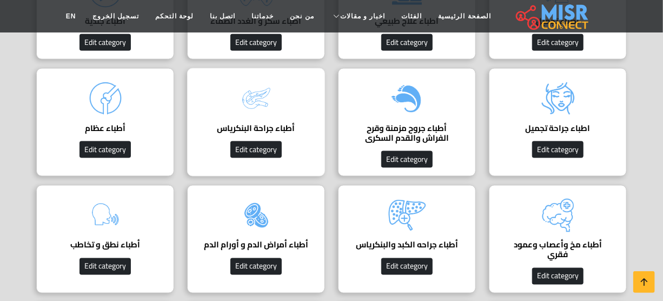
click at [255, 118] on img at bounding box center [256, 98] width 43 height 43
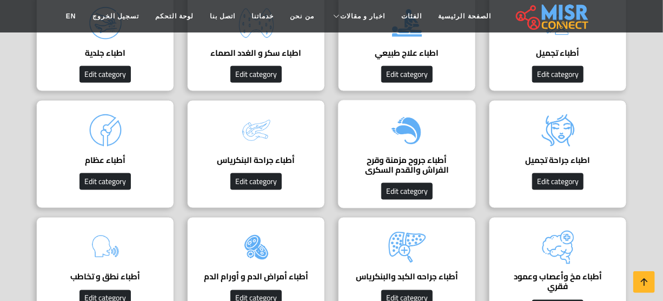
scroll to position [639, 0]
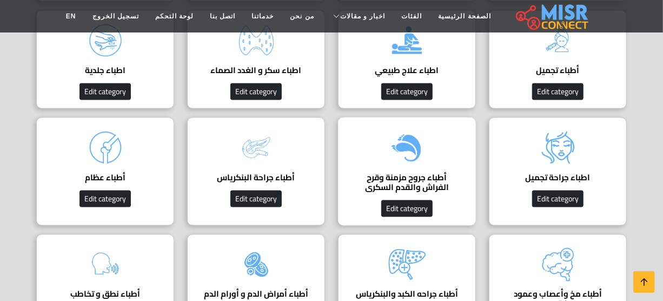
click at [416, 189] on h4 "أطباء جروح مزمنة وقرح الفراش والقدم السكرى" at bounding box center [407, 182] width 104 height 19
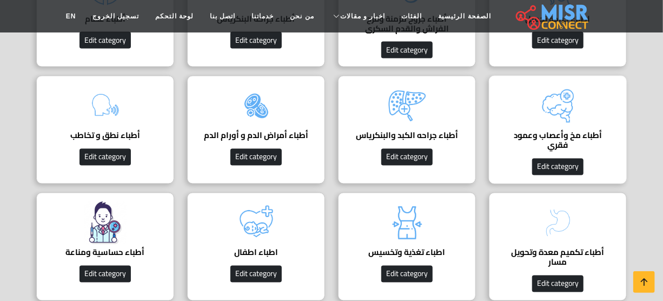
scroll to position [787, 0]
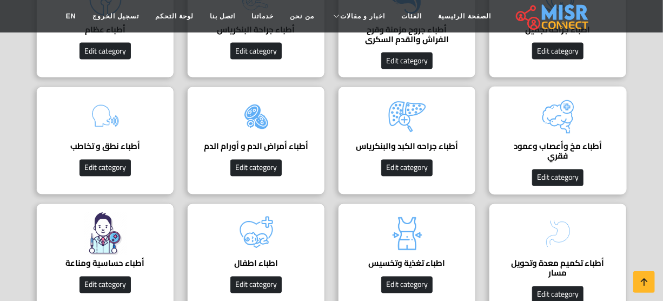
click at [561, 153] on h4 "أطباء مخ وأعصاب وعمود فقري" at bounding box center [558, 151] width 104 height 19
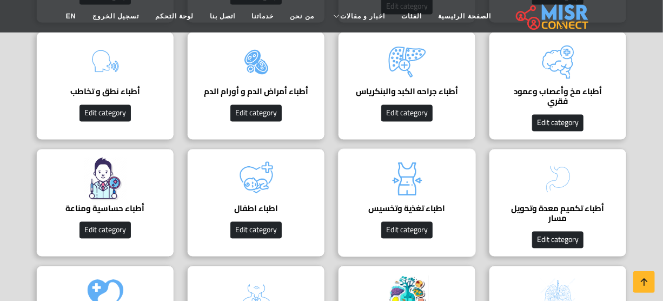
scroll to position [836, 0]
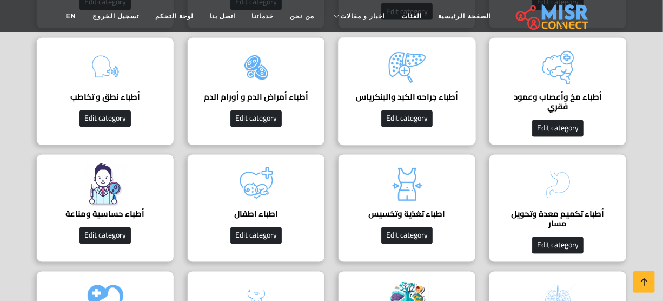
click at [414, 88] on img at bounding box center [407, 67] width 43 height 43
click at [411, 93] on h4 "أطباء جراحه الكبد والبنكرياس" at bounding box center [407, 98] width 104 height 10
click at [417, 98] on h4 "أطباء جراحه الكبد والبنكرياس" at bounding box center [407, 98] width 104 height 10
click at [282, 77] on div "أطباء أمراض الدم و أورام الدم دليل أطباء أمراض الدم و أورام الدم Edit category" at bounding box center [256, 91] width 138 height 108
click at [126, 85] on img at bounding box center [105, 67] width 43 height 43
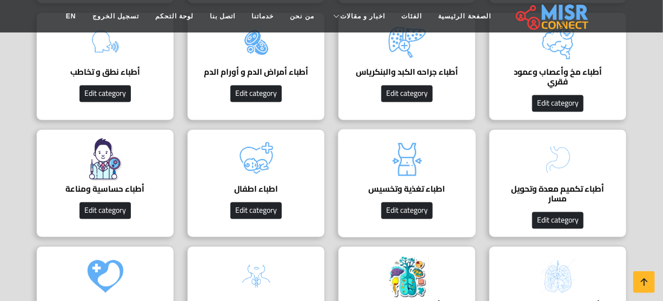
scroll to position [885, 0]
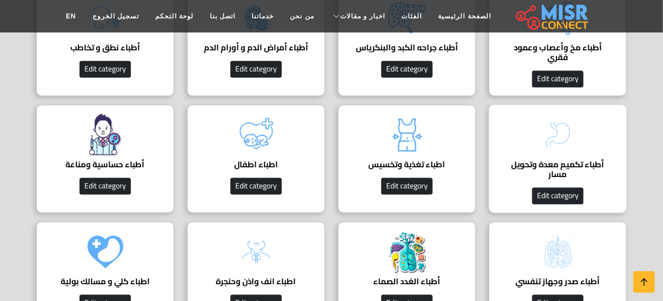
click at [544, 160] on h4 "أطباء تكميم معدة وتحويل مسار" at bounding box center [558, 169] width 104 height 19
click at [418, 139] on img at bounding box center [407, 135] width 43 height 43
click at [403, 155] on img at bounding box center [407, 135] width 43 height 43
click at [408, 160] on h4 "اطباء تغذية وتخسيس" at bounding box center [407, 165] width 104 height 10
click at [411, 160] on h4 "اطباء تغذية وتخسيس" at bounding box center [407, 165] width 104 height 10
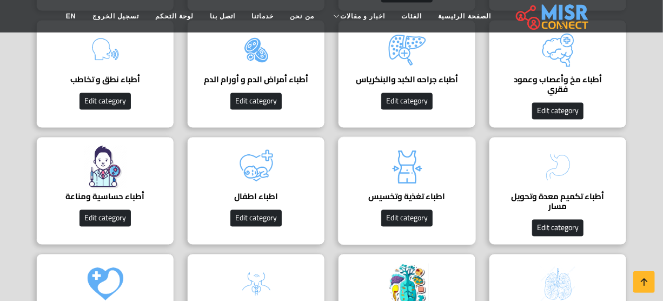
scroll to position [836, 0]
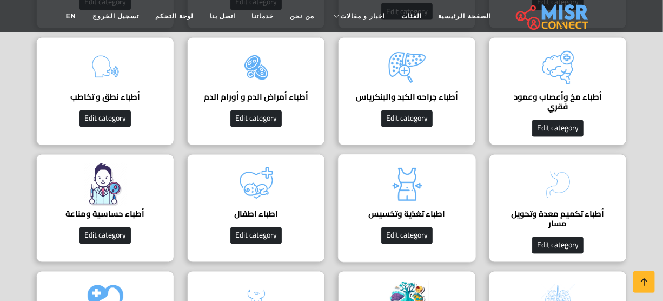
click at [416, 209] on h4 "اطباء تغذية وتخسيس" at bounding box center [407, 214] width 104 height 10
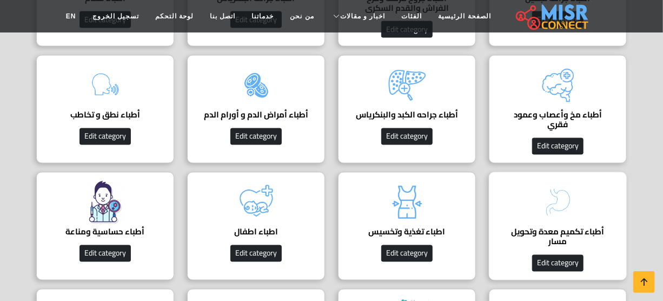
scroll to position [787, 0]
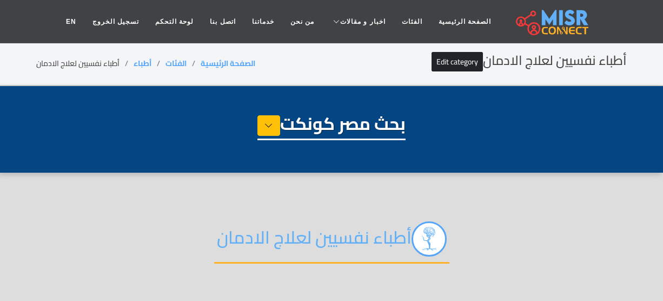
select select "*****"
select select "**********"
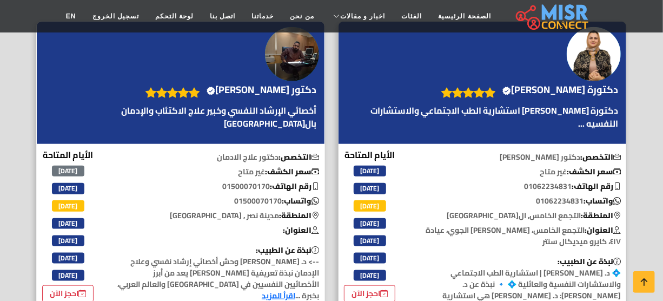
scroll to position [443, 0]
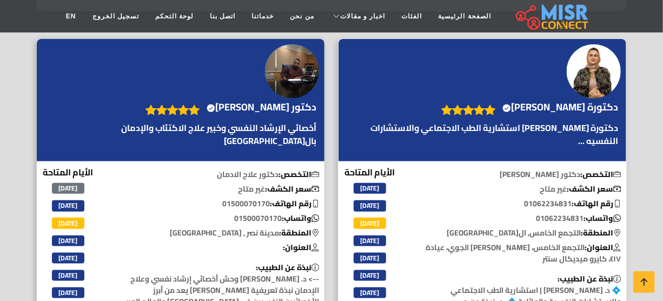
click at [545, 109] on h4 "دكتورة غادة خليل Verified account" at bounding box center [561, 107] width 116 height 12
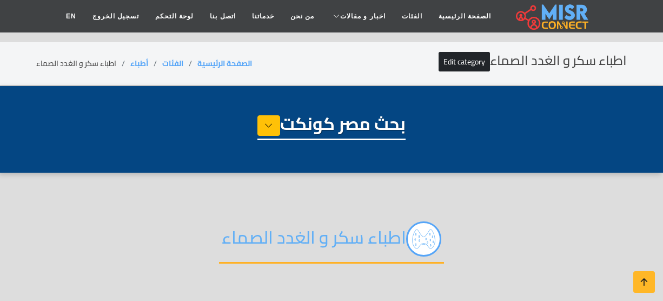
select select "*****"
select select "**********"
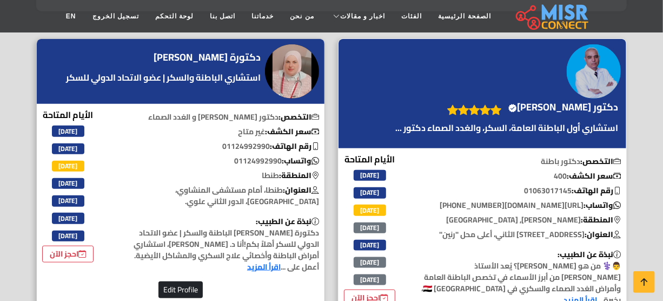
click at [562, 108] on h4 "دكتور [PERSON_NAME] account" at bounding box center [564, 107] width 110 height 12
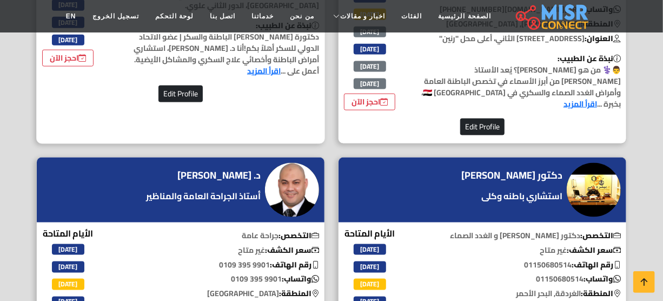
scroll to position [639, 0]
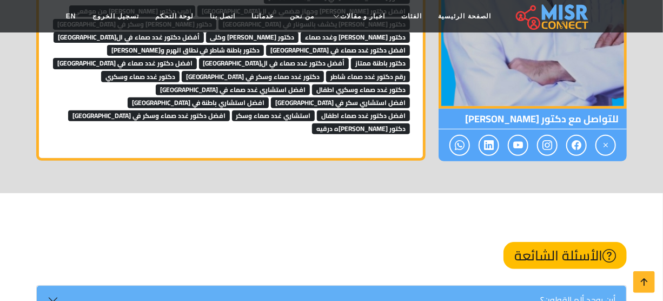
scroll to position [1955, 0]
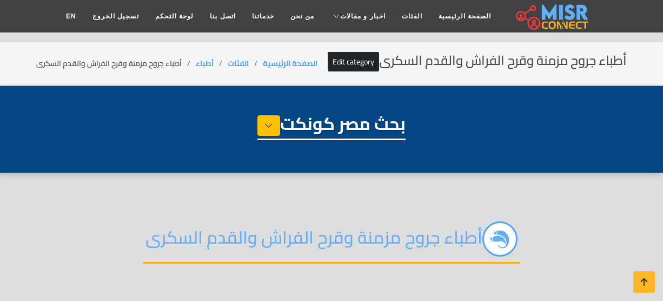
select select "*****"
select select "**********"
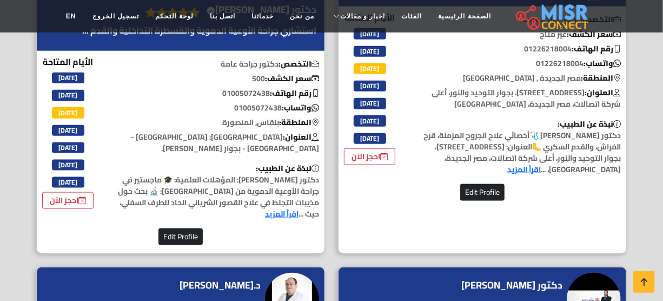
scroll to position [443, 0]
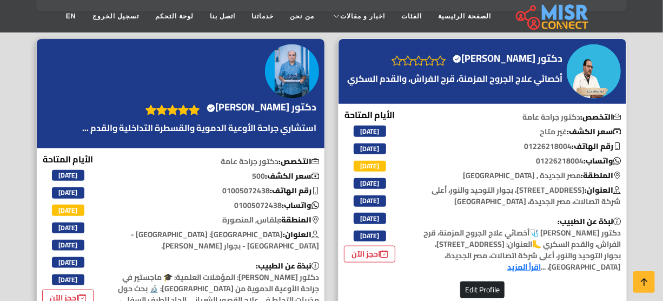
click at [563, 64] on h4 "دكتور محمد مجدي بدر Verified account" at bounding box center [508, 58] width 110 height 12
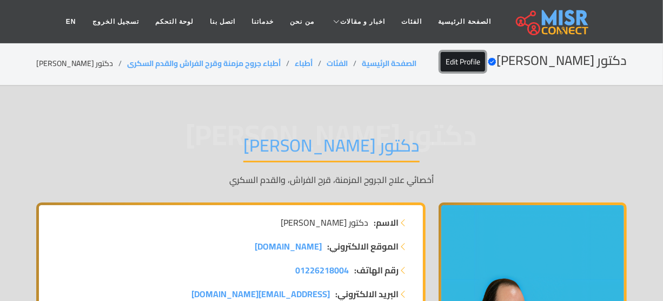
click at [459, 60] on link "Edit Profile" at bounding box center [463, 61] width 44 height 19
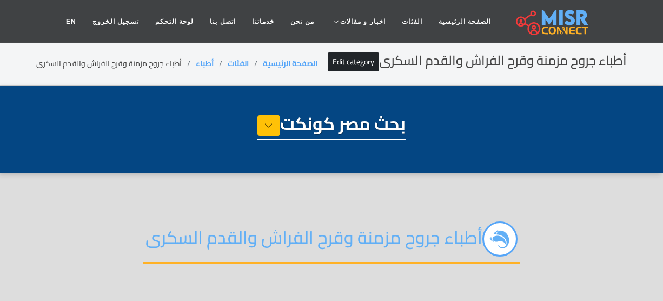
select select "*****"
select select "**********"
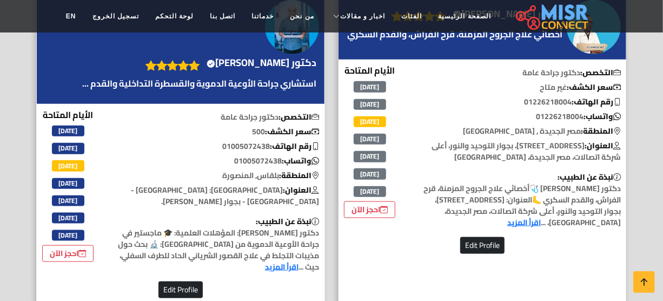
scroll to position [443, 0]
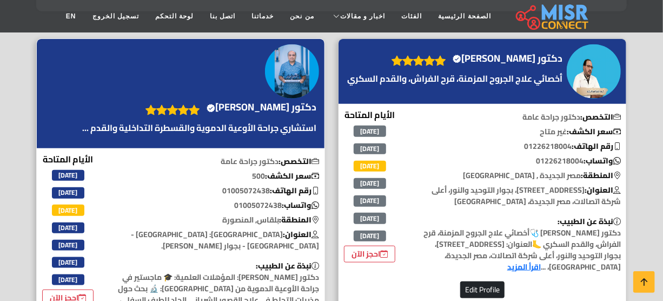
click at [267, 105] on h4 "دكتور اسماعيل حامد Verified account" at bounding box center [262, 107] width 110 height 12
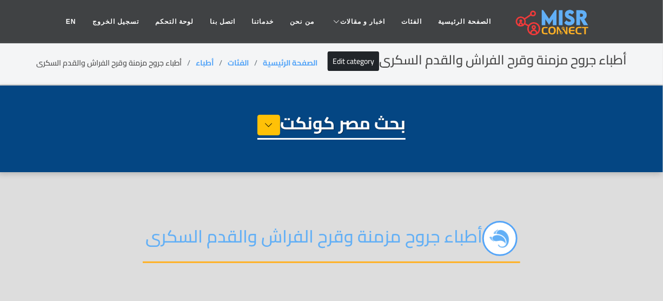
scroll to position [0, 0]
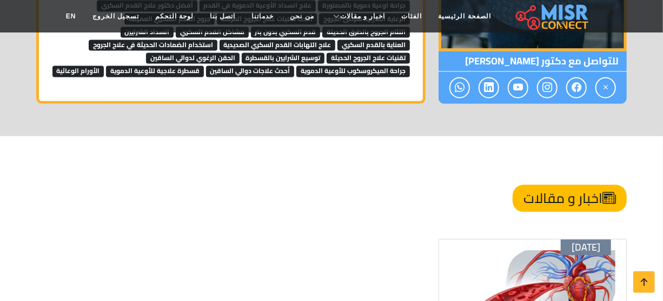
scroll to position [4507, 0]
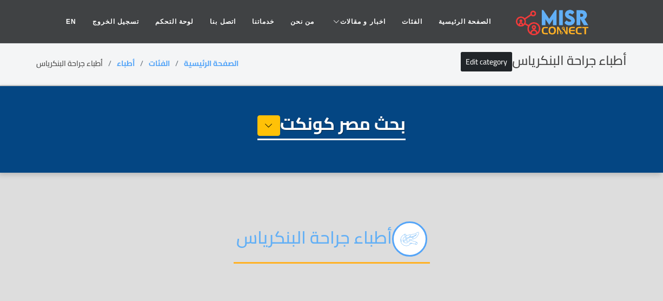
select select "*****"
select select "**********"
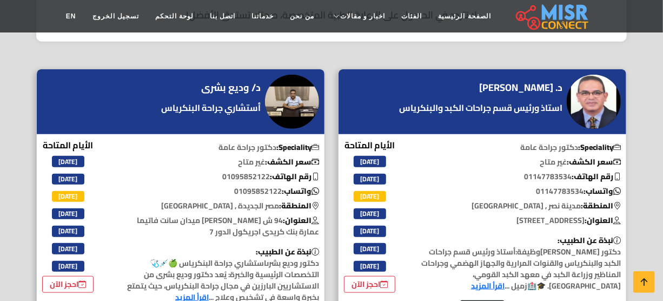
scroll to position [344, 0]
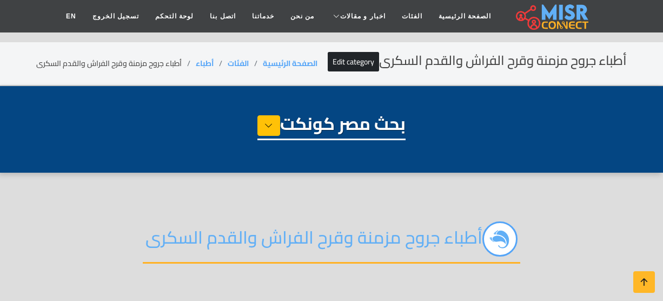
select select "*****"
select select "**********"
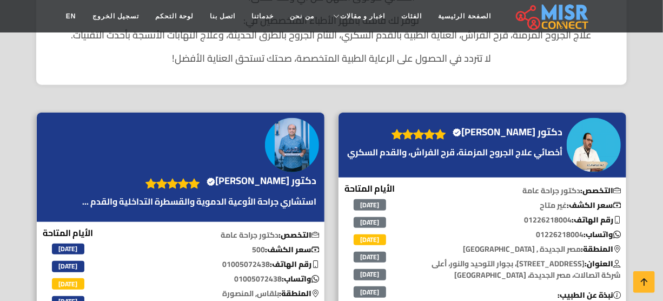
scroll to position [393, 0]
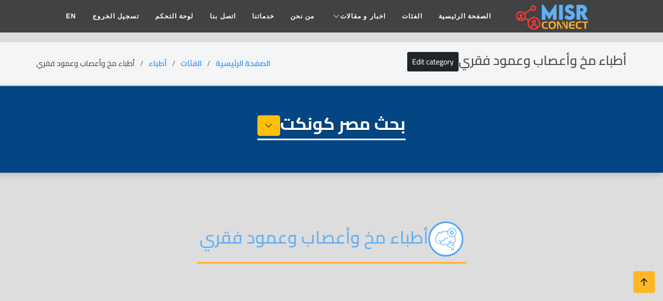
select select "*****"
select select "**********"
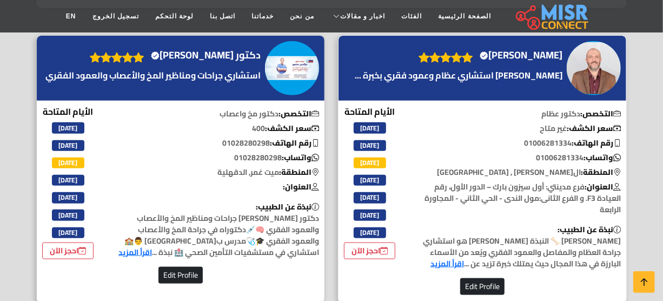
scroll to position [443, 0]
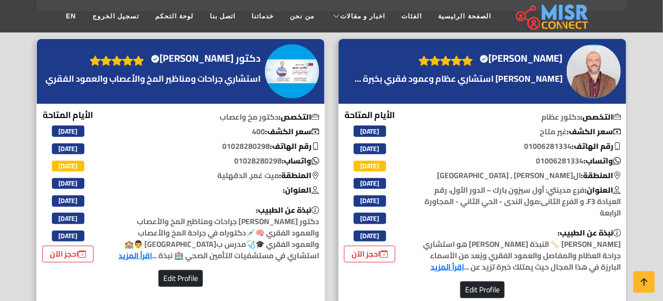
click at [261, 64] on h4 "دكتور عزالدين منصور Verified account" at bounding box center [206, 58] width 110 height 12
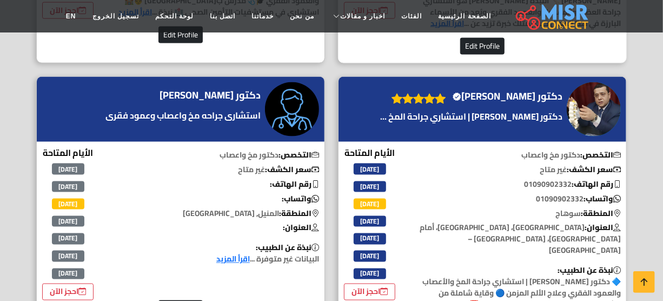
scroll to position [688, 0]
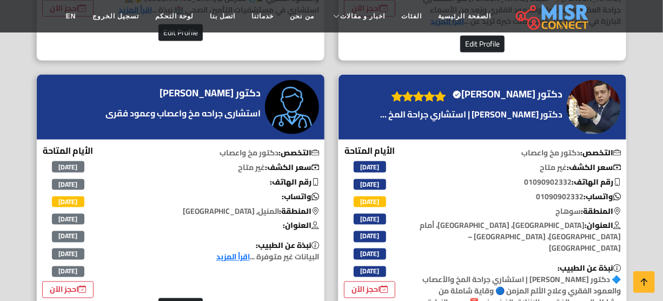
click at [504, 100] on h4 "دكتور بيتر عوني ميخائيل Verified account" at bounding box center [508, 94] width 110 height 12
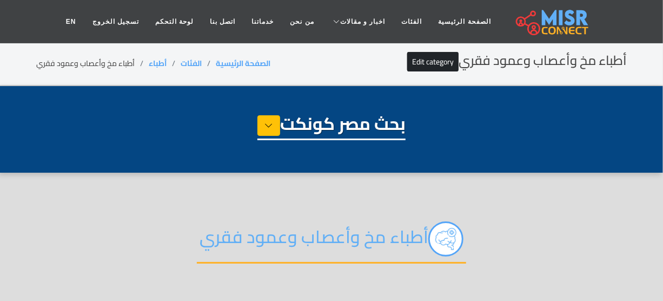
scroll to position [0, 0]
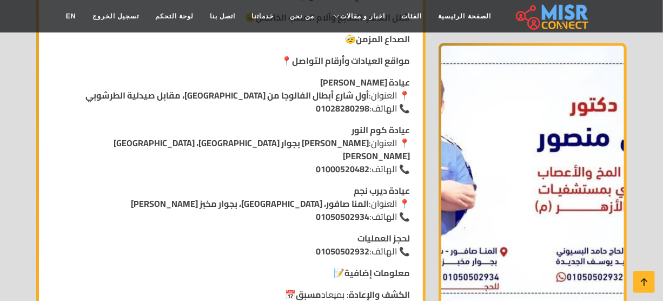
scroll to position [1131, 0]
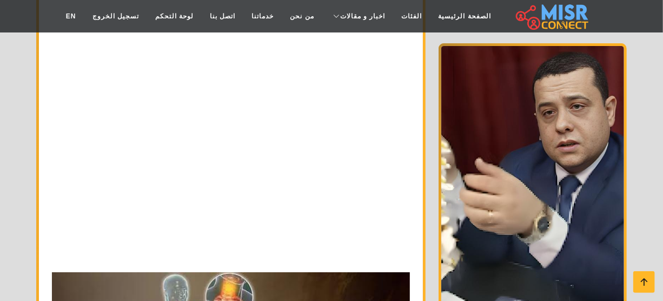
scroll to position [1770, 0]
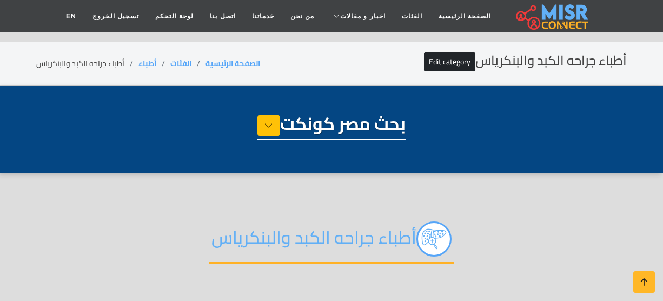
select select "*****"
select select "**********"
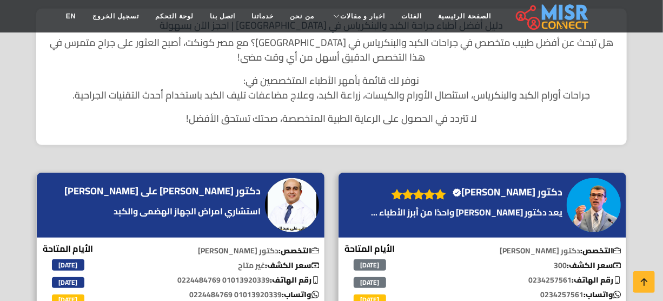
scroll to position [393, 0]
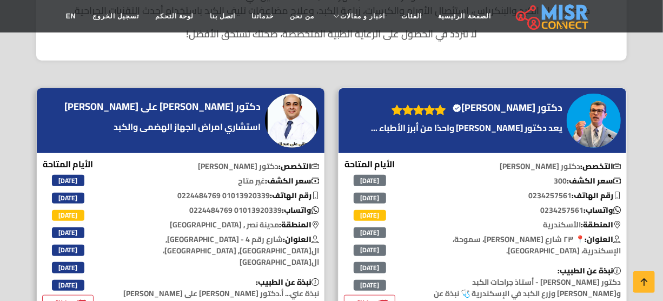
click at [534, 106] on h4 "دكتور احمد الجندي Verified account" at bounding box center [508, 108] width 110 height 12
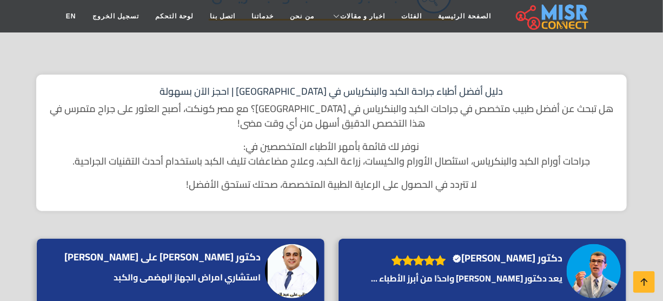
scroll to position [0, 0]
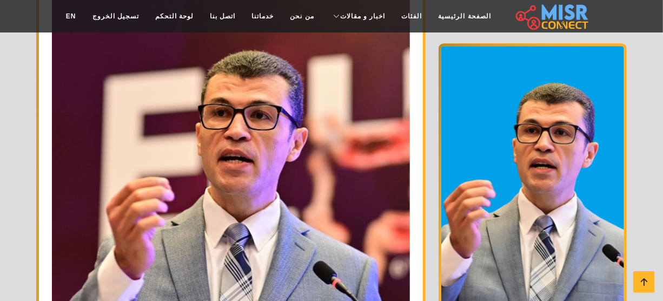
scroll to position [1436, 0]
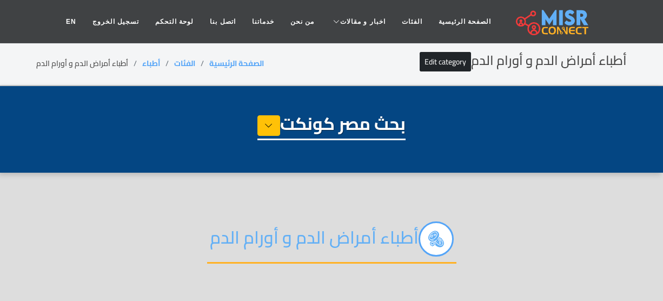
select select "*****"
select select "**********"
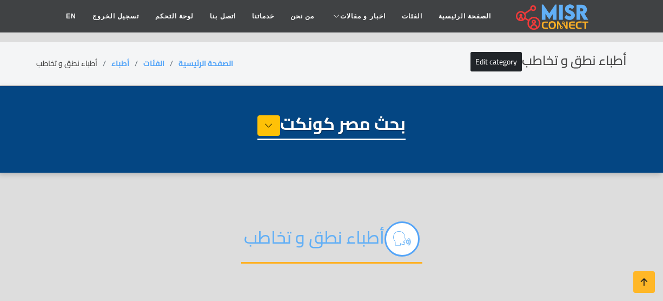
select select "*****"
select select "**********"
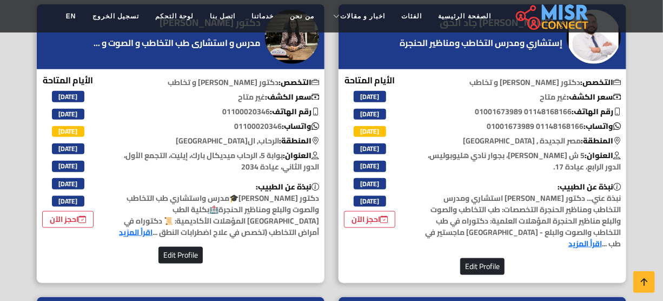
scroll to position [492, 0]
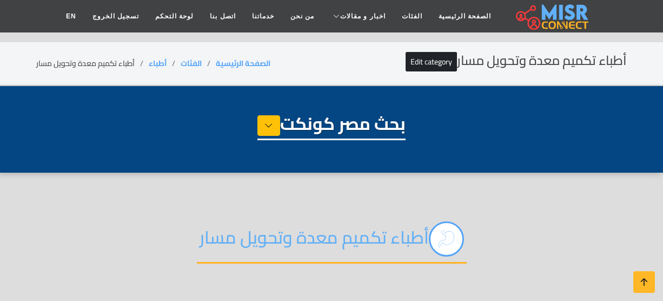
select select "*****"
select select "**********"
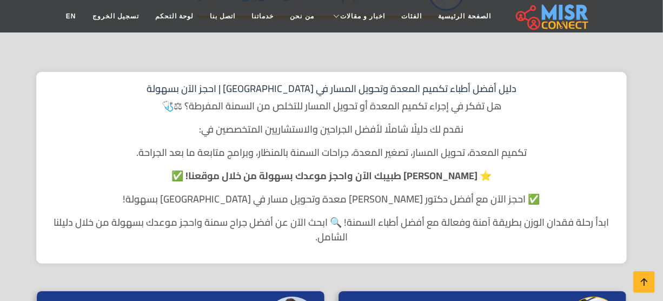
scroll to position [443, 0]
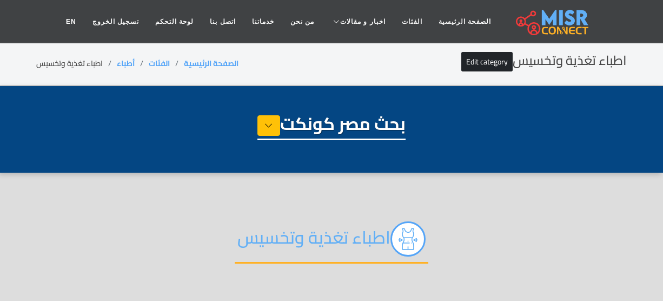
select select "*****"
select select "**********"
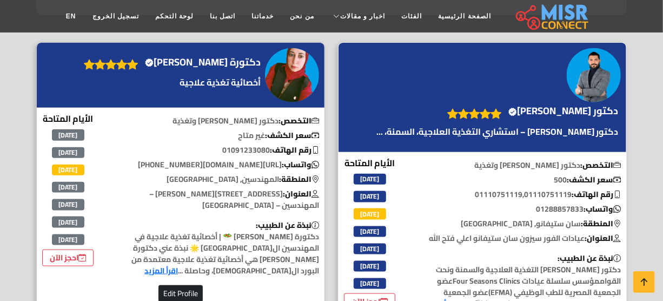
scroll to position [443, 0]
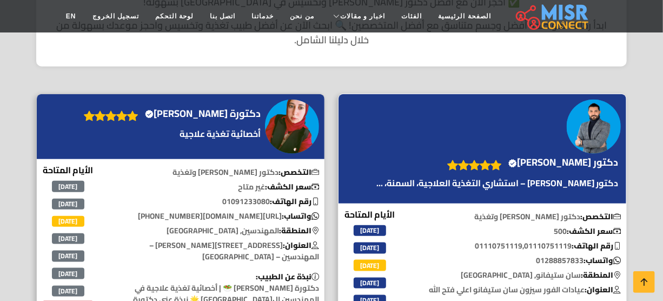
click at [539, 156] on h4 "دكتور احمد عزيز Verified account" at bounding box center [564, 162] width 110 height 12
click at [249, 108] on h4 "دكتورة إيناس مرسي Verified account" at bounding box center [203, 114] width 116 height 12
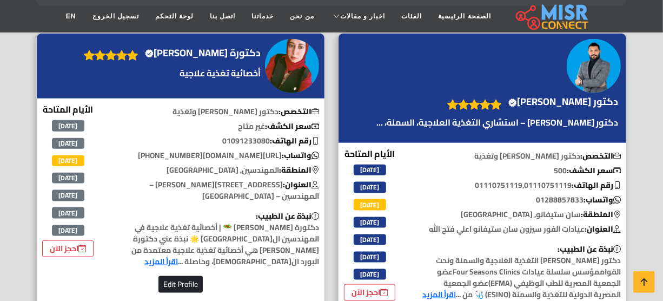
scroll to position [639, 0]
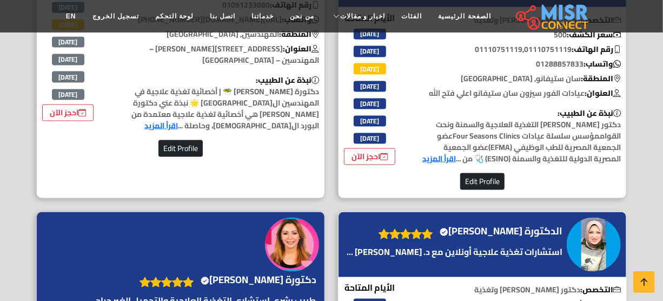
click at [548, 225] on h4 "الدكتورة شيماء حسن Verified account" at bounding box center [501, 231] width 123 height 12
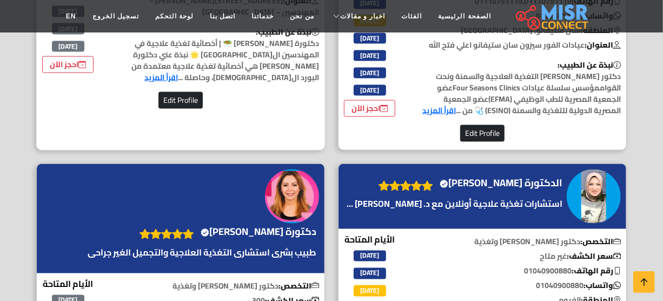
scroll to position [688, 0]
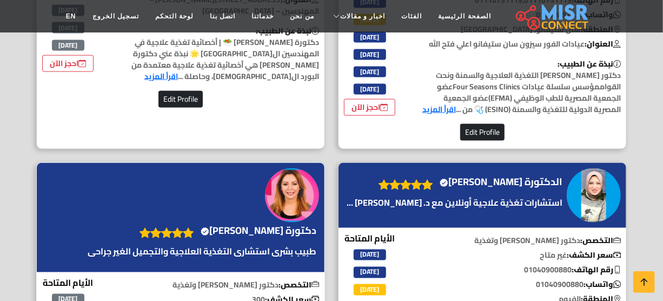
click at [251, 225] on h4 "دكتورة هبه الخربوطلي Verified account" at bounding box center [259, 231] width 116 height 12
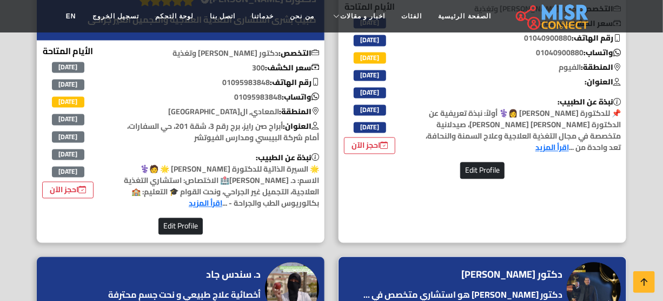
scroll to position [1082, 0]
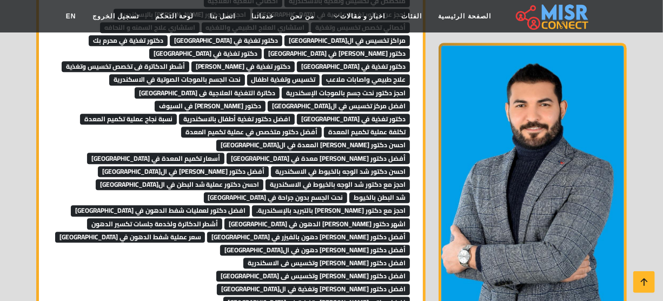
scroll to position [2902, 0]
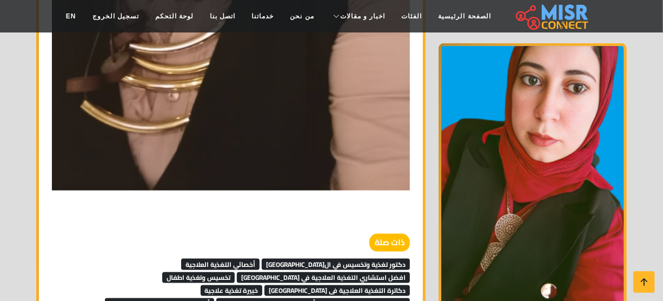
scroll to position [2213, 0]
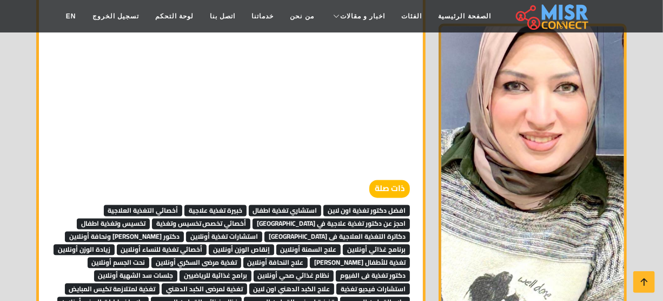
scroll to position [6492, 0]
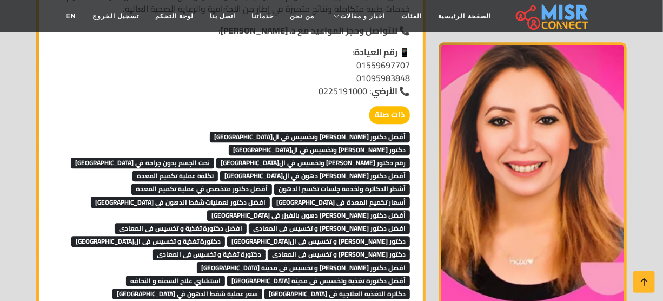
scroll to position [1328, 0]
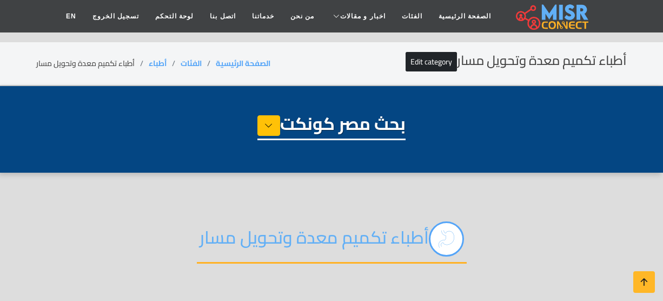
select select "*****"
select select "**********"
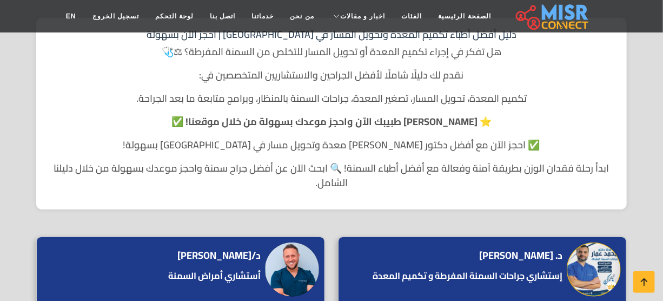
scroll to position [295, 0]
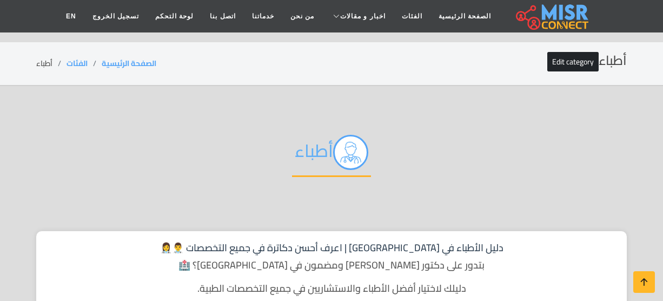
scroll to position [885, 0]
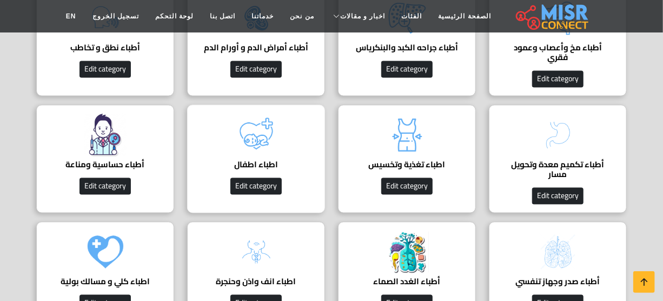
click at [273, 140] on img at bounding box center [256, 135] width 43 height 43
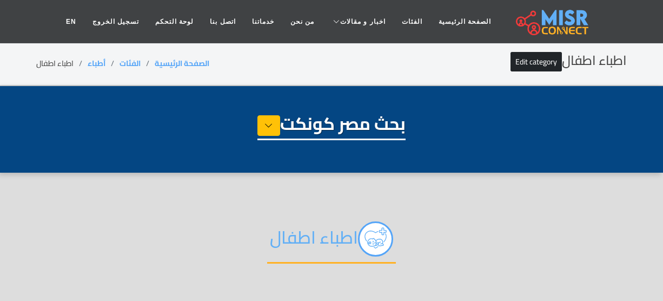
select select "*****"
select select "**********"
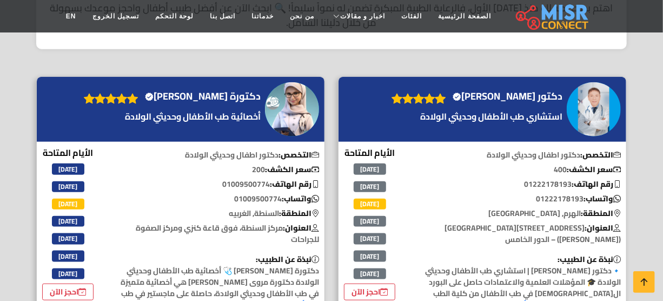
scroll to position [443, 0]
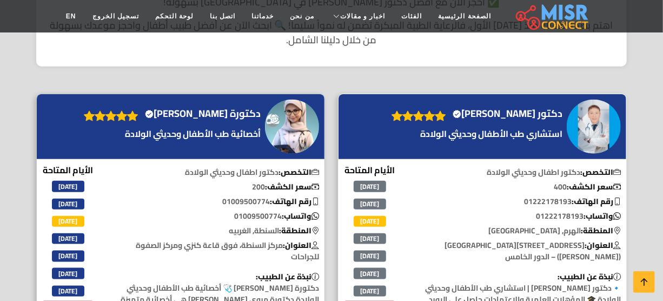
click at [504, 114] on h4 "دكتور رامز بادير رمزي Verified account" at bounding box center [508, 114] width 110 height 12
click at [232, 108] on h4 "دكتورة مروى صبحي النجار Verified account" at bounding box center [203, 114] width 116 height 12
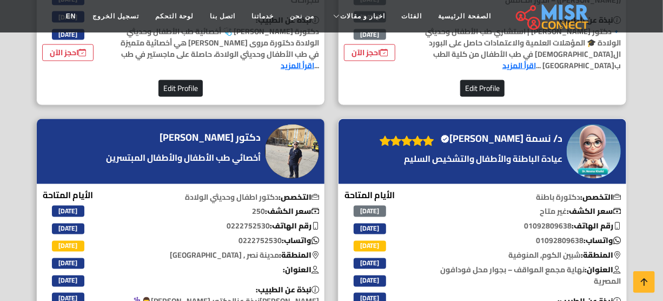
scroll to position [737, 0]
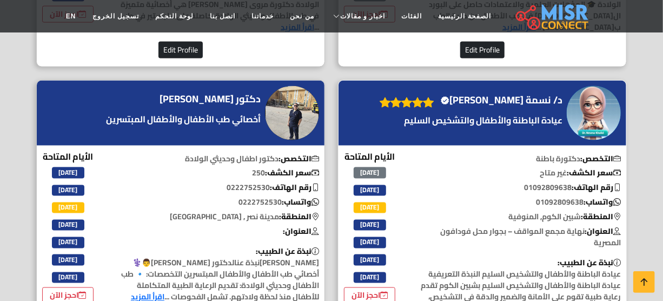
click at [509, 95] on h4 "د/ نسمة خالد الغلبان Verified account" at bounding box center [502, 100] width 122 height 12
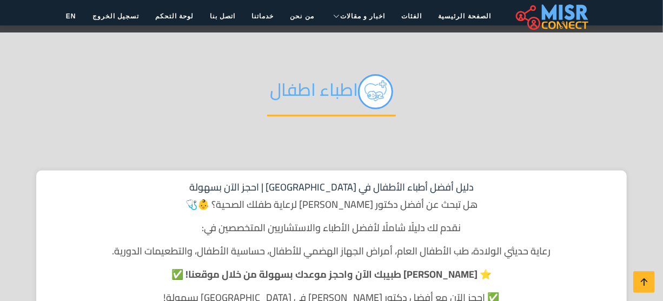
scroll to position [0, 0]
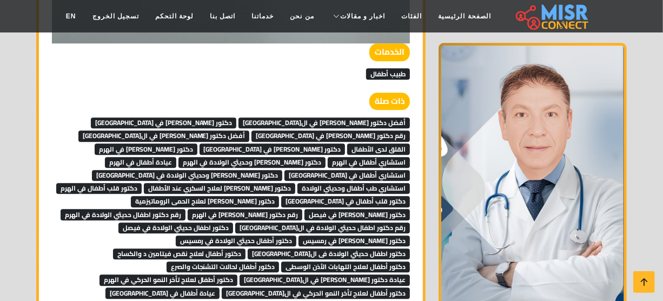
scroll to position [5065, 0]
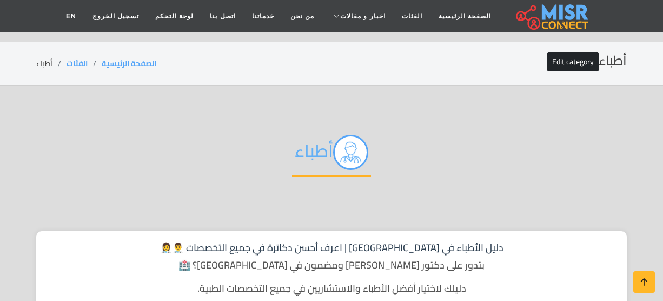
scroll to position [885, 0]
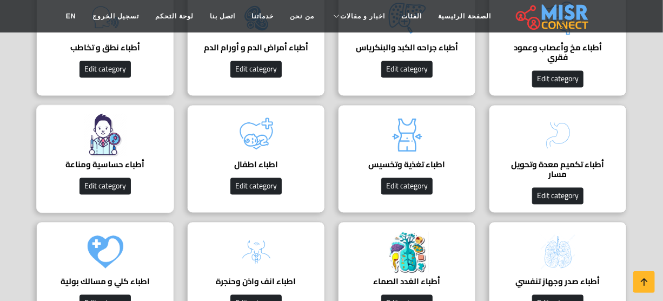
click at [134, 152] on div "أطباء حساسية ومناعة Edit category" at bounding box center [105, 159] width 138 height 108
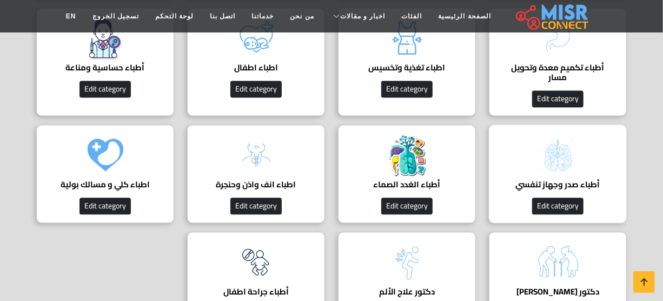
scroll to position [984, 0]
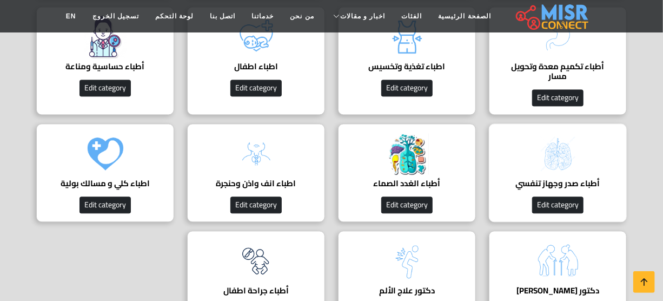
click at [584, 180] on h4 "أطباء صدر وجهاز تنفسي" at bounding box center [558, 184] width 104 height 10
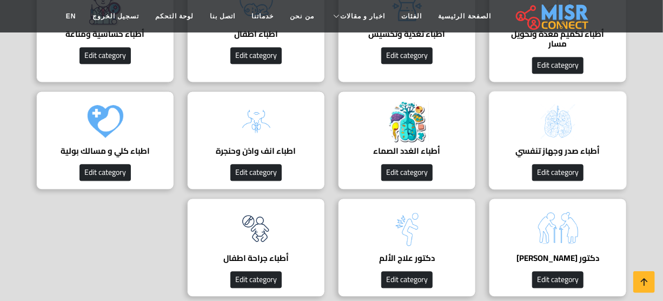
scroll to position [1033, 0]
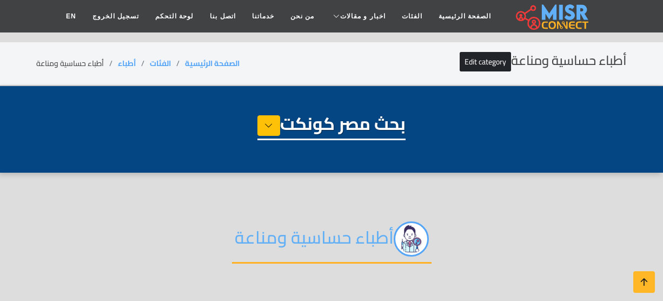
select select "*****"
select select "**********"
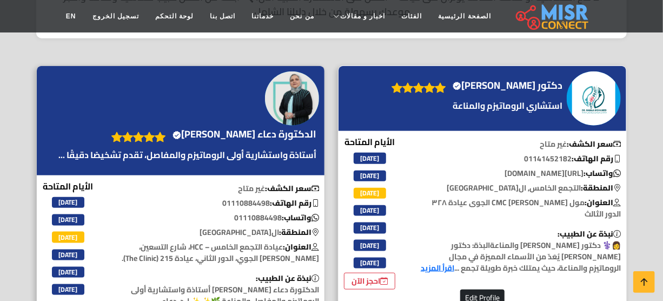
scroll to position [443, 0]
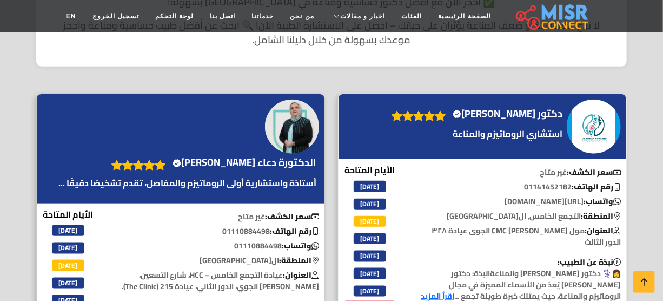
click at [482, 113] on h4 "دكتور [PERSON_NAME] account" at bounding box center [508, 114] width 110 height 12
click at [298, 159] on h4 "الدكتورة دعاء [PERSON_NAME] Verified account" at bounding box center [245, 162] width 144 height 12
click at [499, 110] on h4 "دكتور هناء محمد حسن Verified account" at bounding box center [508, 114] width 110 height 12
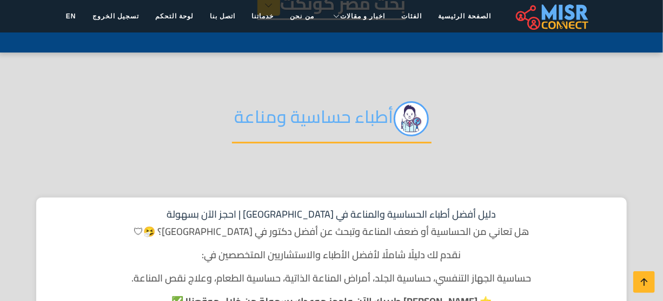
scroll to position [98, 0]
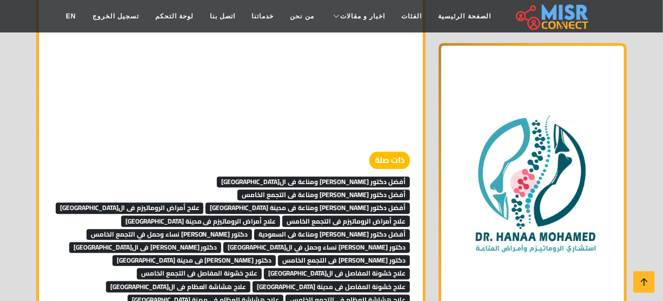
scroll to position [6483, 0]
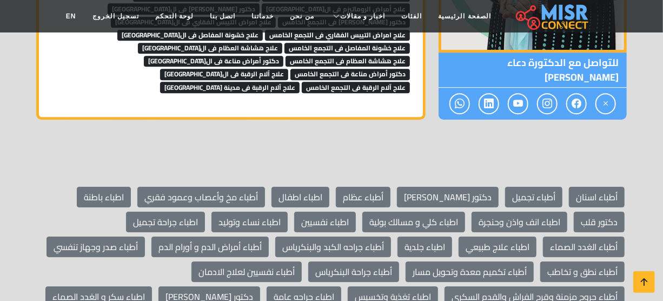
scroll to position [8729, 0]
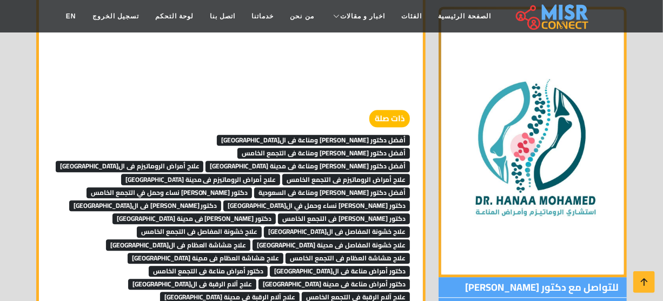
scroll to position [6521, 0]
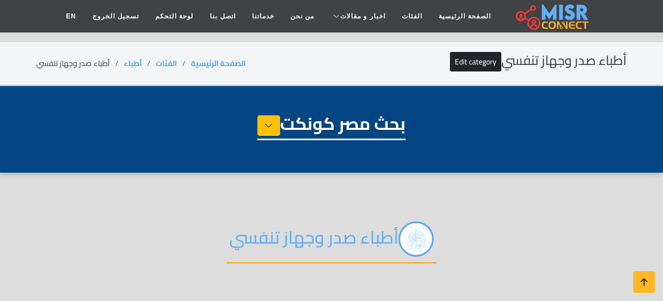
select select "*****"
select select "**********"
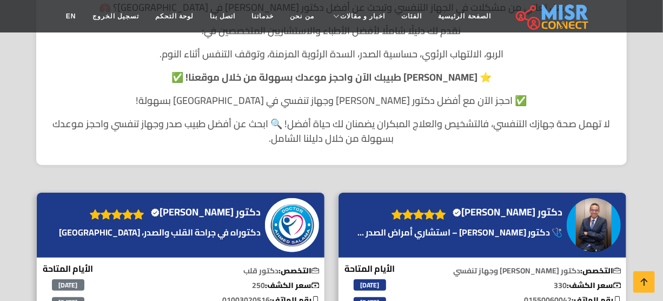
scroll to position [443, 0]
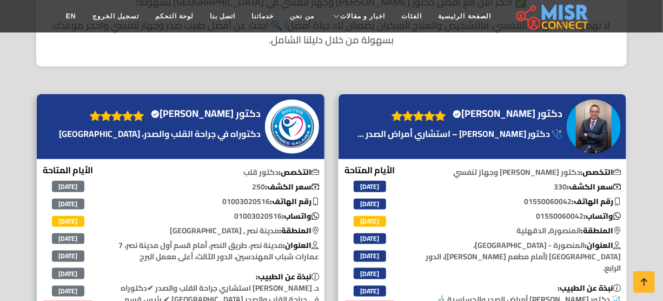
click at [528, 117] on h4 "دكتور محمد حمودة Verified account" at bounding box center [508, 114] width 110 height 12
click at [513, 112] on h4 "دكتور محمد حمودة Verified account" at bounding box center [508, 114] width 110 height 12
click at [232, 108] on h4 "دكتور أحمد محمود سلامة Verified account" at bounding box center [206, 114] width 110 height 12
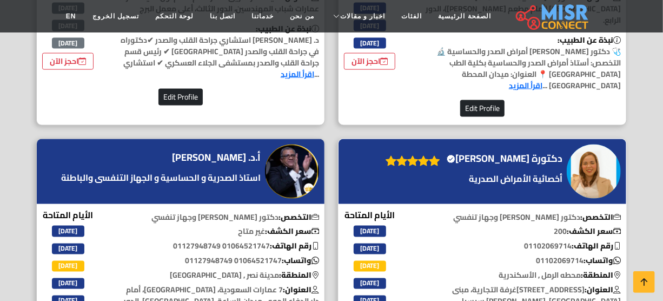
scroll to position [737, 0]
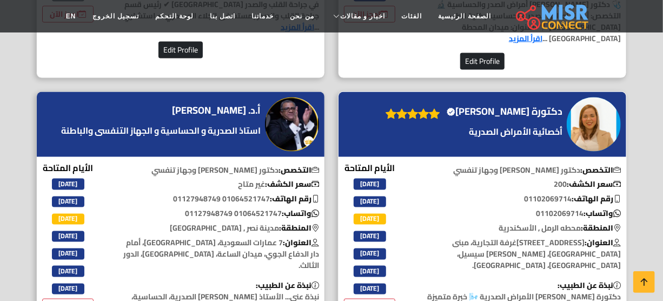
click at [497, 106] on h4 "دكتورة مي صلاح عيسى Verified account" at bounding box center [505, 112] width 116 height 12
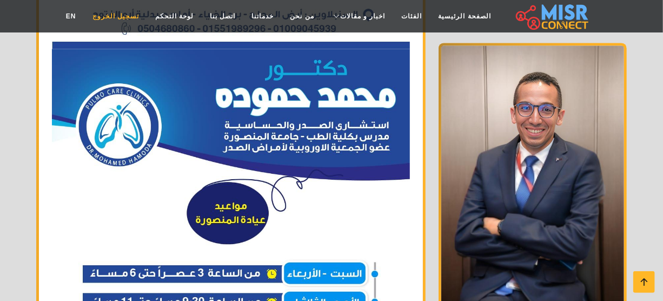
scroll to position [2754, 0]
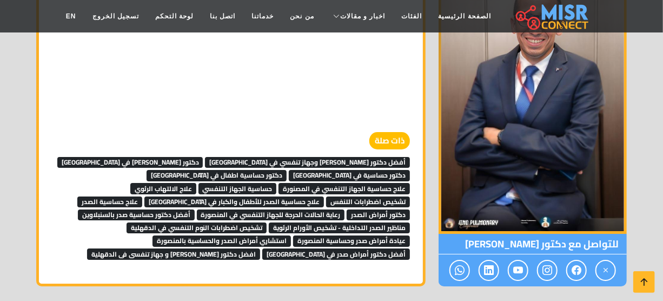
scroll to position [3443, 0]
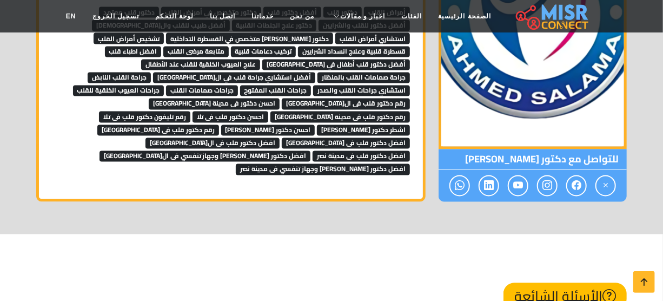
scroll to position [2754, 0]
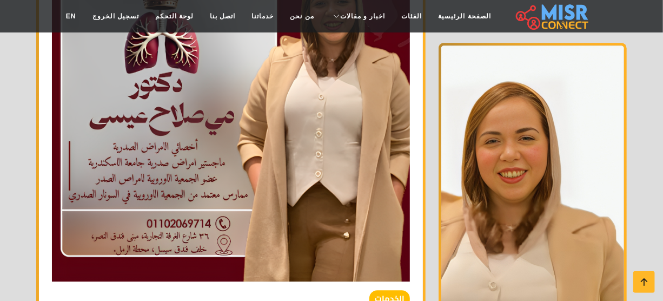
scroll to position [885, 0]
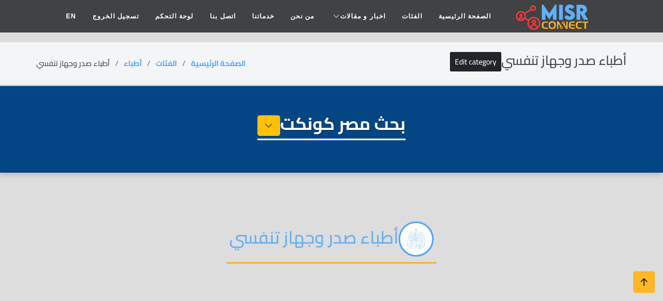
select select "*****"
select select "**********"
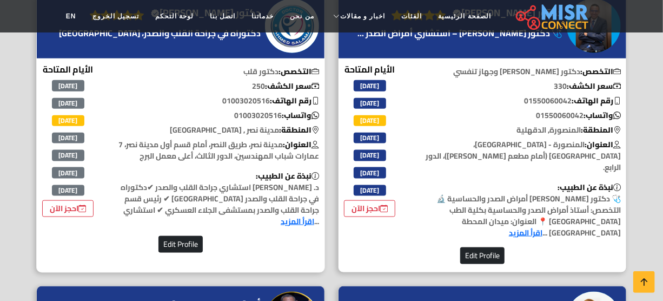
scroll to position [492, 0]
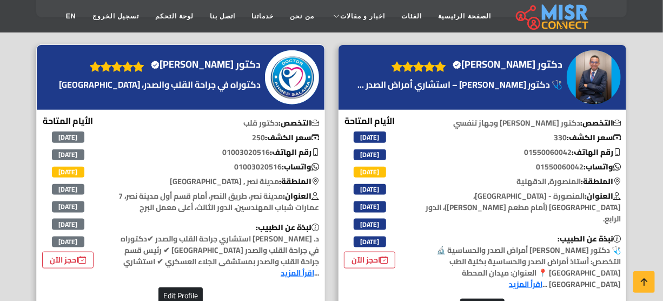
click at [233, 70] on h4 "دكتور أحمد محمود سلامة Verified account" at bounding box center [206, 64] width 110 height 12
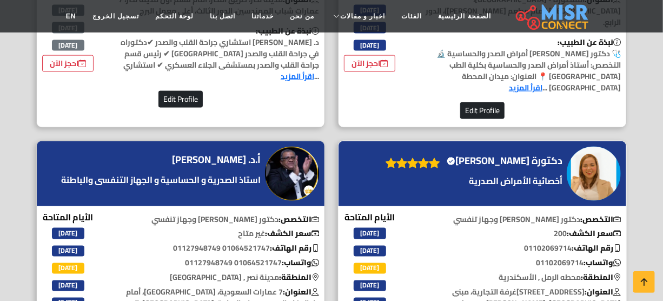
click at [508, 155] on h4 "دكتورة مي صلاح عيسى Verified account" at bounding box center [505, 161] width 116 height 12
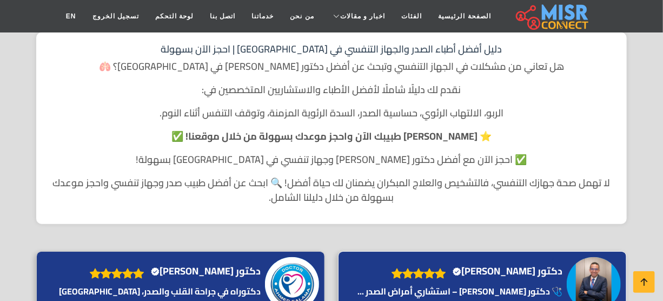
scroll to position [98, 0]
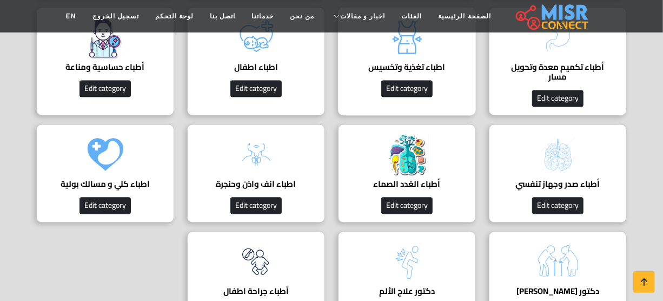
scroll to position [984, 0]
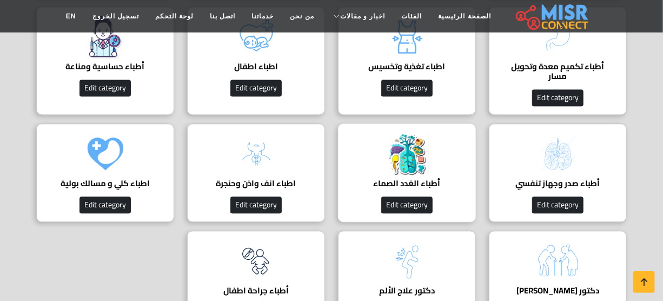
click at [410, 157] on img at bounding box center [407, 153] width 43 height 43
click at [398, 179] on h4 "أطباء الغدد الصماء" at bounding box center [407, 184] width 104 height 10
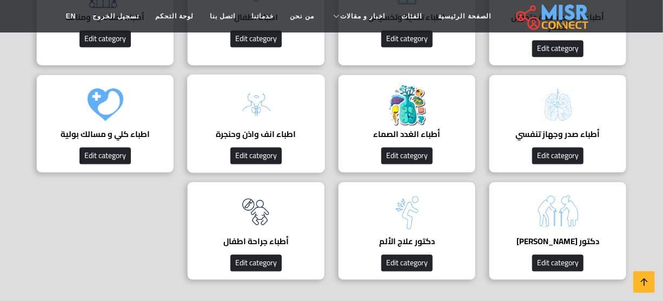
click at [243, 132] on h4 "اطباء انف واذن وحنجرة" at bounding box center [256, 134] width 104 height 10
click at [120, 114] on img at bounding box center [105, 104] width 43 height 43
click at [575, 216] on img at bounding box center [558, 211] width 43 height 43
click at [386, 219] on img at bounding box center [407, 211] width 43 height 43
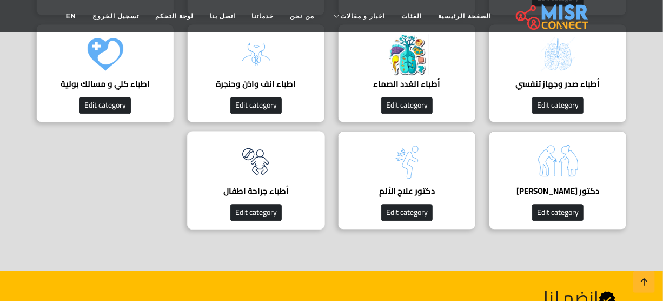
scroll to position [1131, 0]
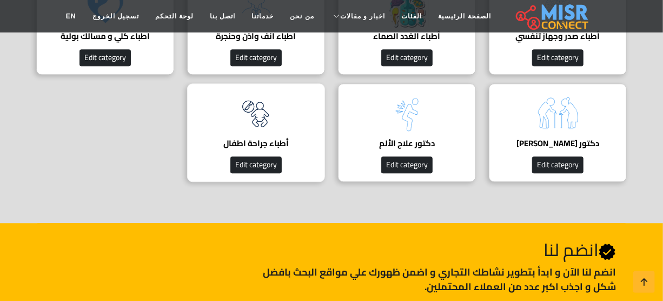
click at [252, 126] on img at bounding box center [256, 113] width 43 height 43
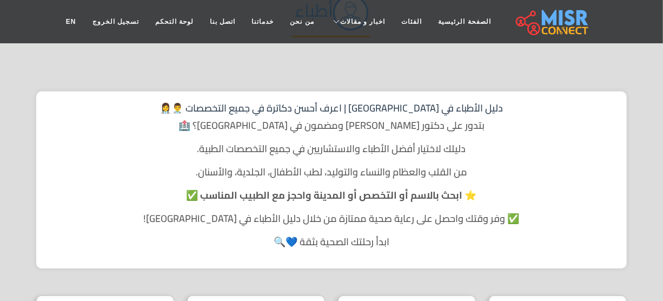
scroll to position [0, 0]
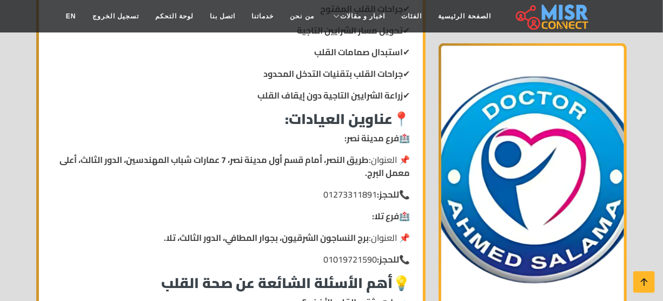
drag, startPoint x: 662, startPoint y: 80, endPoint x: 668, endPoint y: 81, distance: 6.2
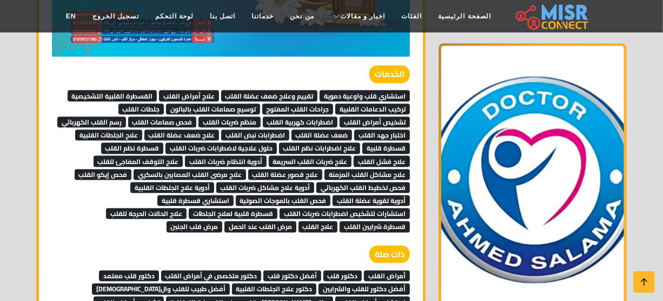
scroll to position [2388, 0]
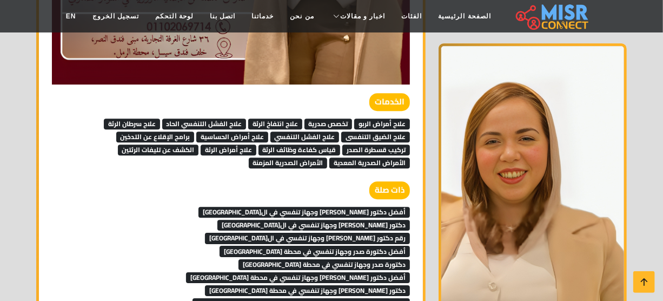
scroll to position [1574, 0]
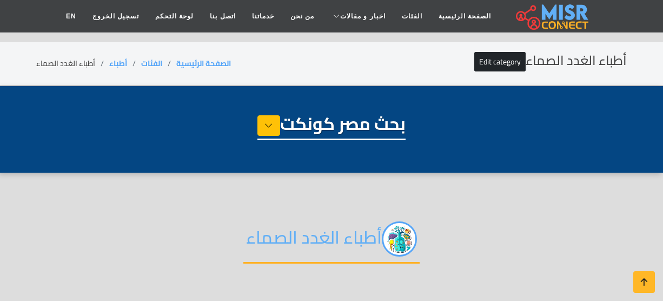
select select "*****"
select select "**********"
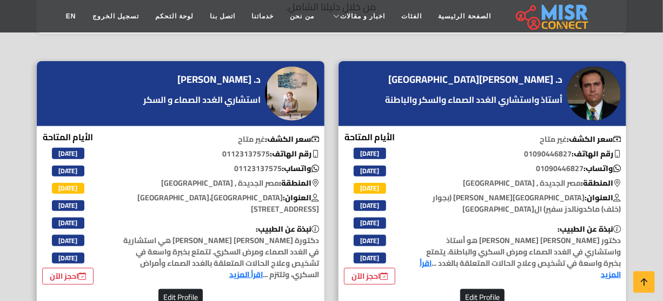
scroll to position [393, 0]
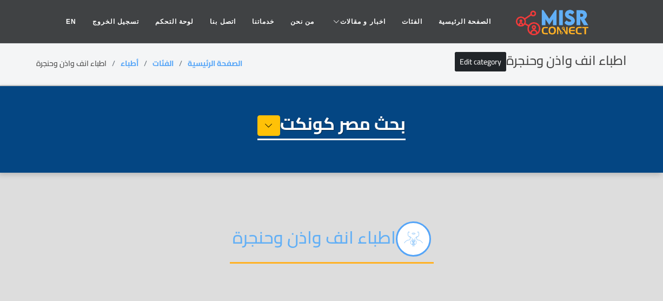
select select "*****"
select select "**********"
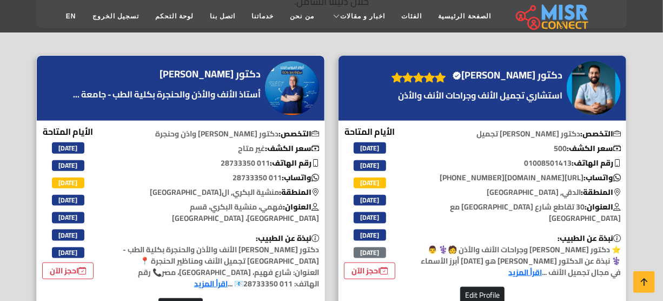
scroll to position [393, 0]
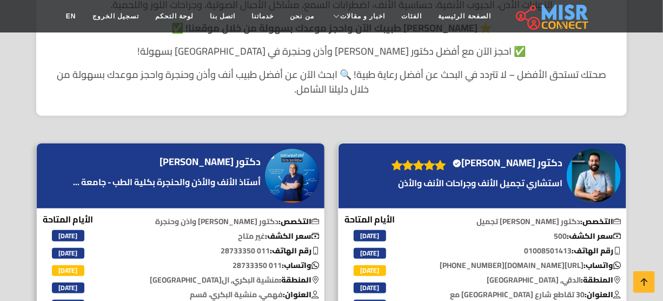
click at [507, 162] on h4 "دكتور [PERSON_NAME] account" at bounding box center [508, 163] width 110 height 12
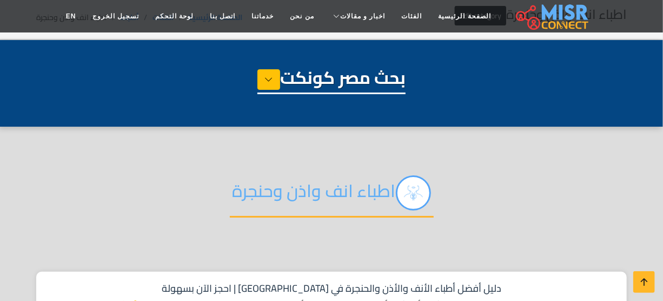
scroll to position [0, 0]
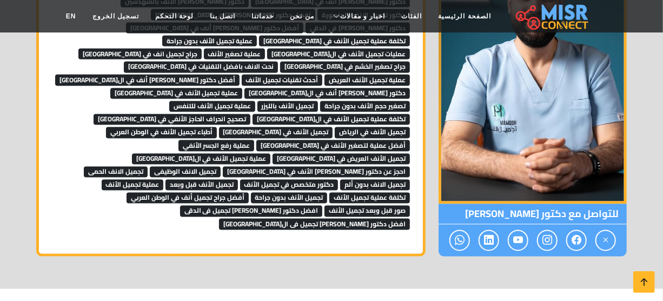
scroll to position [2711, 0]
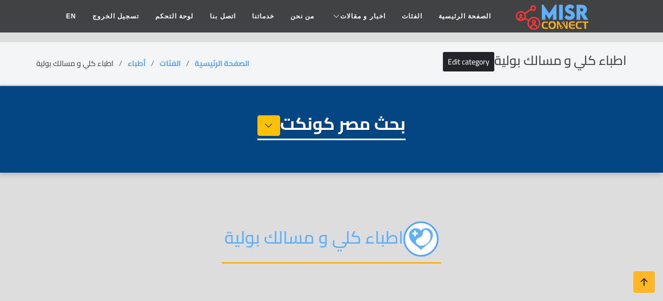
select select "*****"
select select "**********"
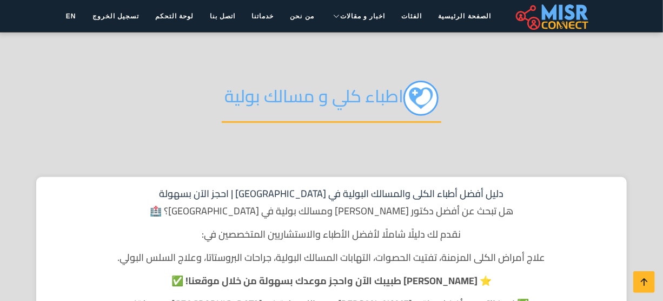
scroll to position [443, 0]
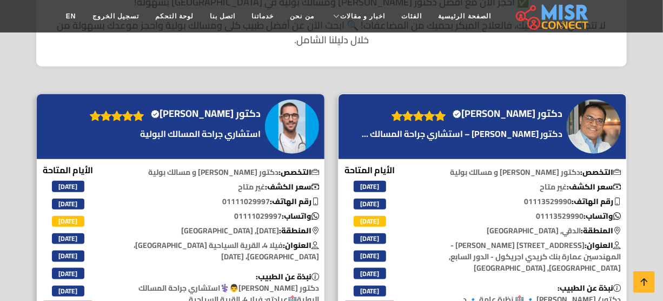
click at [483, 114] on h4 "دكتور جودي إبراهيم محمد Verified account" at bounding box center [508, 114] width 110 height 12
click at [225, 111] on h4 "دكتور كريم محمود ضو Verified account" at bounding box center [206, 114] width 110 height 12
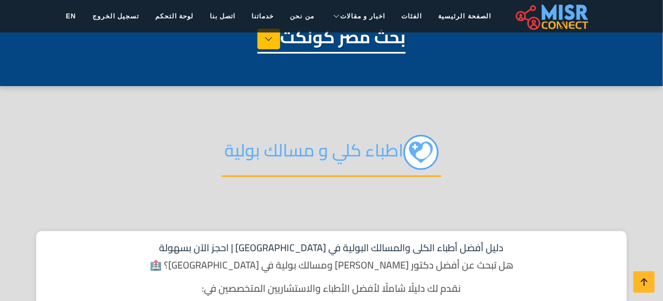
scroll to position [49, 0]
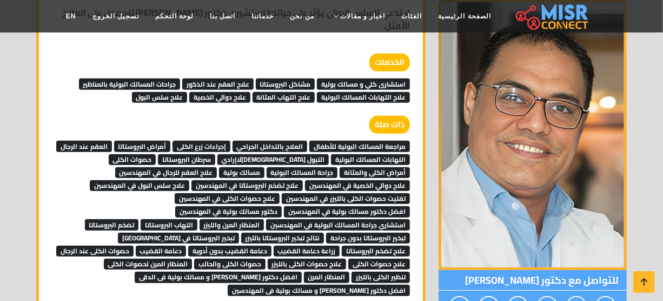
scroll to position [3826, 0]
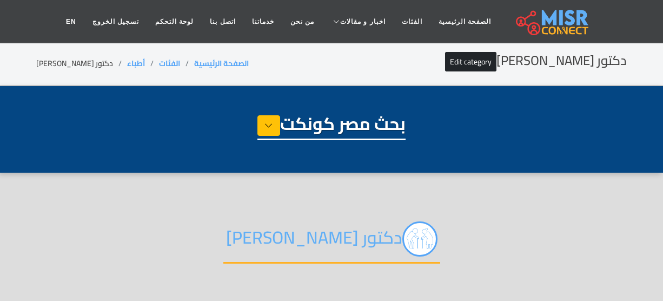
select select "*****"
select select "**********"
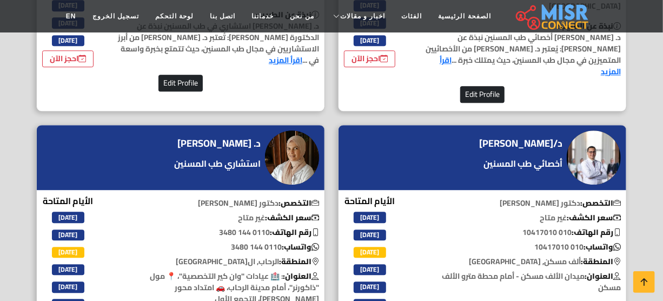
scroll to position [1426, 0]
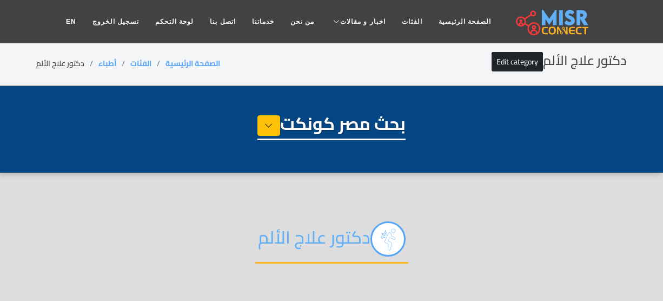
select select "*****"
select select "**********"
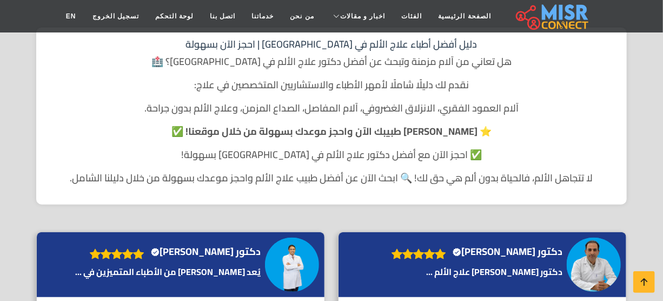
scroll to position [393, 0]
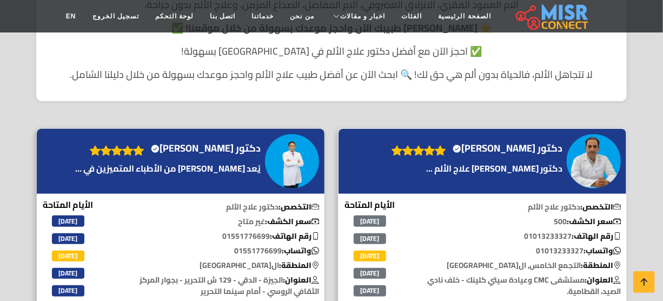
click at [473, 147] on h4 "دكتور [PERSON_NAME] Verified account" at bounding box center [508, 148] width 110 height 12
click at [204, 148] on h4 "دكتور [PERSON_NAME] account" at bounding box center [206, 148] width 110 height 12
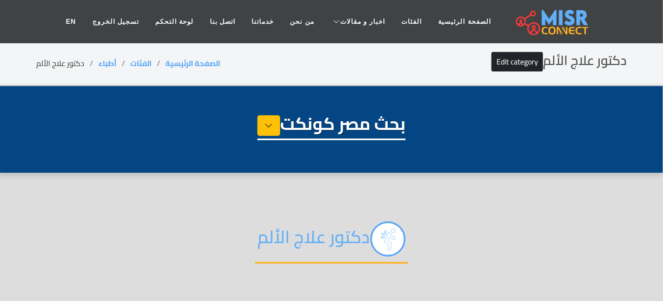
scroll to position [49, 0]
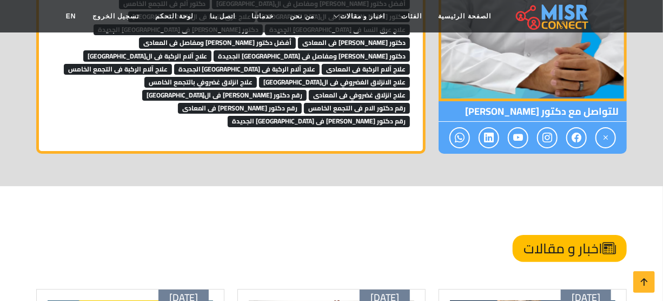
scroll to position [5459, 0]
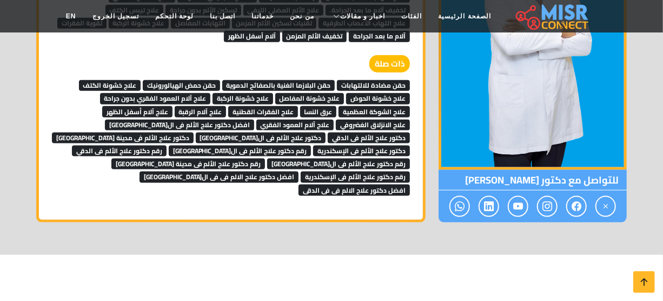
scroll to position [4114, 0]
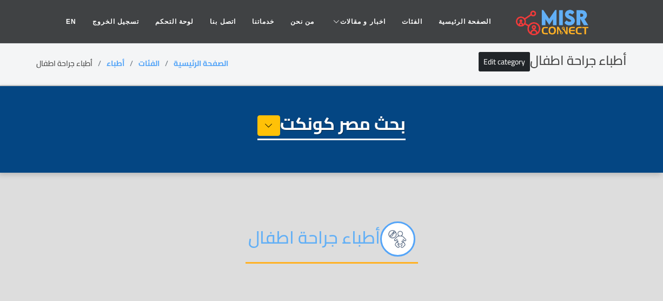
select select "*****"
select select "**********"
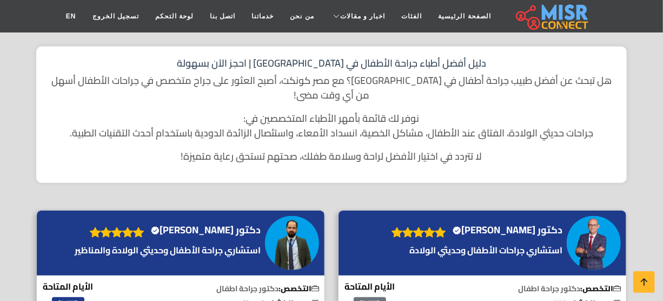
scroll to position [344, 0]
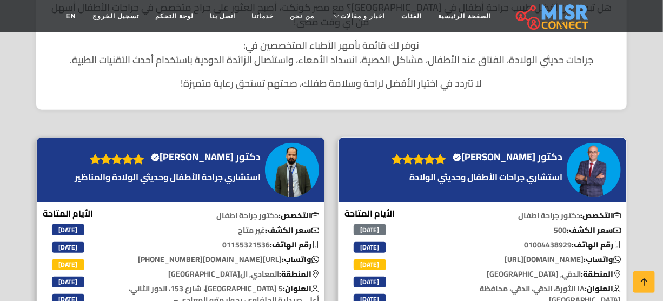
click at [503, 151] on h4 "دكتور رضا القاضي Verified account" at bounding box center [508, 157] width 110 height 12
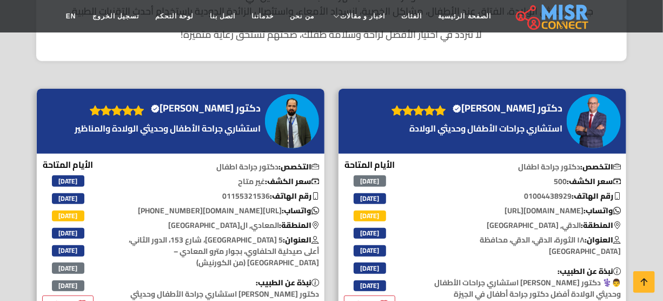
scroll to position [393, 0]
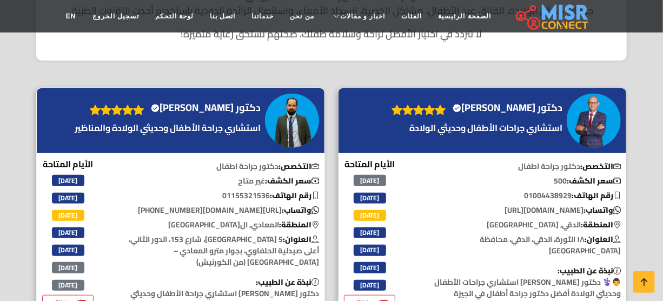
click at [229, 102] on h4 "دكتور عبدالرحمن السبع Verified account" at bounding box center [206, 108] width 110 height 12
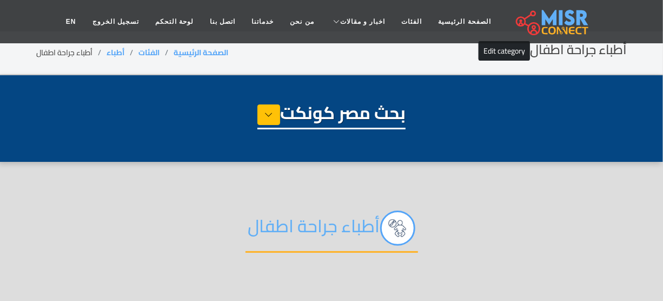
scroll to position [0, 0]
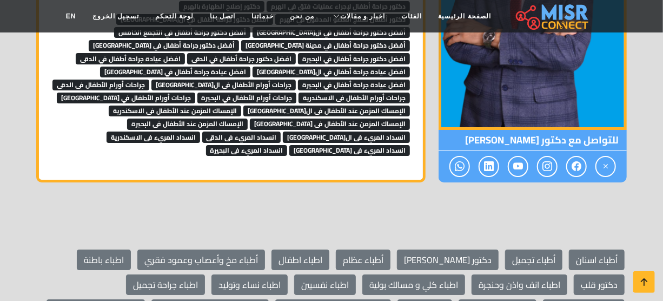
scroll to position [3590, 0]
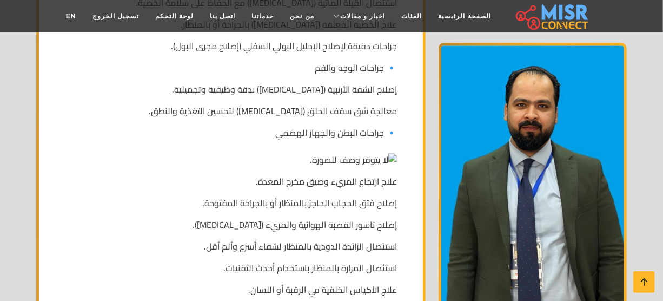
scroll to position [1082, 0]
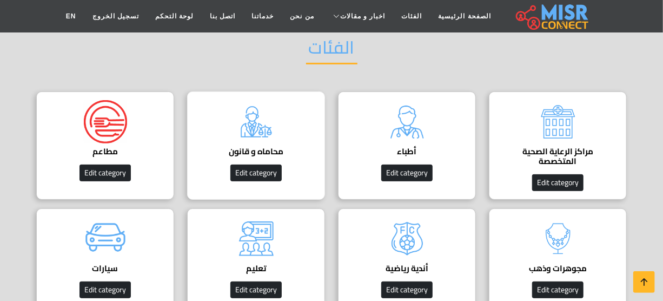
scroll to position [98, 0]
click at [265, 133] on img at bounding box center [256, 121] width 43 height 43
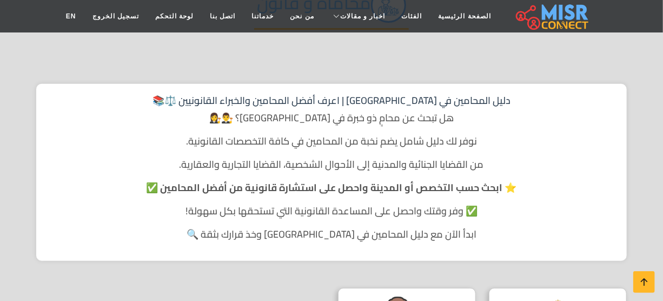
scroll to position [344, 0]
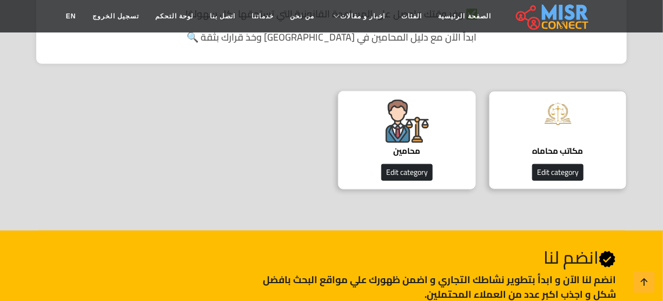
click at [419, 139] on img at bounding box center [407, 121] width 43 height 43
click at [419, 138] on img at bounding box center [407, 121] width 43 height 43
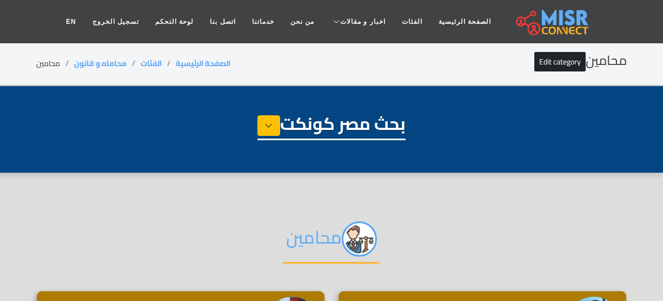
select select "**********"
select select "*******"
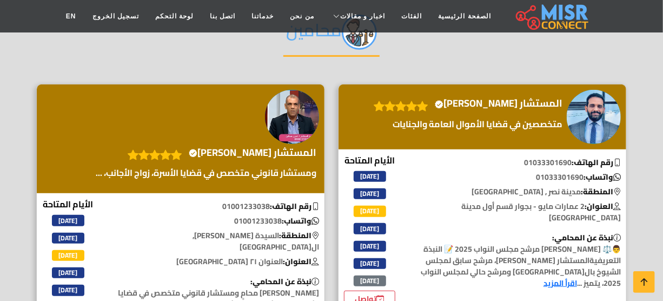
scroll to position [147, 0]
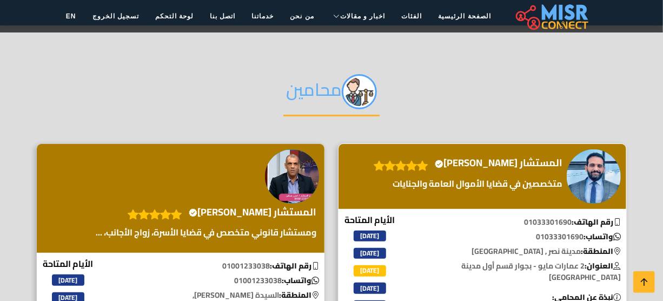
click at [500, 158] on h4 "المستشار محمد قطب Verified account" at bounding box center [499, 163] width 128 height 12
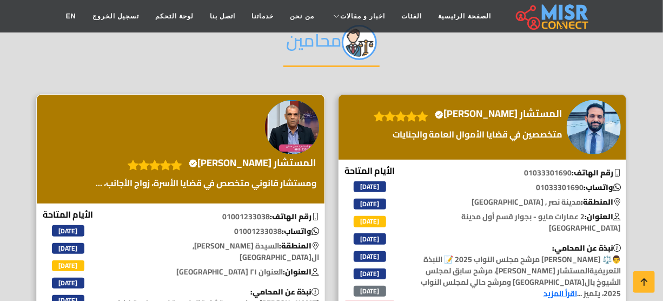
click at [239, 162] on h4 "المستشار عمرو حسانين Verified account" at bounding box center [253, 163] width 128 height 12
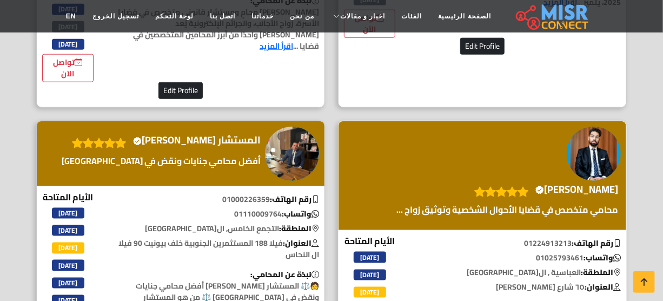
scroll to position [541, 0]
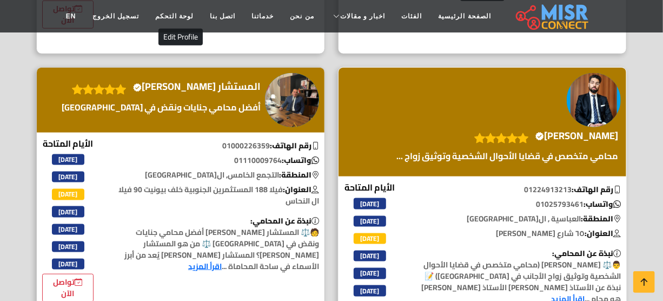
click at [556, 132] on h4 "الأستاذ علاء ناصر Verified account" at bounding box center [577, 136] width 83 height 12
click at [235, 85] on h4 "المستشار محمد النحاس Verified account" at bounding box center [197, 87] width 128 height 12
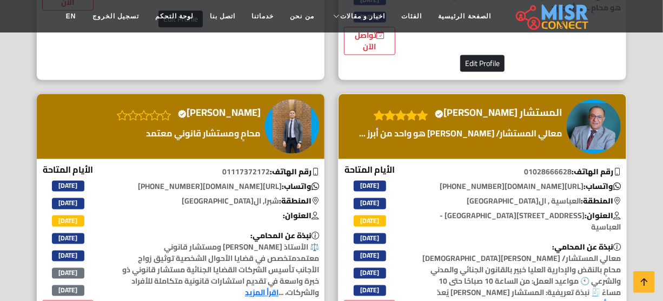
scroll to position [836, 0]
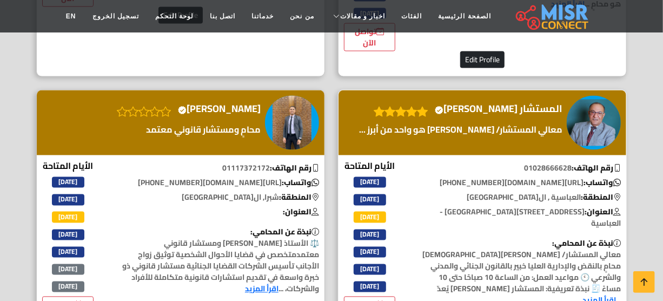
click at [525, 107] on h4 "المستشار أيمن الشامي Verified account" at bounding box center [499, 109] width 128 height 12
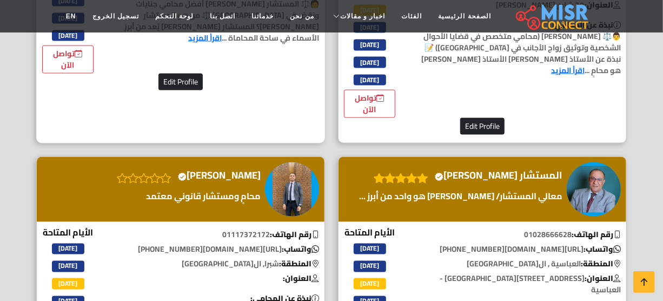
scroll to position [787, 0]
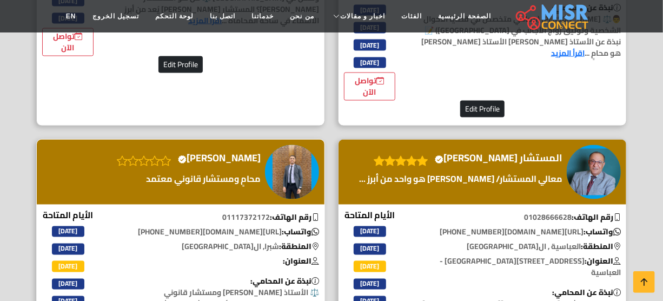
click at [219, 153] on h4 "الأستاذ محمد وليد Verified account" at bounding box center [219, 159] width 83 height 12
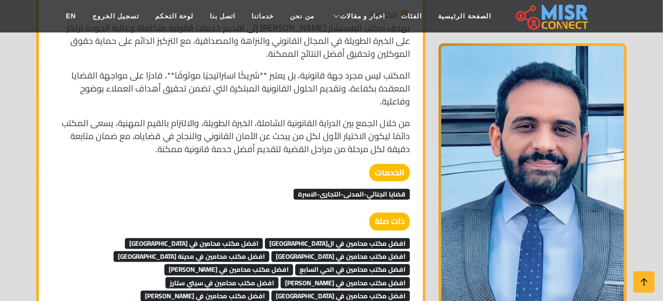
scroll to position [3787, 0]
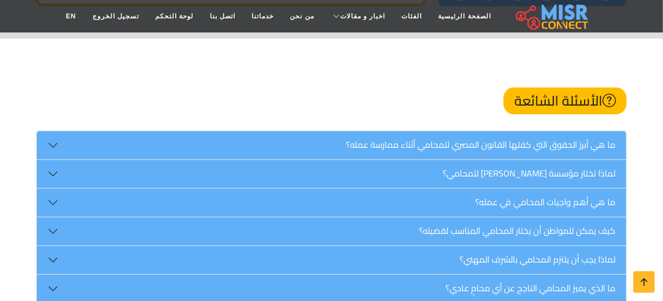
scroll to position [2893, 0]
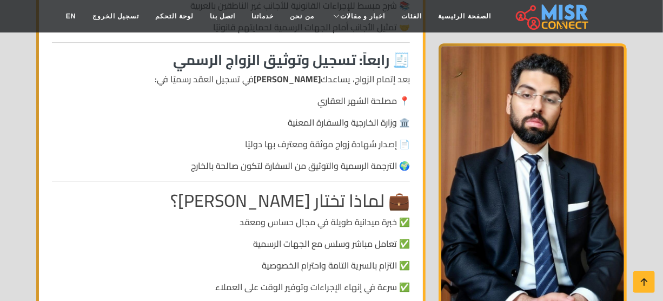
scroll to position [1475, 0]
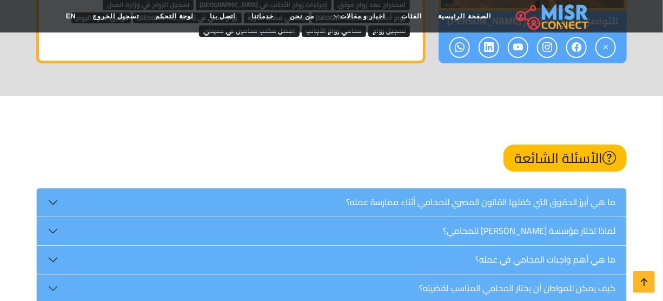
scroll to position [3640, 0]
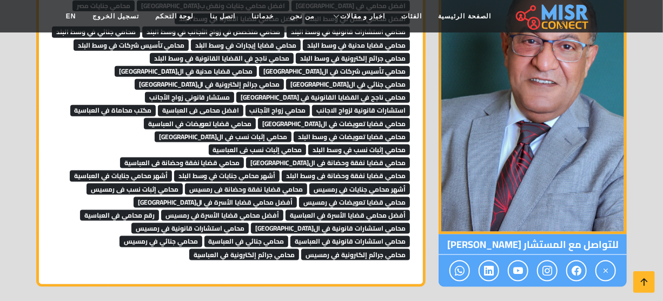
scroll to position [2361, 0]
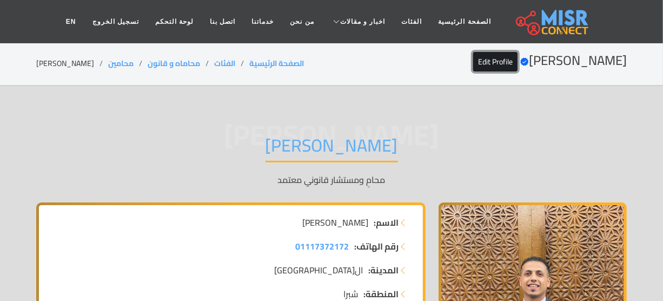
click at [492, 54] on link "Edit Profile" at bounding box center [495, 61] width 44 height 19
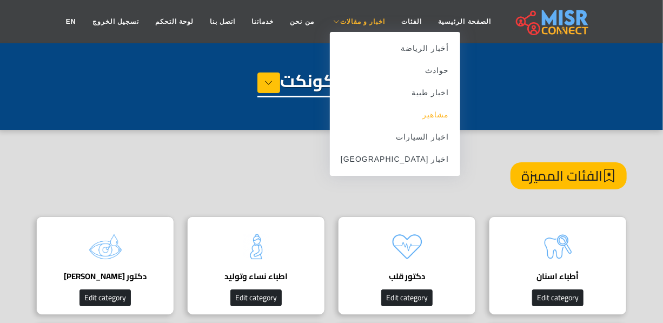
click at [416, 117] on link "مشاهير" at bounding box center [395, 115] width 130 height 22
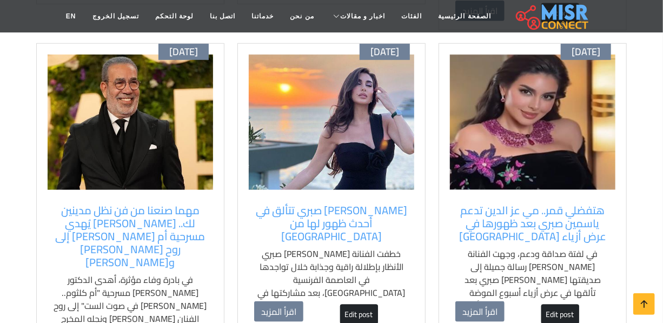
scroll to position [443, 0]
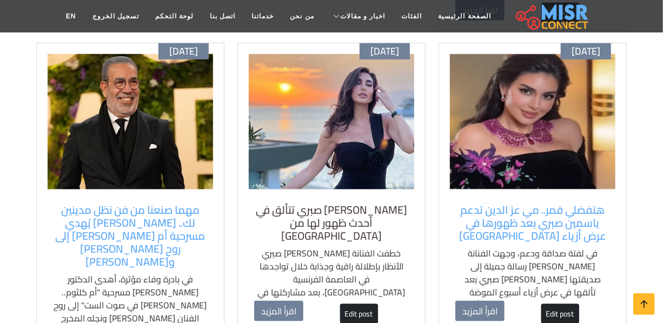
click at [339, 203] on h5 "[PERSON_NAME] صبري تتألق في أحدث ظهور لها من [GEOGRAPHIC_DATA]" at bounding box center [331, 222] width 155 height 39
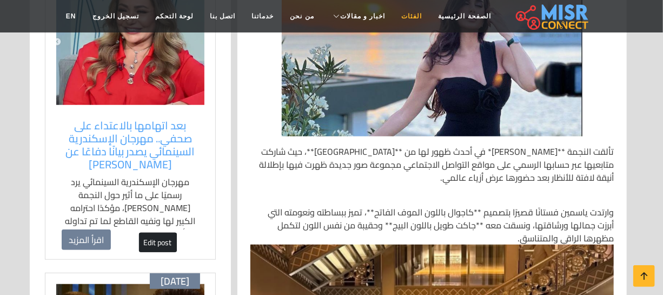
scroll to position [295, 0]
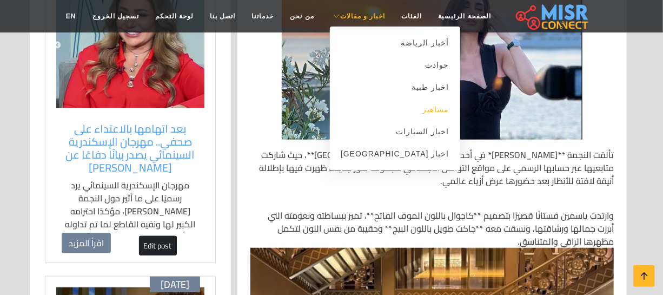
click at [414, 117] on link "مشاهير" at bounding box center [395, 109] width 130 height 22
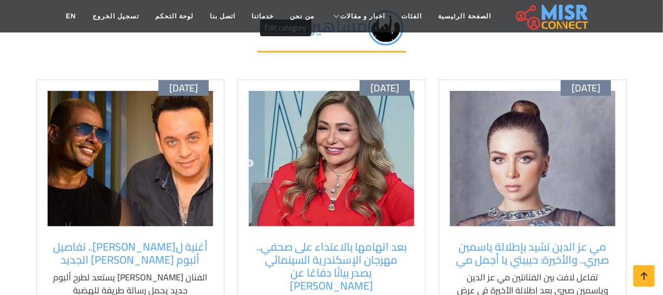
scroll to position [147, 0]
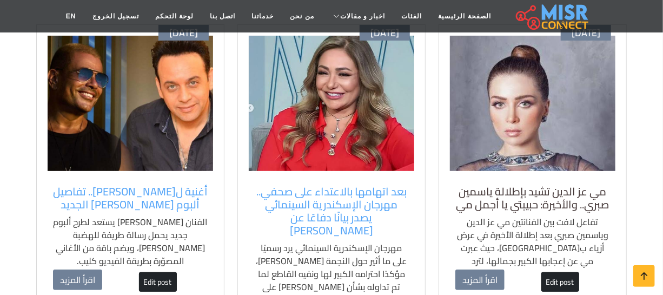
click at [508, 199] on h5 "مي عز الدين تشيد بإطلالة ياسمين صبري.. والأخيرة: حبيبتي يا أجمل مي" at bounding box center [533, 198] width 155 height 26
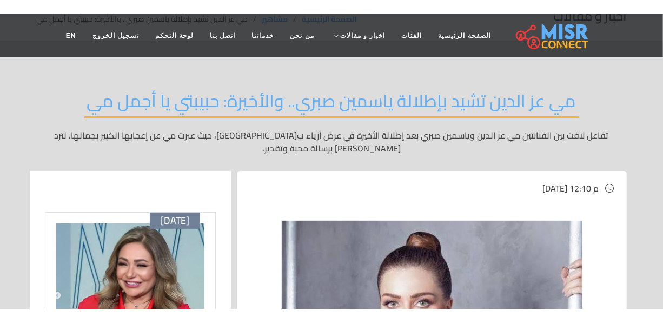
scroll to position [49, 0]
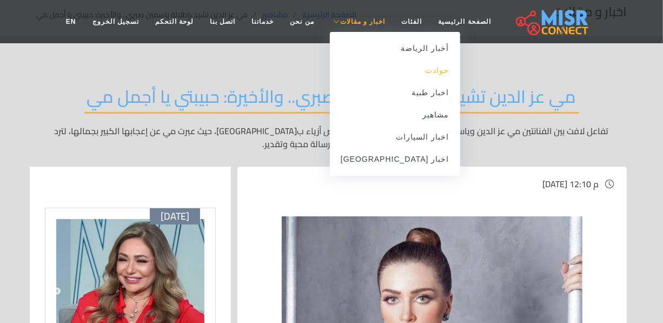
click at [404, 72] on link "حوادث" at bounding box center [395, 71] width 130 height 22
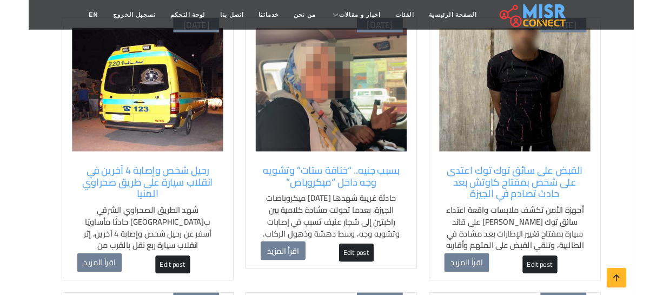
scroll to position [147, 0]
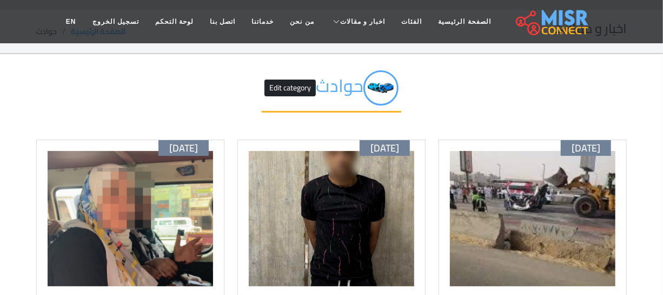
scroll to position [49, 0]
